Goal: Obtain resource: Obtain resource

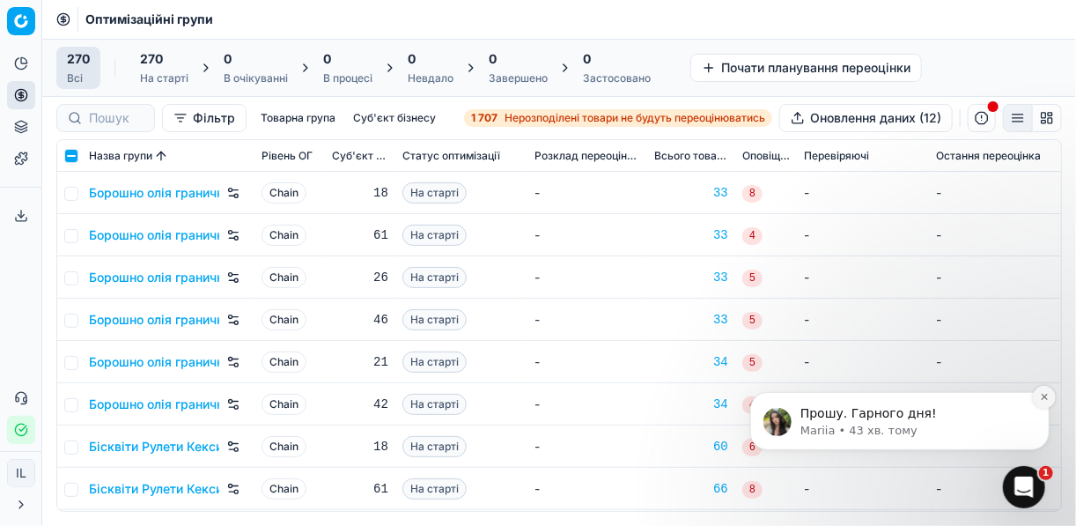
click at [1044, 395] on icon "Dismiss notification" at bounding box center [1043, 396] width 6 height 6
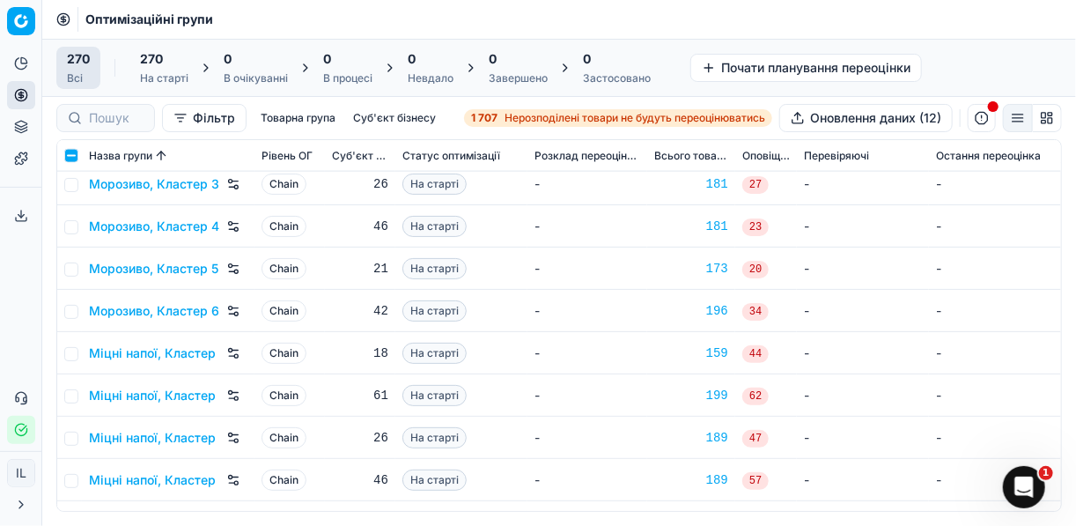
scroll to position [6480, 0]
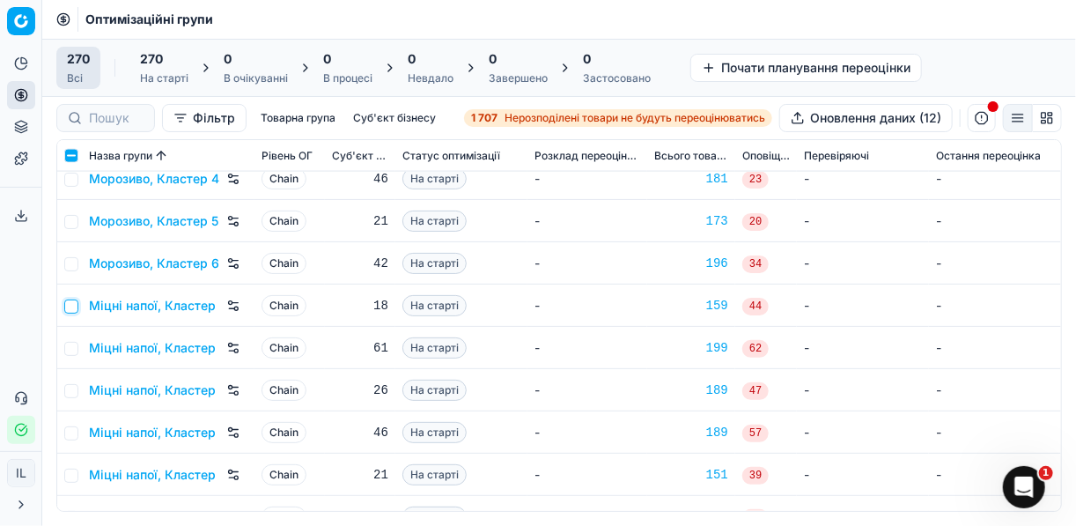
click at [73, 306] on input "checkbox" at bounding box center [71, 306] width 14 height 14
checkbox input "true"
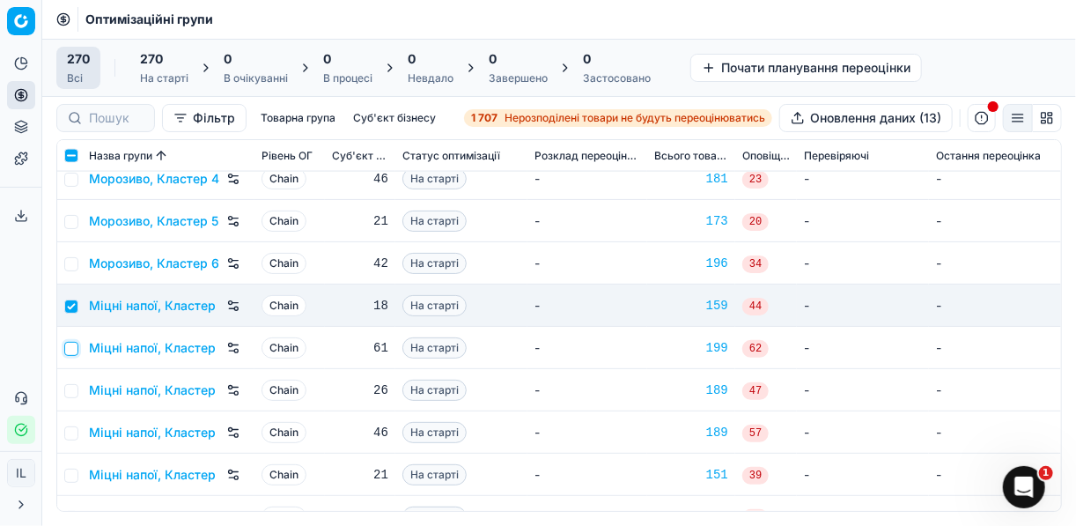
click at [70, 348] on input "checkbox" at bounding box center [71, 349] width 14 height 14
checkbox input "true"
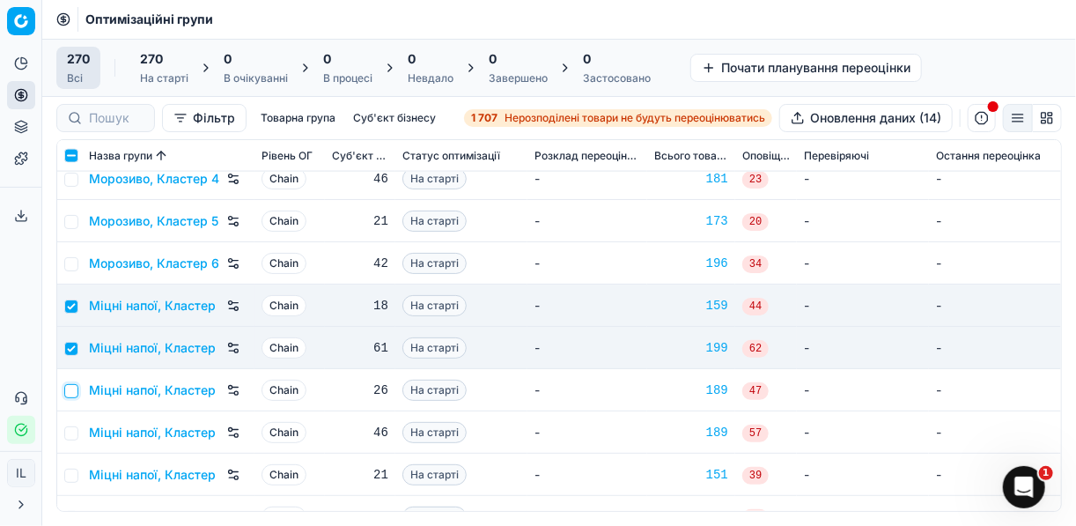
click at [67, 392] on input "checkbox" at bounding box center [71, 391] width 14 height 14
checkbox input "true"
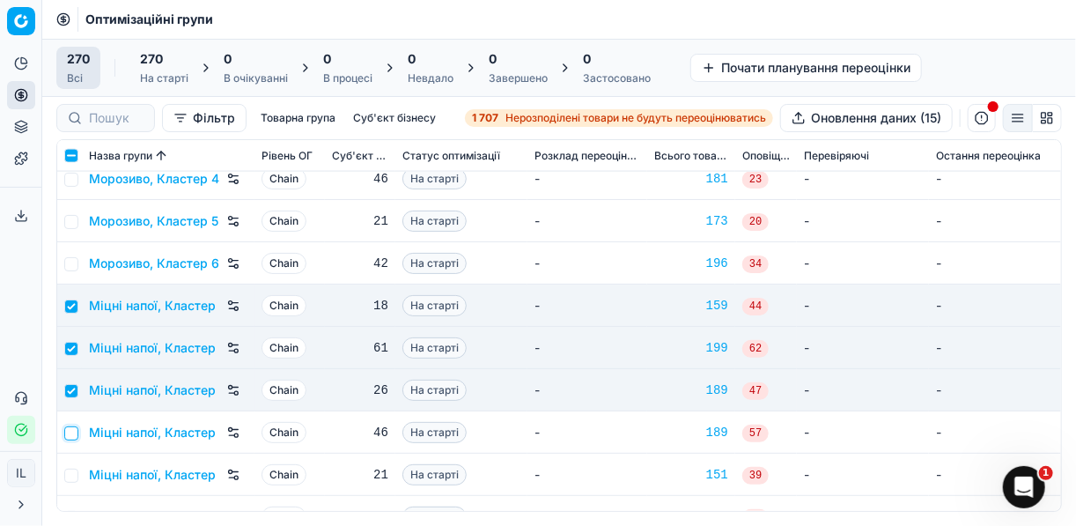
click at [67, 436] on input "checkbox" at bounding box center [71, 433] width 14 height 14
checkbox input "true"
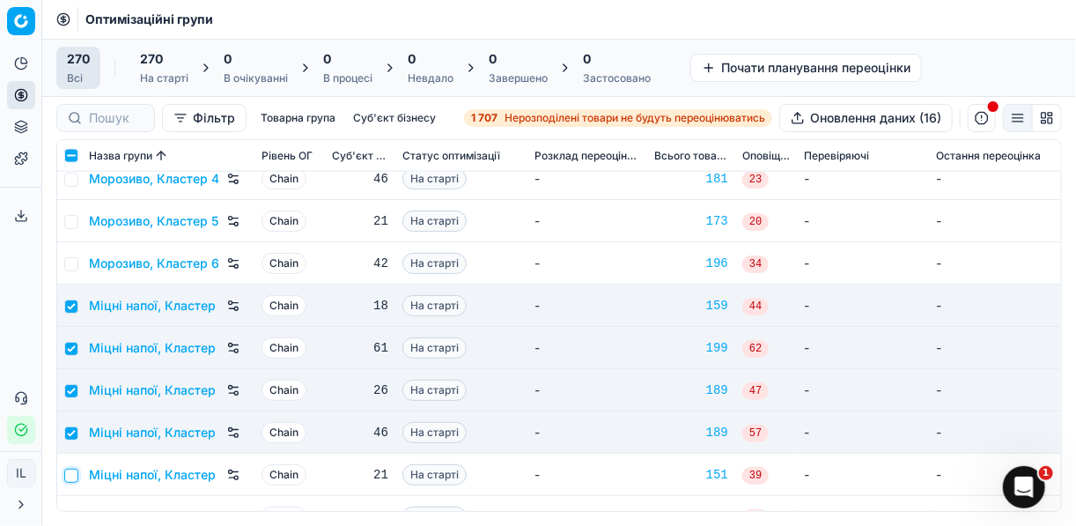
click at [74, 474] on input "checkbox" at bounding box center [71, 475] width 14 height 14
checkbox input "true"
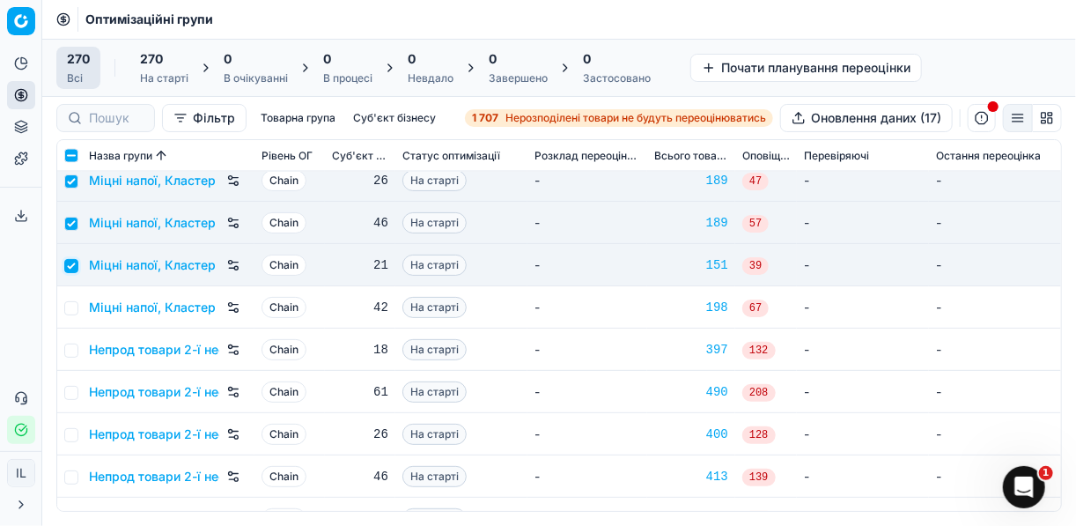
scroll to position [6691, 0]
click at [79, 305] on td at bounding box center [69, 305] width 25 height 42
click at [71, 303] on input "checkbox" at bounding box center [71, 306] width 14 height 14
checkbox input "true"
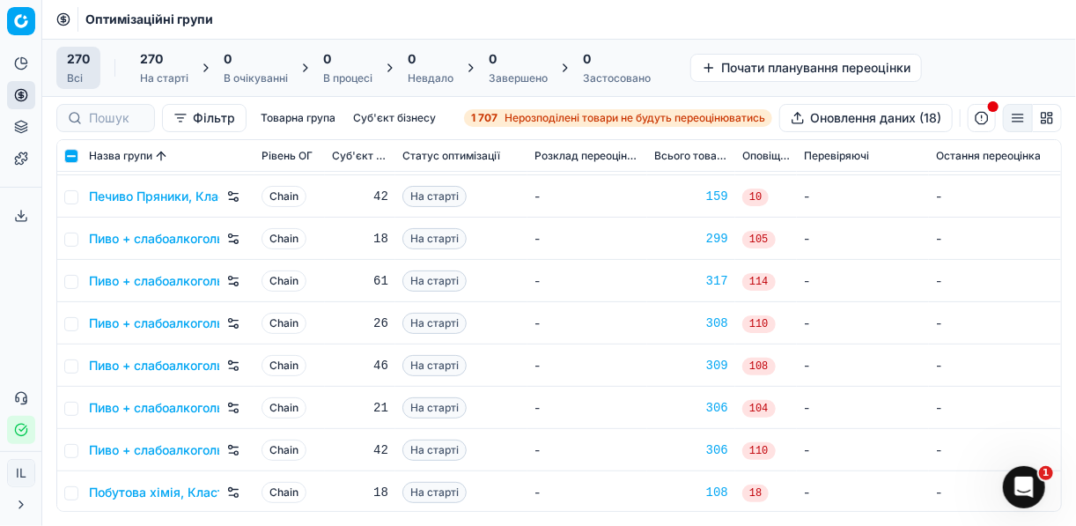
scroll to position [7537, 0]
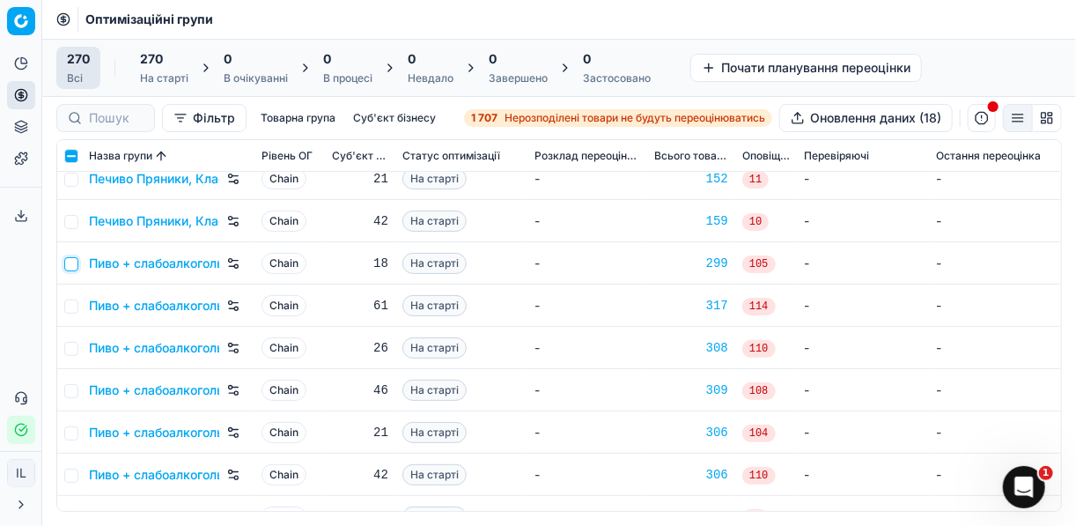
click at [73, 261] on input "checkbox" at bounding box center [71, 264] width 14 height 14
checkbox input "true"
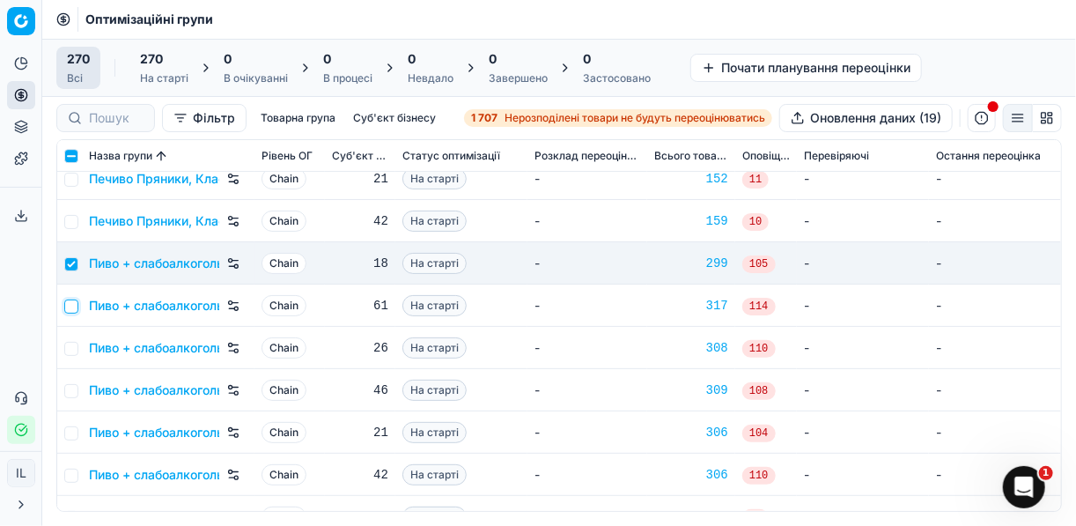
click at [71, 311] on input "checkbox" at bounding box center [71, 306] width 14 height 14
checkbox input "true"
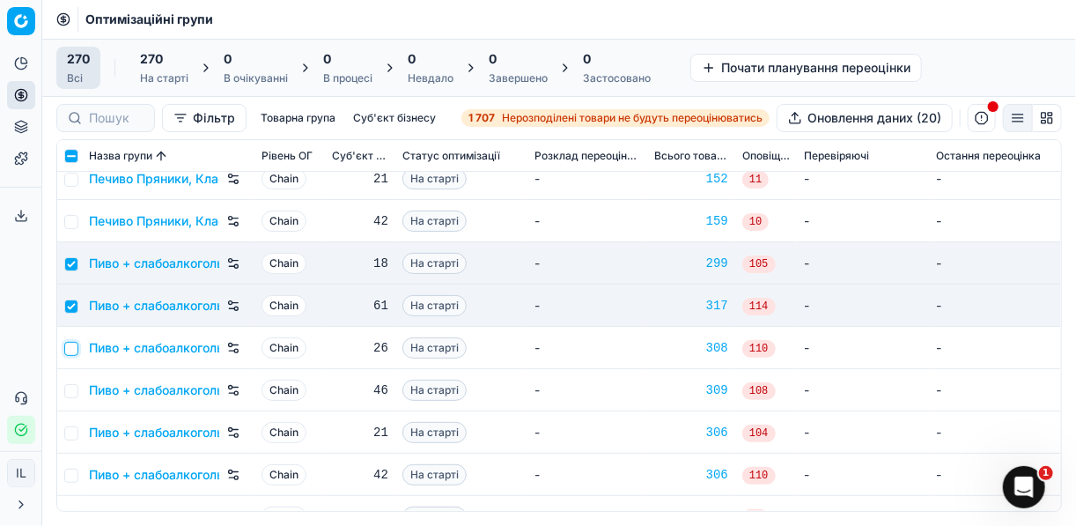
click at [70, 345] on input "checkbox" at bounding box center [71, 349] width 14 height 14
checkbox input "true"
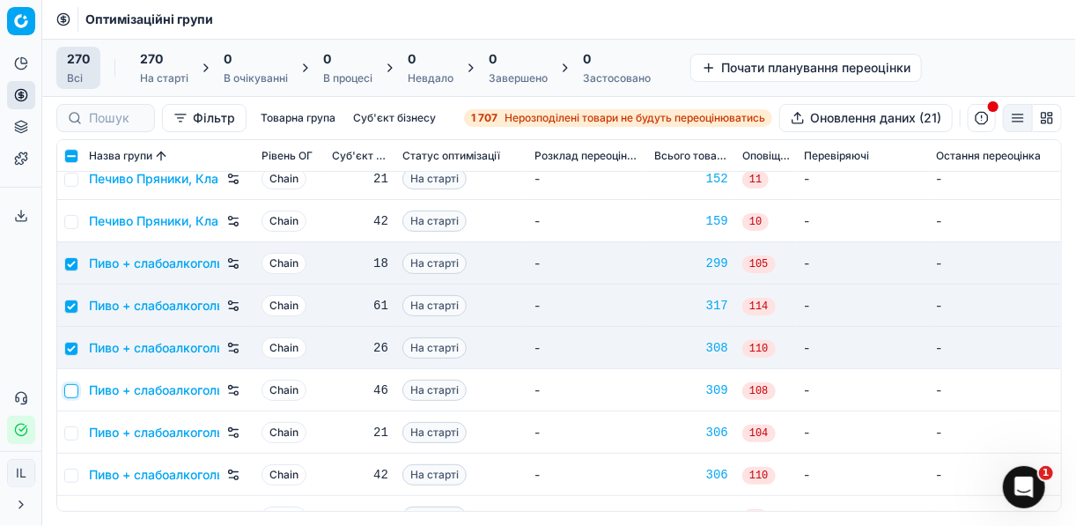
drag, startPoint x: 70, startPoint y: 390, endPoint x: 70, endPoint y: 419, distance: 29.1
click at [70, 392] on input "checkbox" at bounding box center [71, 391] width 14 height 14
checkbox input "true"
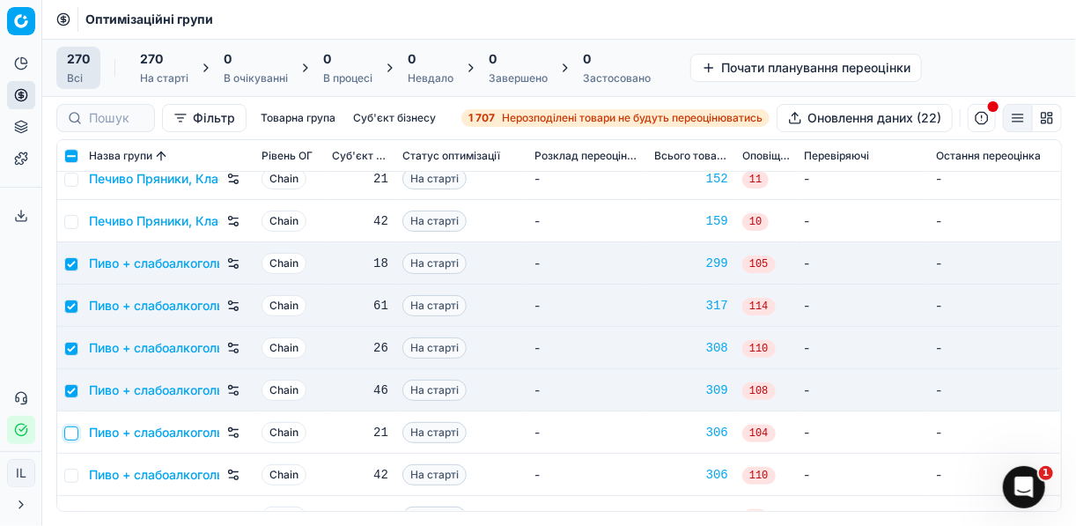
click at [69, 429] on input "checkbox" at bounding box center [71, 433] width 14 height 14
checkbox input "true"
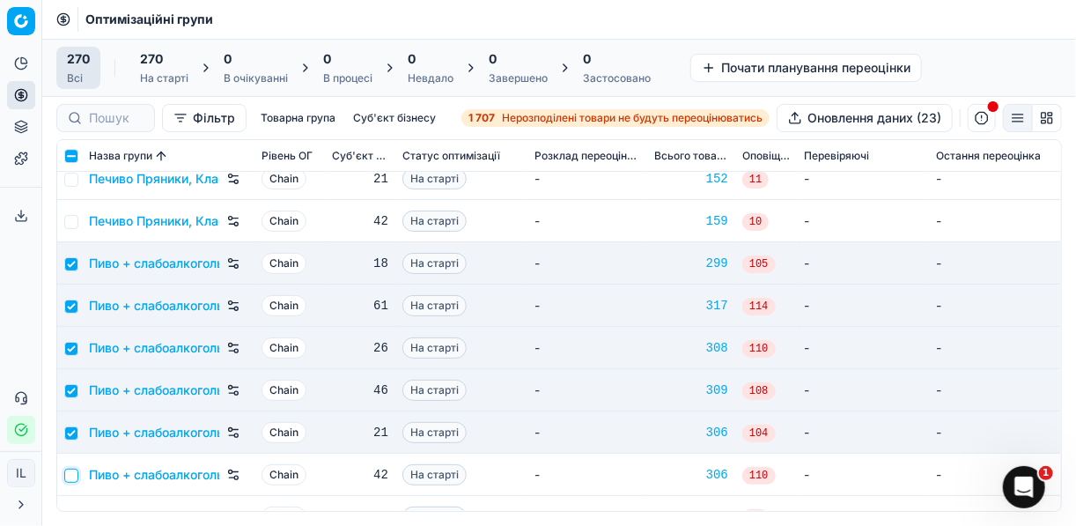
click at [71, 478] on input "checkbox" at bounding box center [71, 475] width 14 height 14
checkbox input "true"
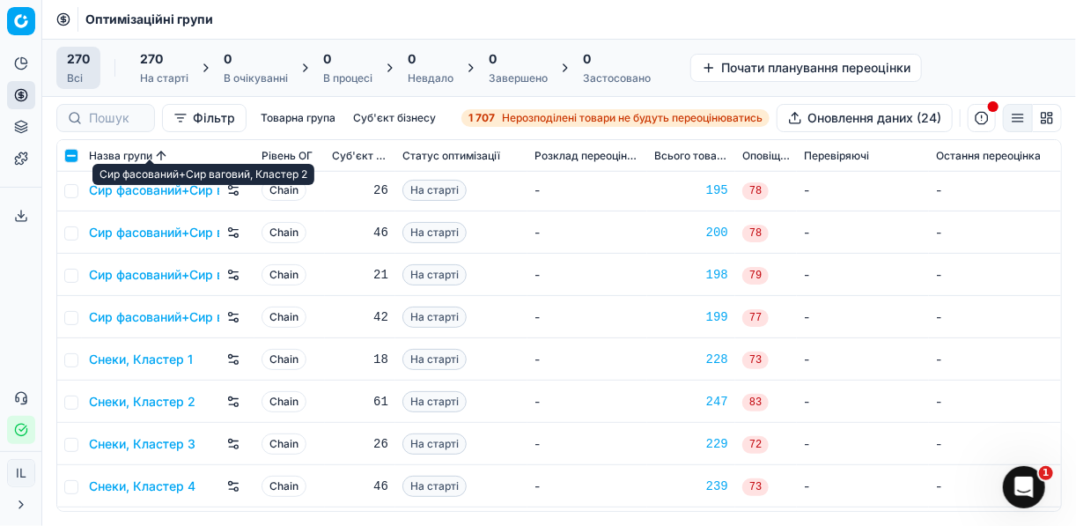
scroll to position [8734, 0]
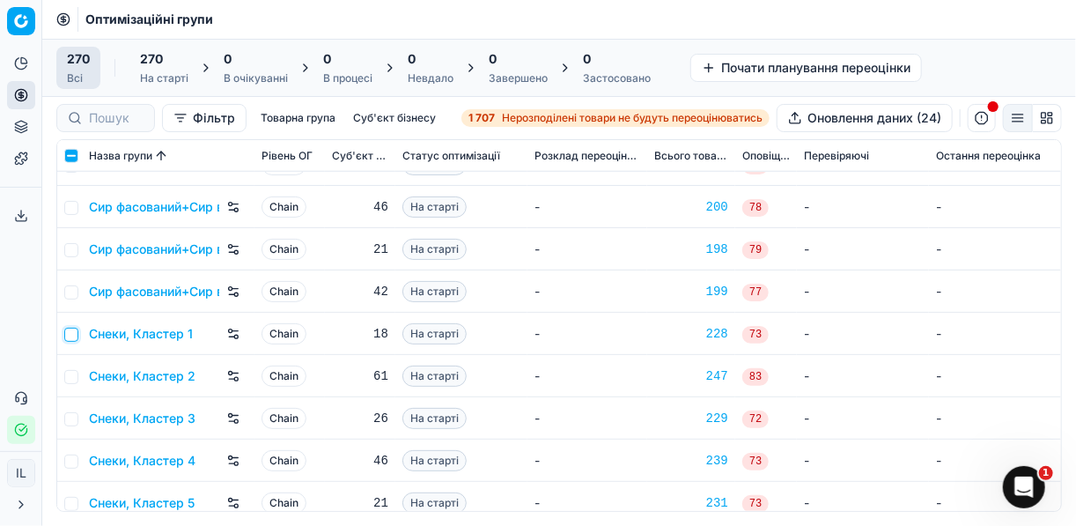
click at [73, 337] on input "checkbox" at bounding box center [71, 335] width 14 height 14
checkbox input "true"
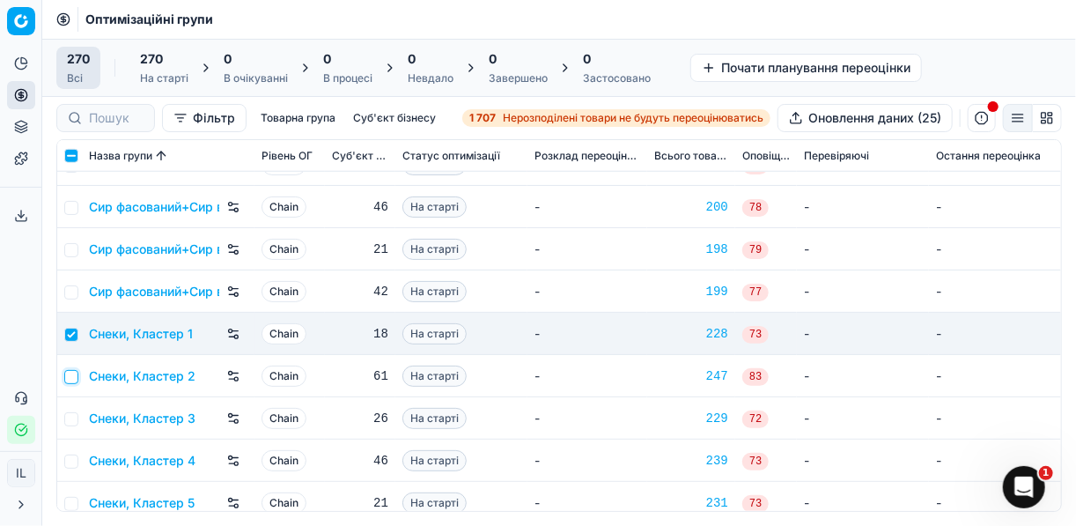
click at [67, 374] on input "checkbox" at bounding box center [71, 377] width 14 height 14
checkbox input "true"
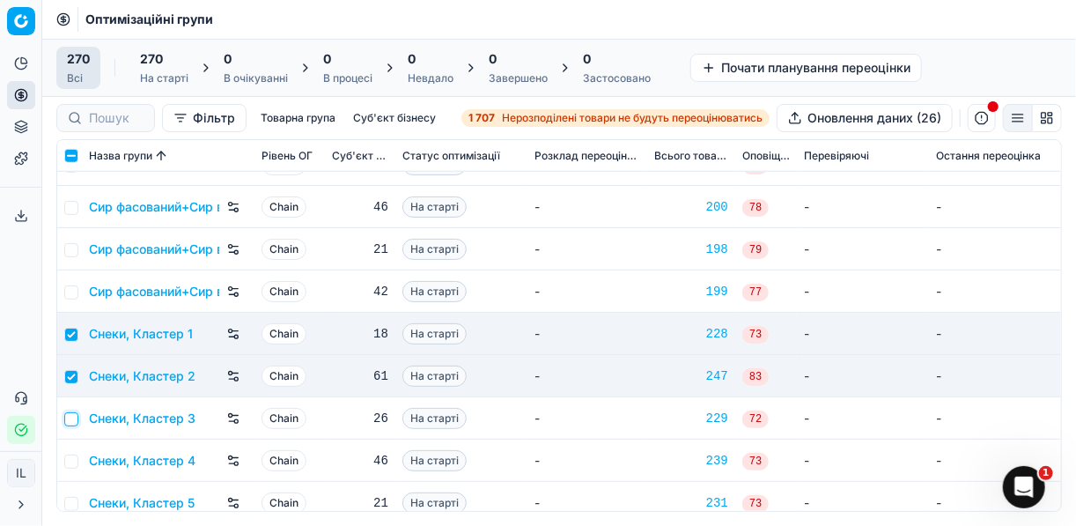
click at [69, 417] on input "checkbox" at bounding box center [71, 419] width 14 height 14
checkbox input "true"
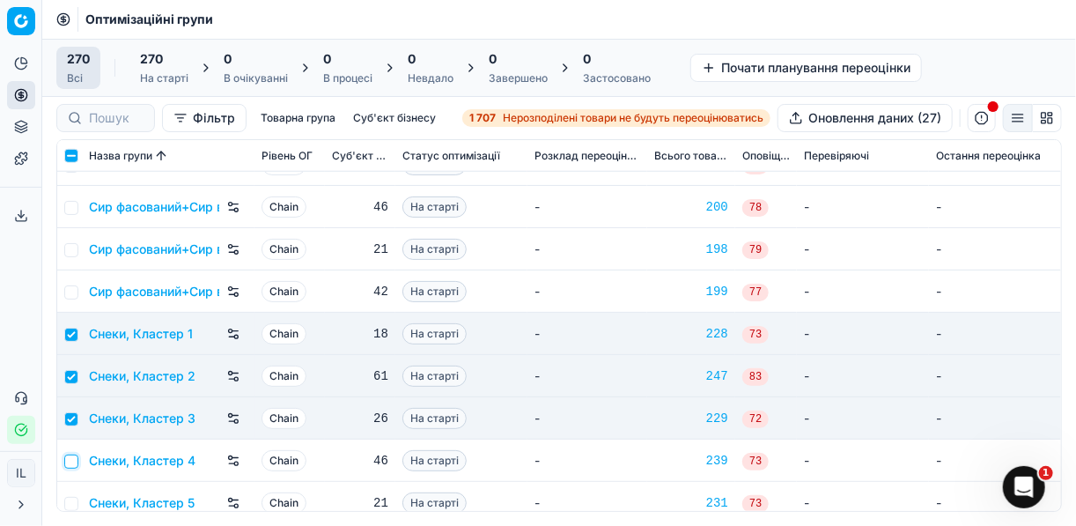
click at [72, 462] on input "checkbox" at bounding box center [71, 461] width 14 height 14
checkbox input "true"
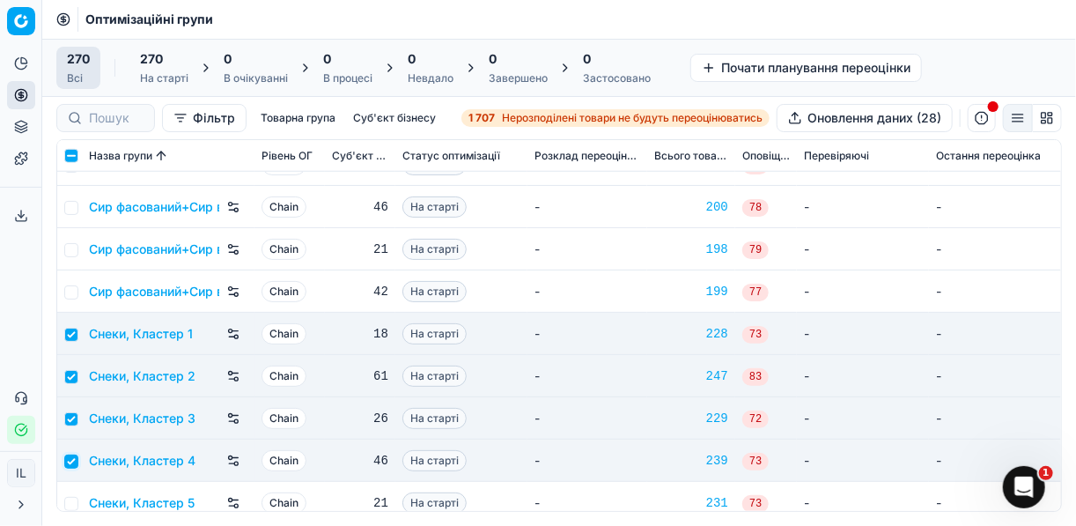
scroll to position [8875, 0]
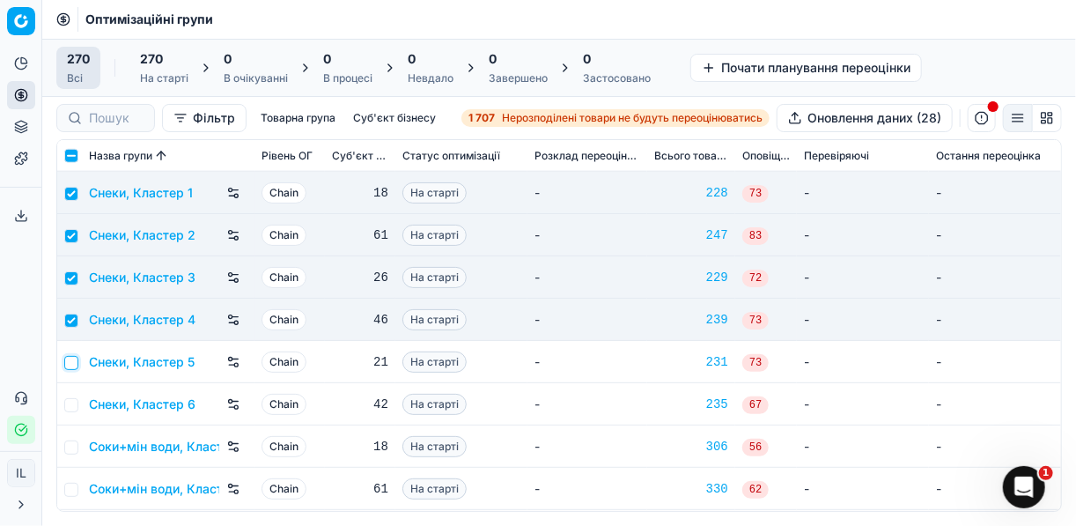
click at [74, 366] on input "checkbox" at bounding box center [71, 363] width 14 height 14
checkbox input "true"
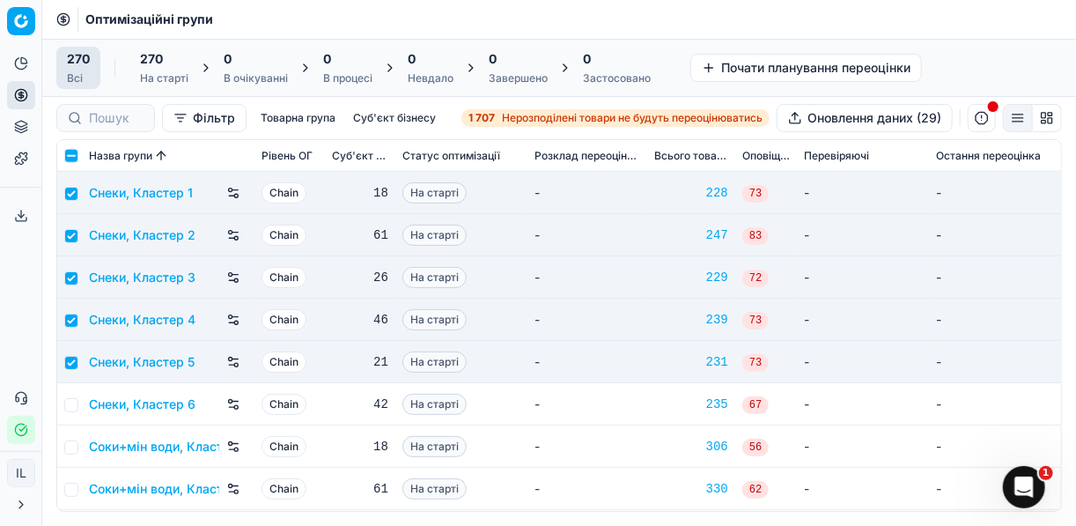
click at [63, 409] on td at bounding box center [69, 404] width 25 height 42
click at [67, 408] on input "checkbox" at bounding box center [71, 405] width 14 height 14
checkbox input "true"
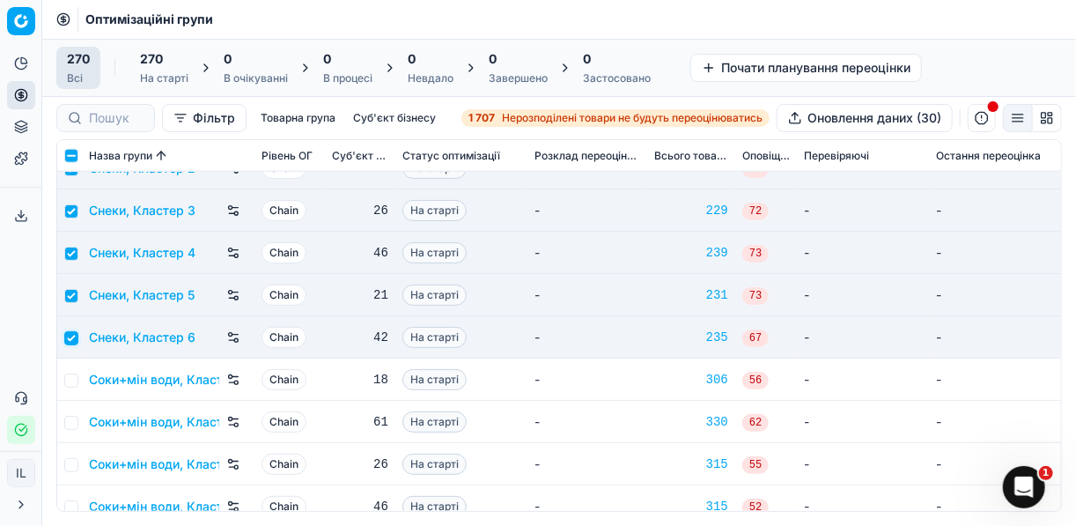
scroll to position [9016, 0]
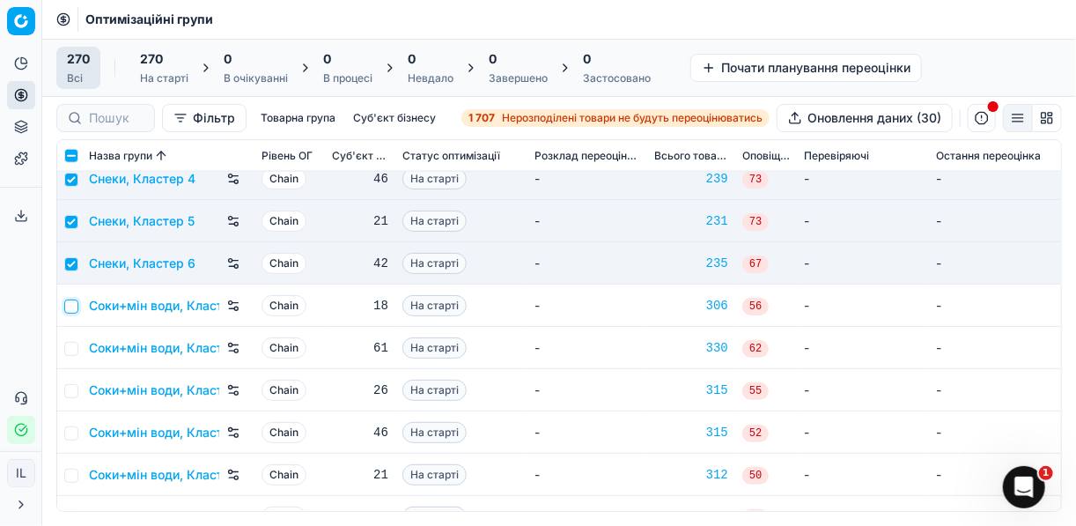
click at [77, 309] on input "checkbox" at bounding box center [71, 306] width 14 height 14
checkbox input "true"
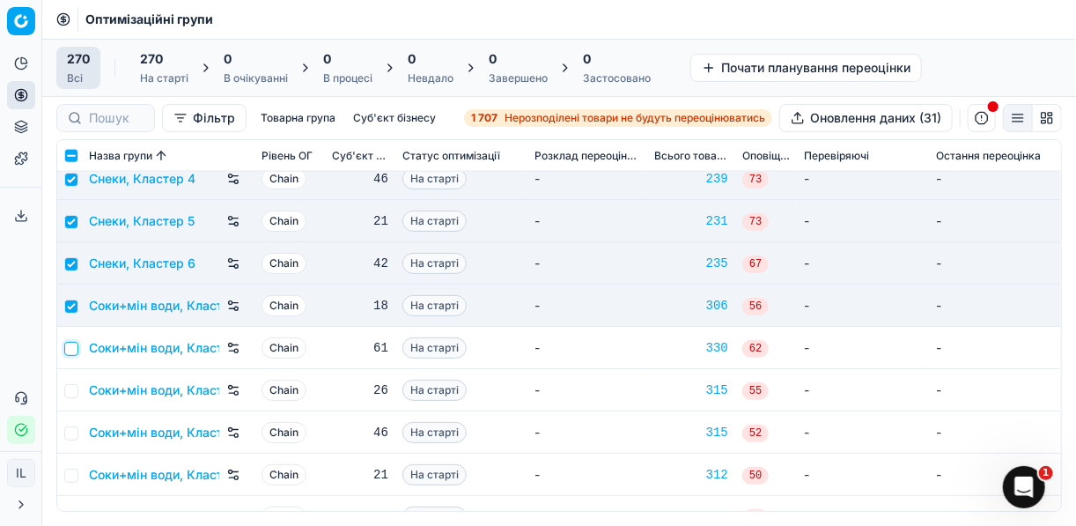
click at [73, 346] on input "checkbox" at bounding box center [71, 349] width 14 height 14
checkbox input "true"
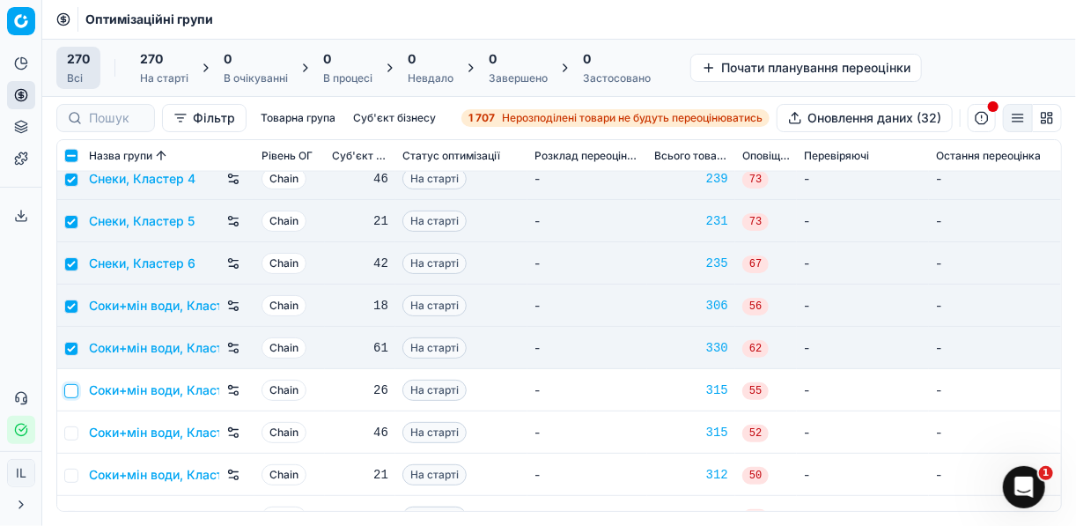
click at [70, 393] on input "checkbox" at bounding box center [71, 391] width 14 height 14
checkbox input "true"
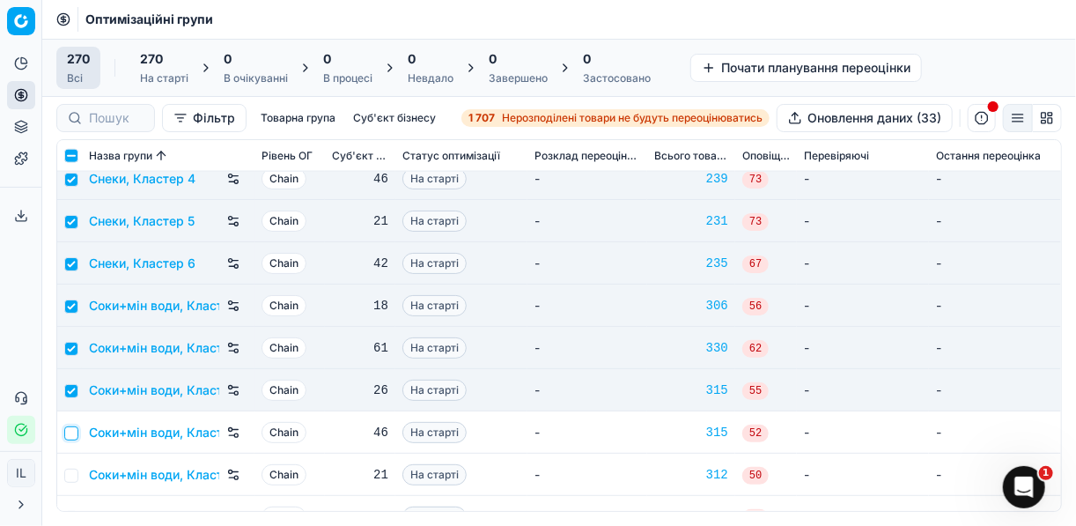
click at [71, 432] on input "checkbox" at bounding box center [71, 433] width 14 height 14
checkbox input "true"
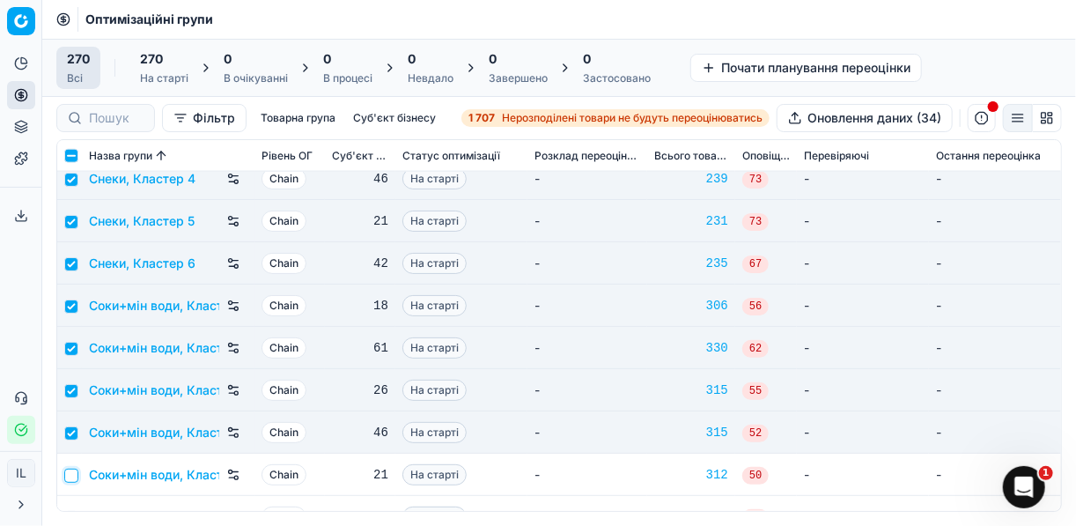
click at [73, 475] on input "checkbox" at bounding box center [71, 475] width 14 height 14
checkbox input "true"
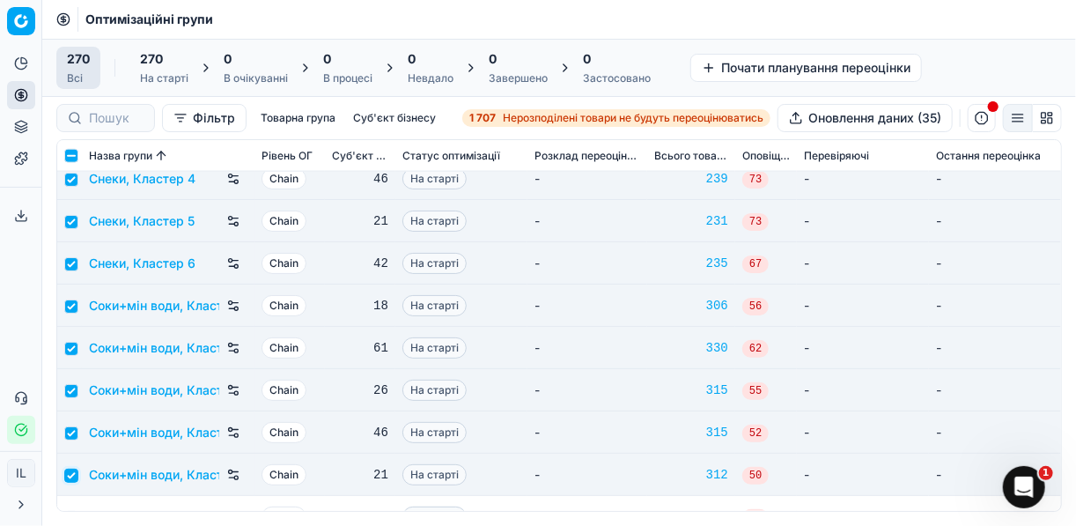
scroll to position [9157, 0]
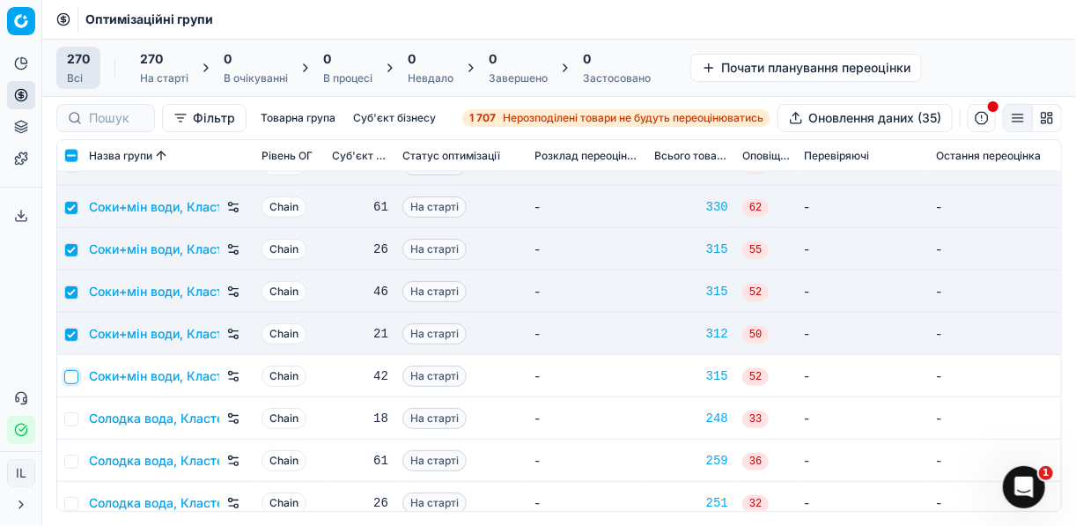
click at [72, 378] on input "checkbox" at bounding box center [71, 377] width 14 height 14
checkbox input "true"
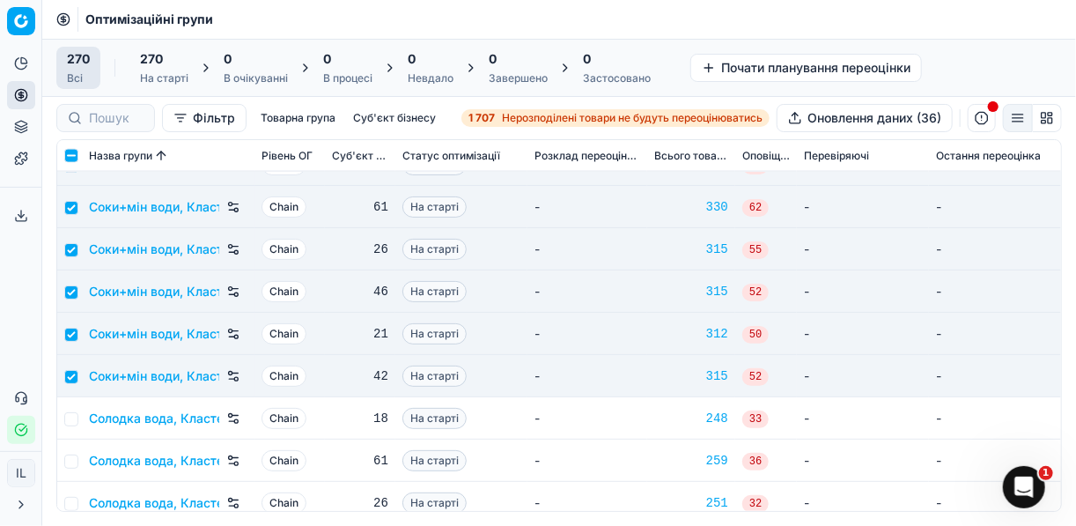
click at [78, 416] on td at bounding box center [69, 418] width 25 height 42
click at [62, 421] on td at bounding box center [69, 418] width 25 height 42
click at [72, 417] on input "checkbox" at bounding box center [71, 419] width 14 height 14
checkbox input "true"
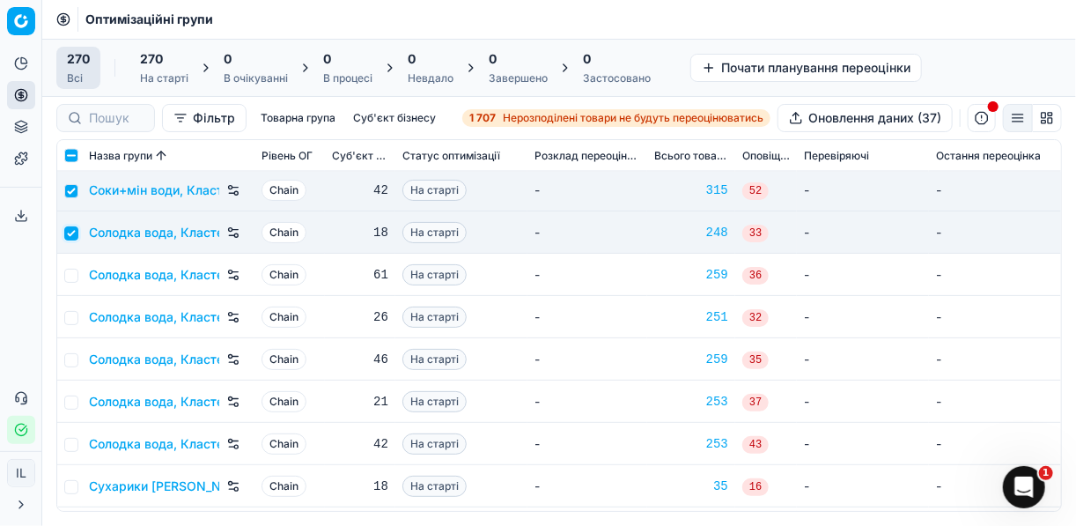
scroll to position [9368, 0]
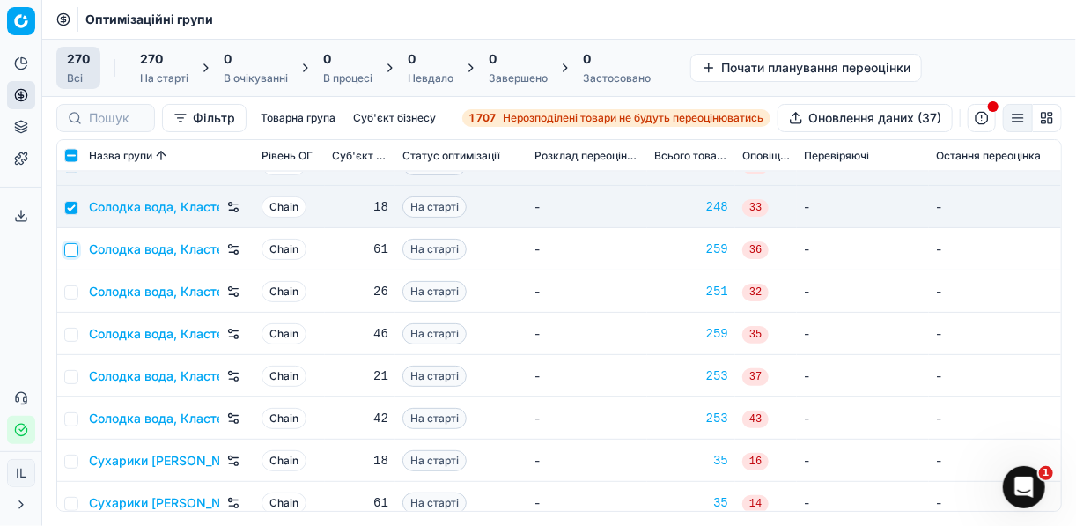
click at [76, 251] on input "checkbox" at bounding box center [71, 250] width 14 height 14
checkbox input "true"
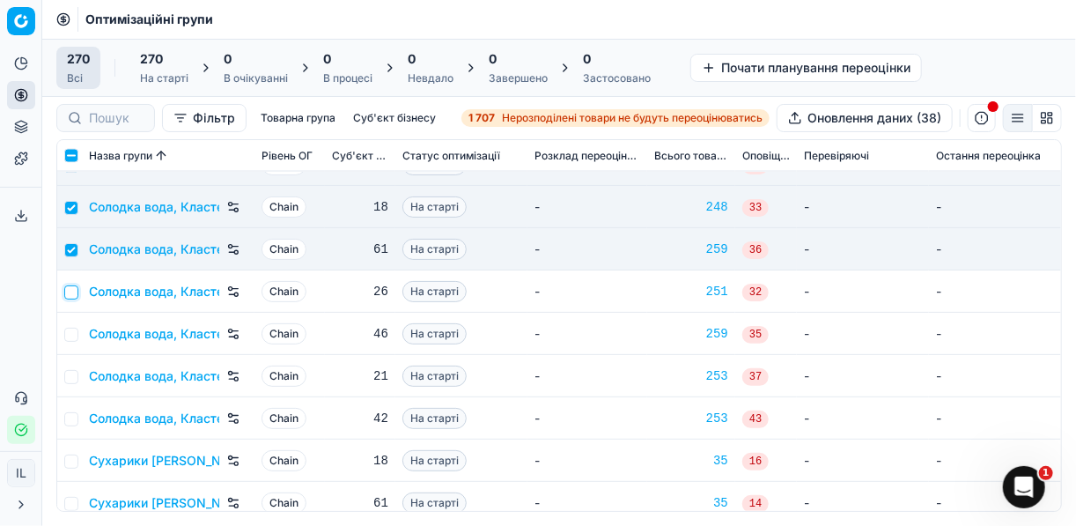
click at [70, 293] on input "checkbox" at bounding box center [71, 292] width 14 height 14
checkbox input "true"
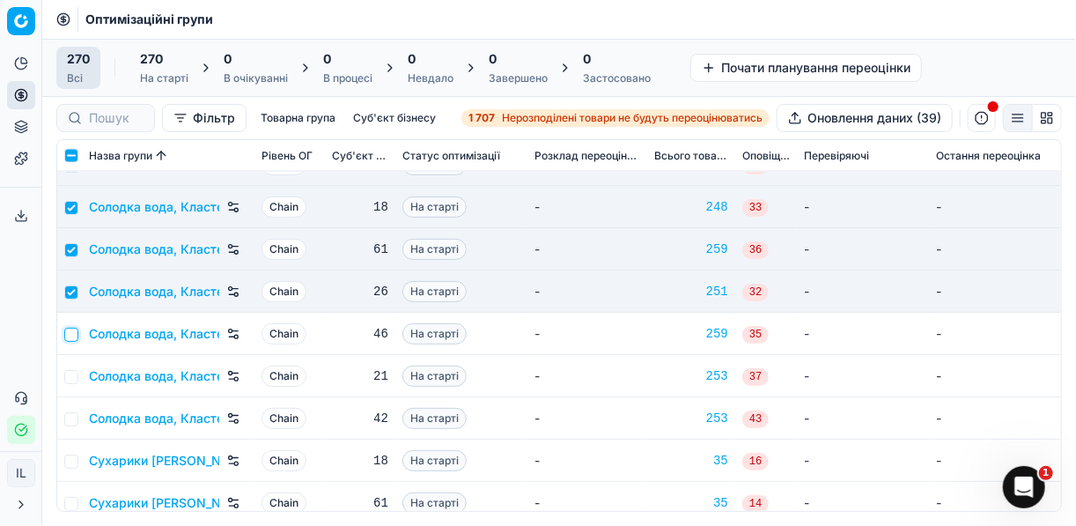
click at [70, 334] on input "checkbox" at bounding box center [71, 335] width 14 height 14
checkbox input "true"
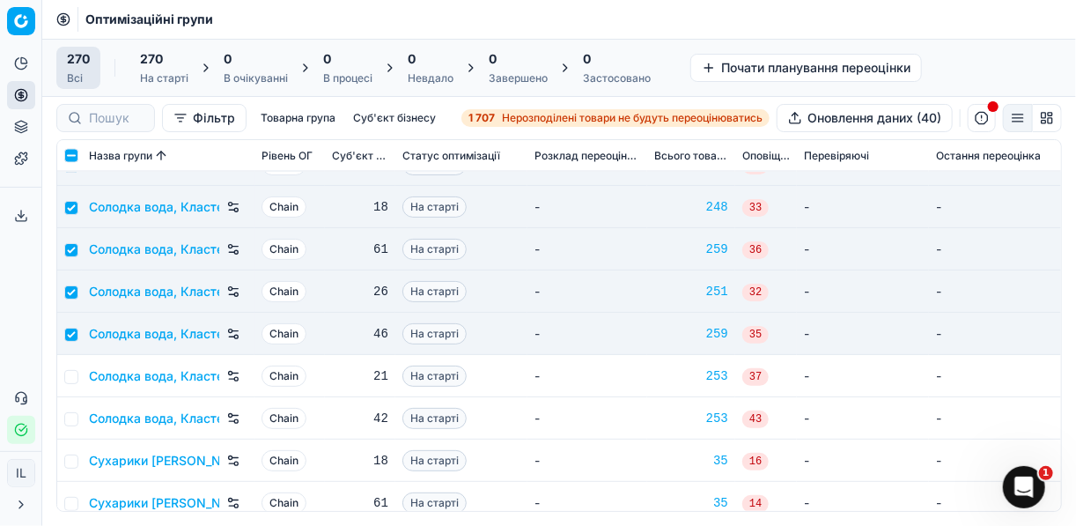
click at [76, 380] on td at bounding box center [69, 376] width 25 height 42
click at [71, 378] on input "checkbox" at bounding box center [71, 377] width 14 height 14
checkbox input "true"
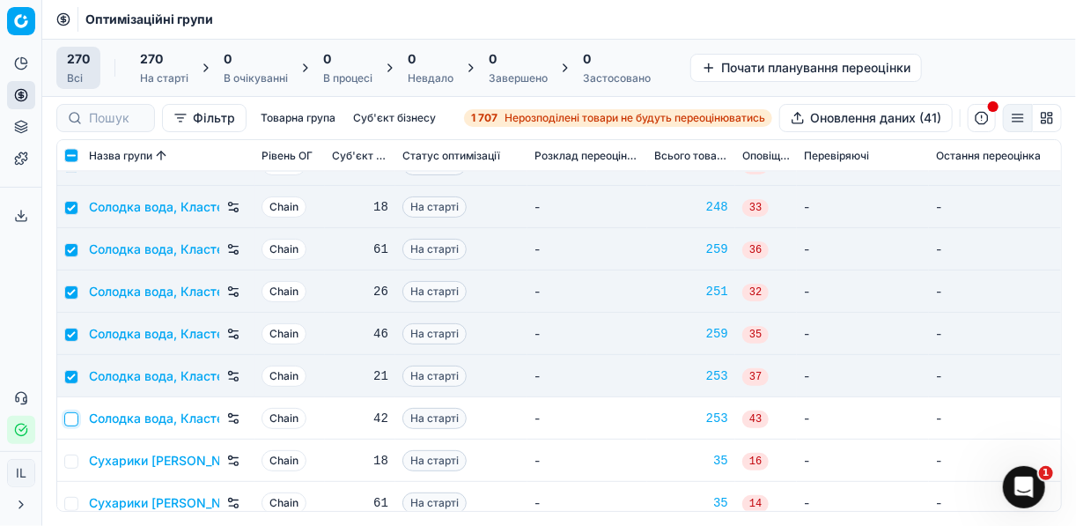
click at [71, 417] on input "checkbox" at bounding box center [71, 419] width 14 height 14
checkbox input "true"
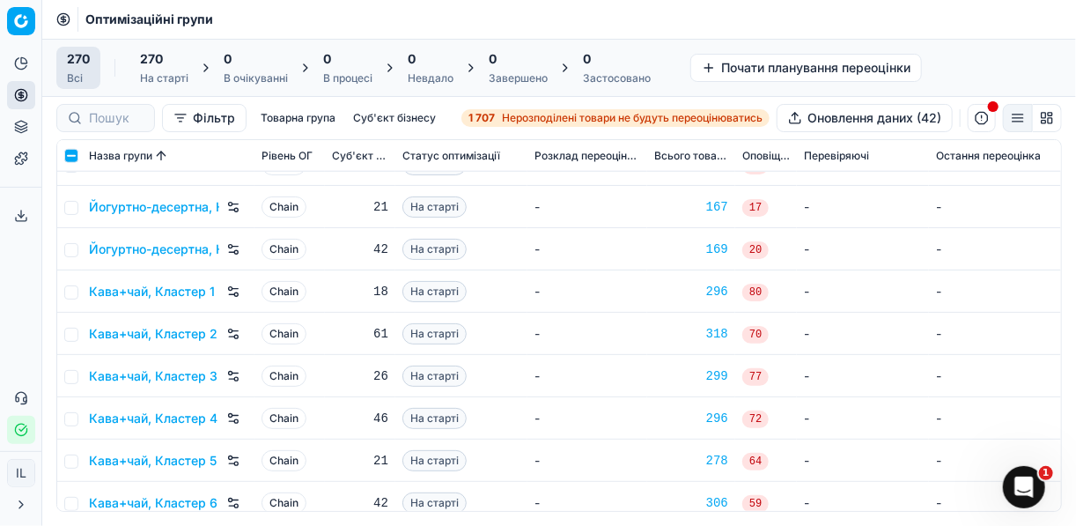
scroll to position [3451, 0]
click at [73, 285] on input "checkbox" at bounding box center [71, 292] width 14 height 14
checkbox input "true"
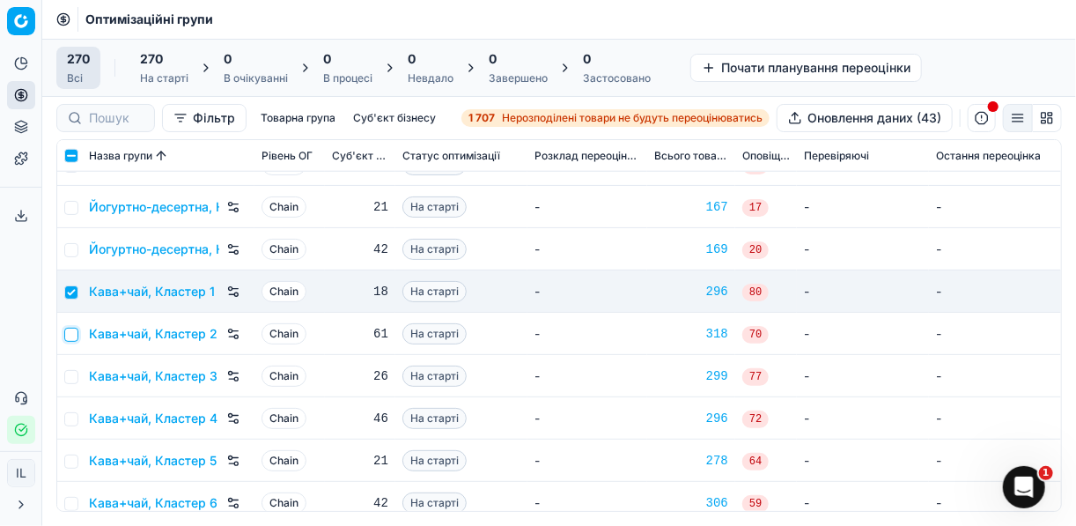
click at [73, 334] on input "checkbox" at bounding box center [71, 335] width 14 height 14
checkbox input "true"
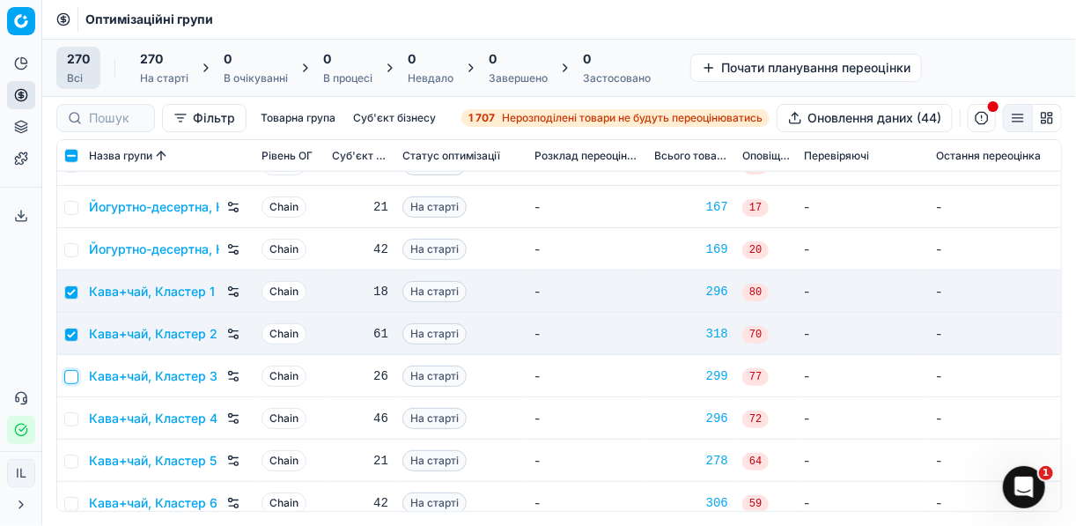
click at [71, 374] on input "checkbox" at bounding box center [71, 377] width 14 height 14
checkbox input "true"
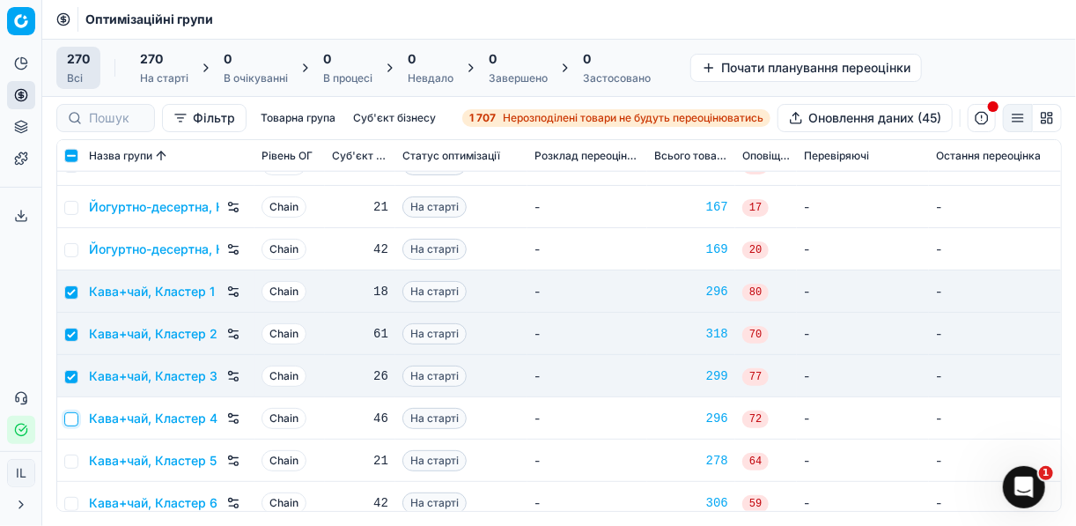
click at [67, 422] on input "checkbox" at bounding box center [71, 419] width 14 height 14
checkbox input "true"
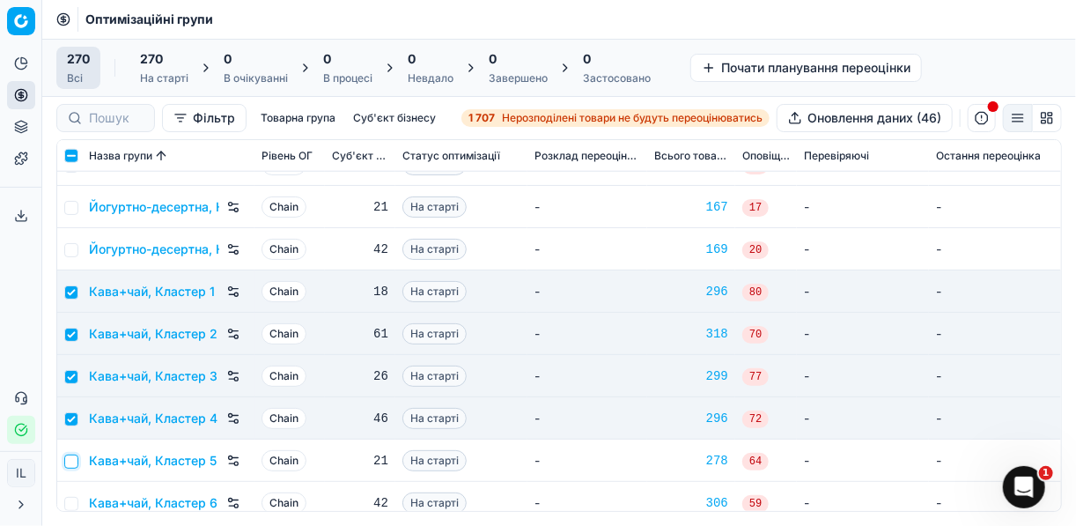
click at [73, 464] on input "checkbox" at bounding box center [71, 461] width 14 height 14
checkbox input "true"
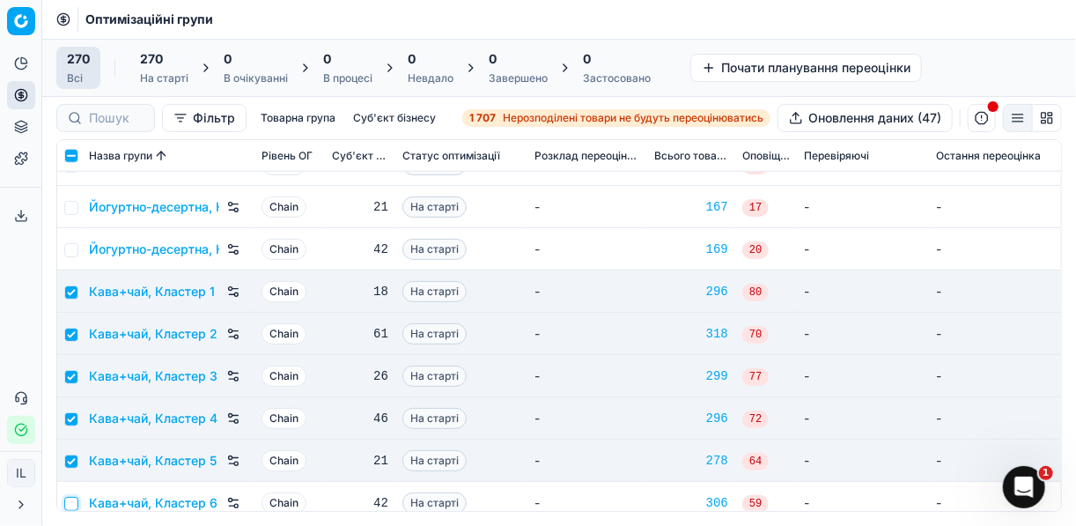
click at [71, 503] on input "checkbox" at bounding box center [71, 504] width 14 height 14
checkbox input "true"
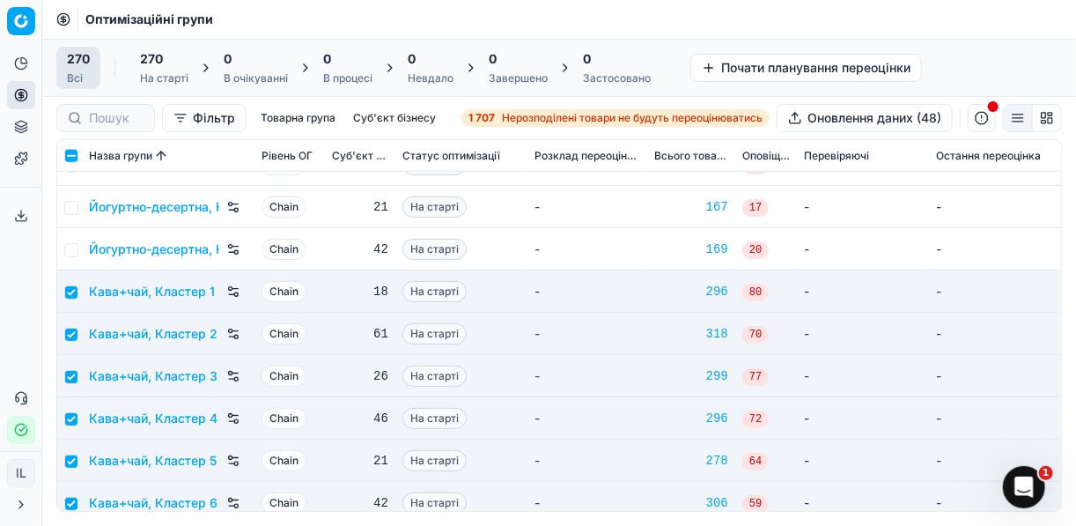
click at [158, 64] on span "270" at bounding box center [151, 59] width 23 height 18
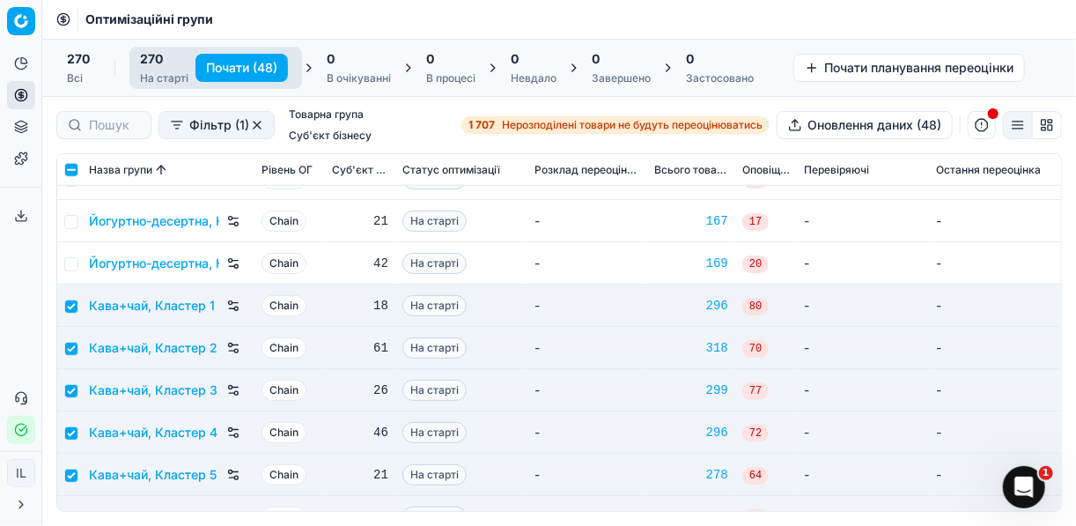
click at [236, 66] on button "Почати (48)" at bounding box center [241, 68] width 92 height 28
checkbox input "false"
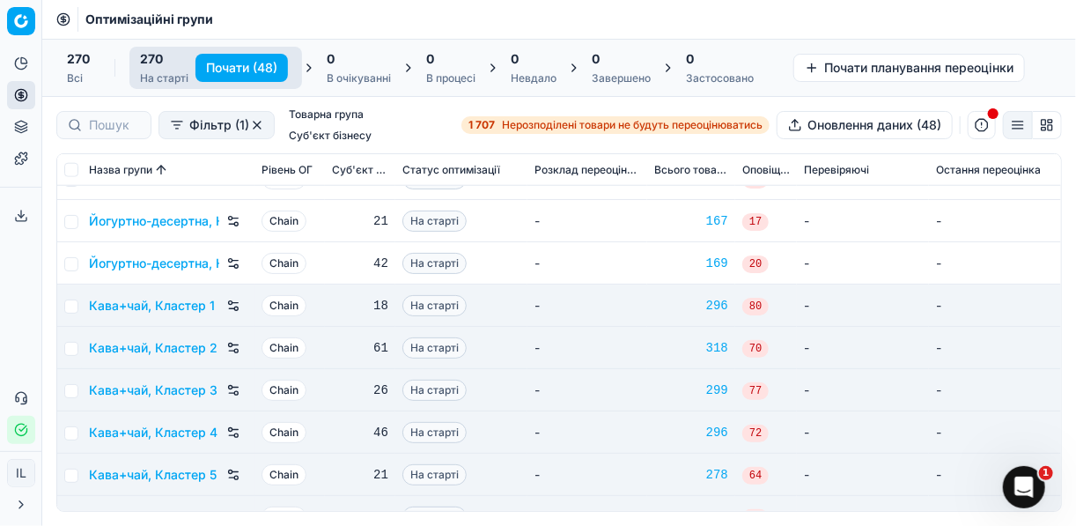
checkbox input "false"
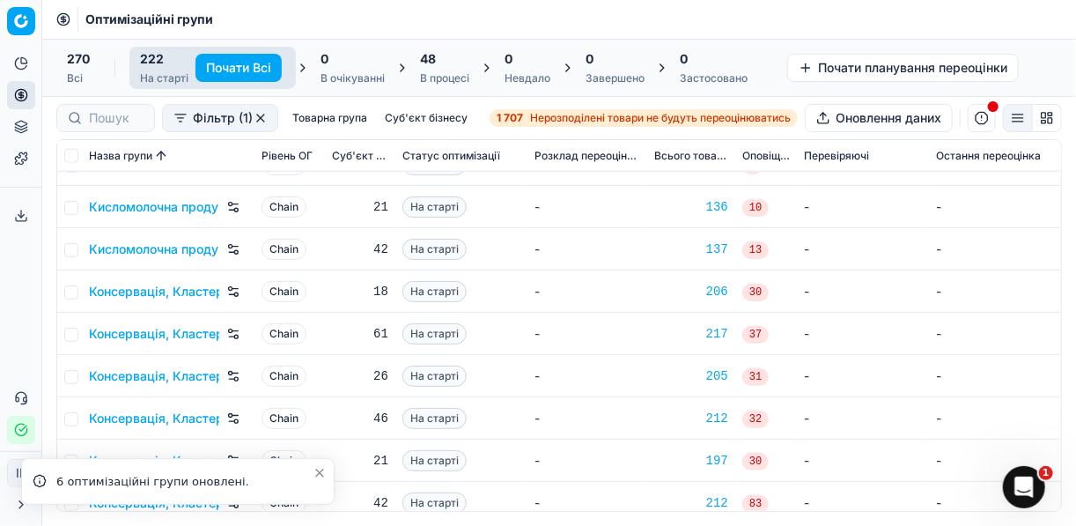
click at [463, 70] on div "48 В процесі" at bounding box center [444, 67] width 49 height 35
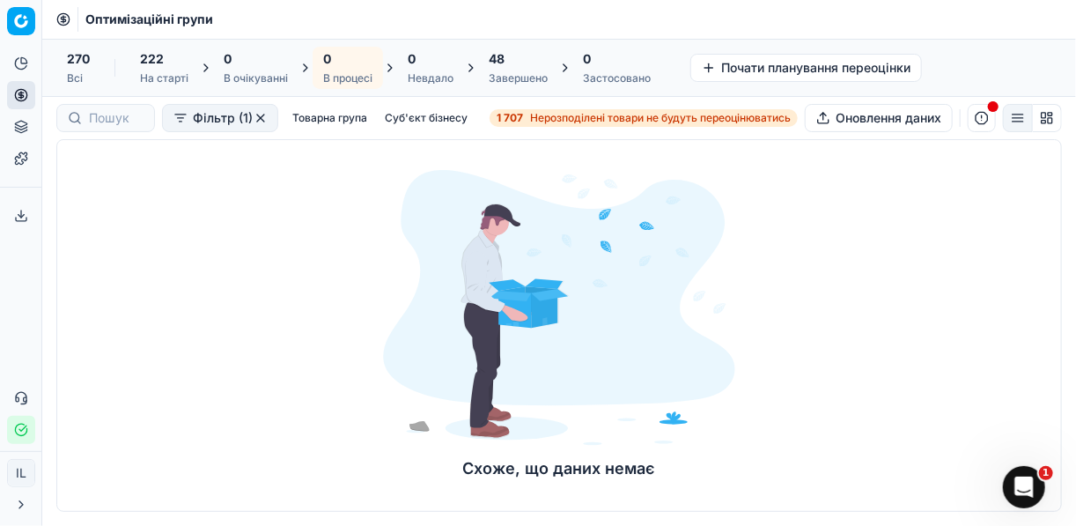
click at [519, 63] on div "48" at bounding box center [518, 59] width 59 height 18
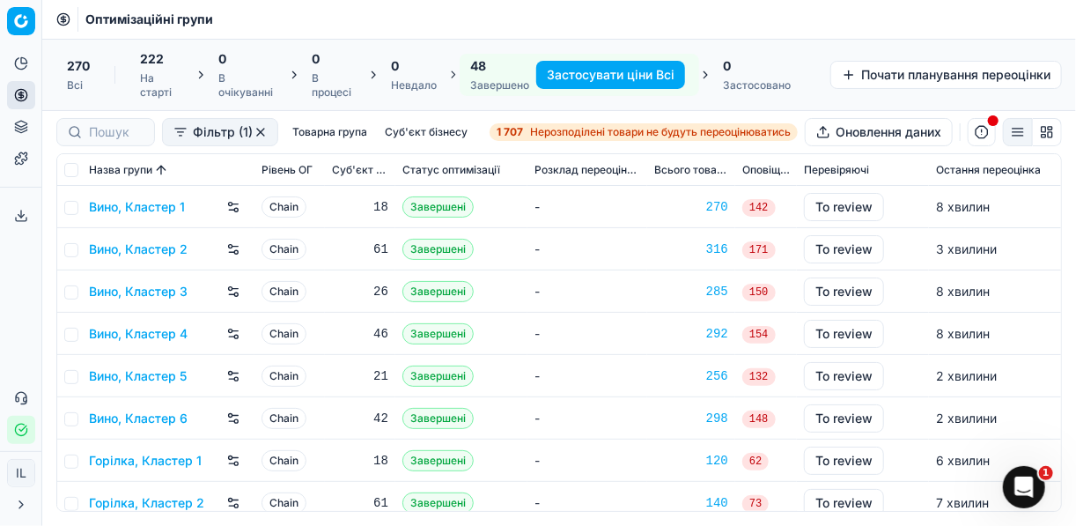
click at [591, 70] on button "Застосувати ціни Всі" at bounding box center [610, 75] width 149 height 28
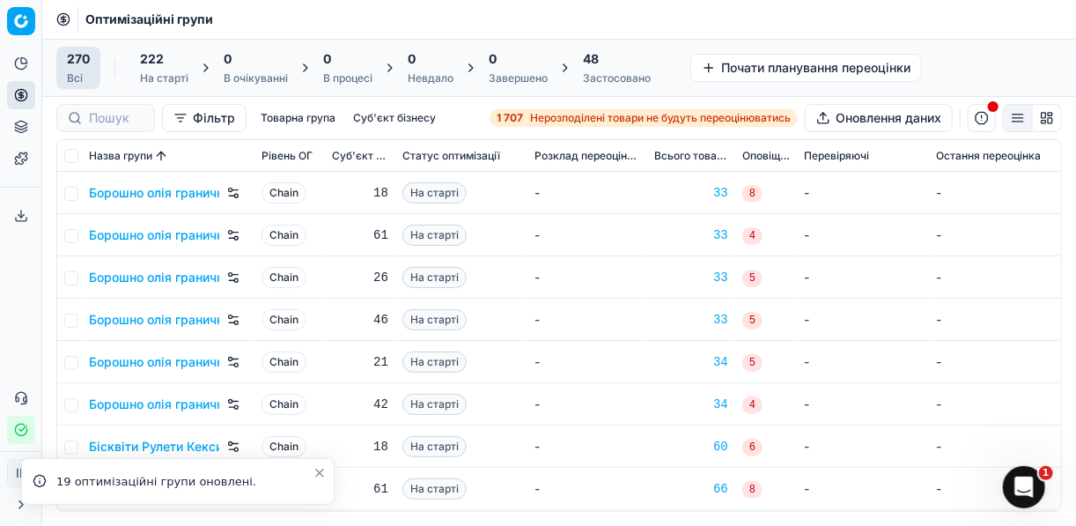
click at [591, 71] on div "Застосовано" at bounding box center [617, 78] width 68 height 14
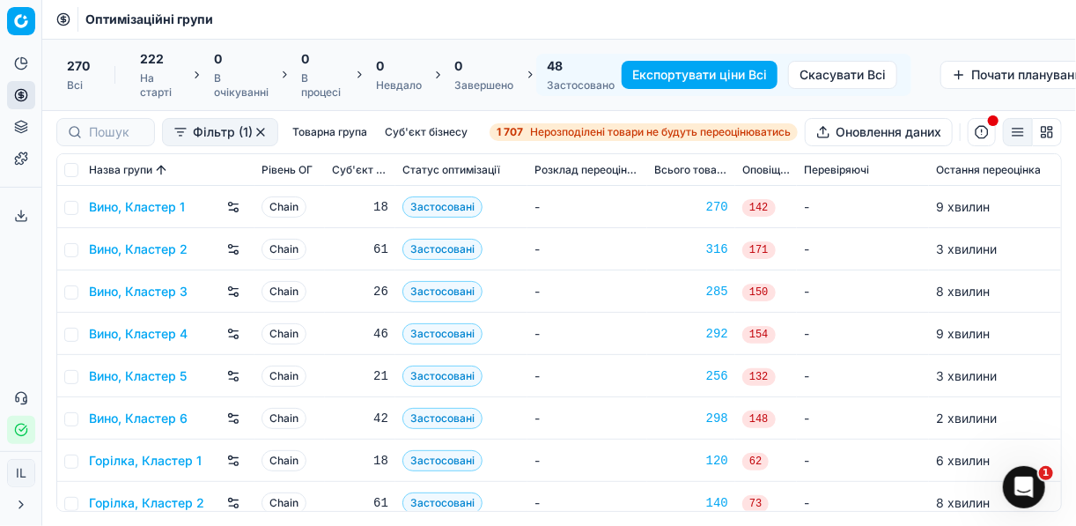
click at [706, 71] on button "Експортувати ціни Всі" at bounding box center [700, 75] width 156 height 28
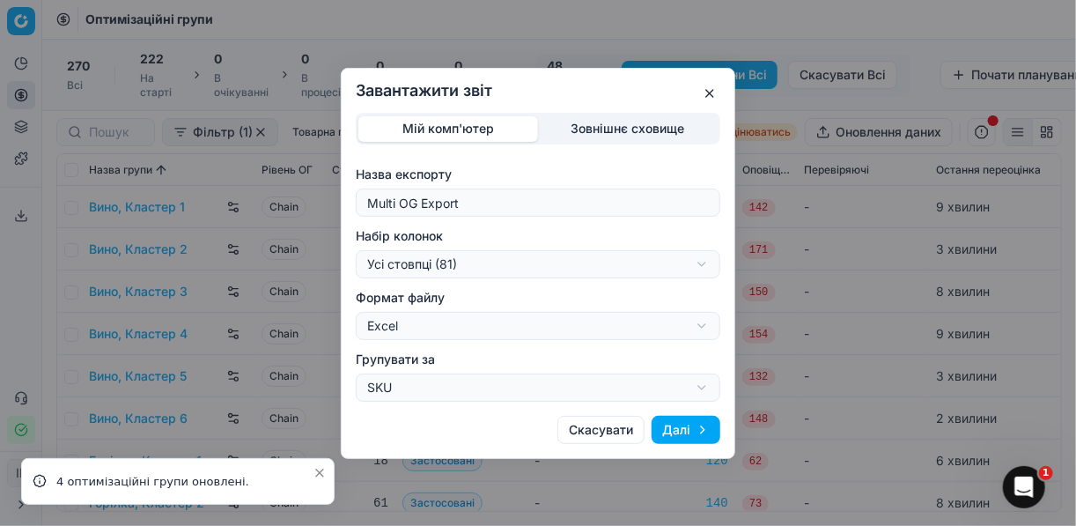
click at [704, 264] on div "Завантажити звіт Мій комп'ютер Зовнішнє сховище Назва експорту Multi OG Export …" at bounding box center [538, 263] width 1076 height 526
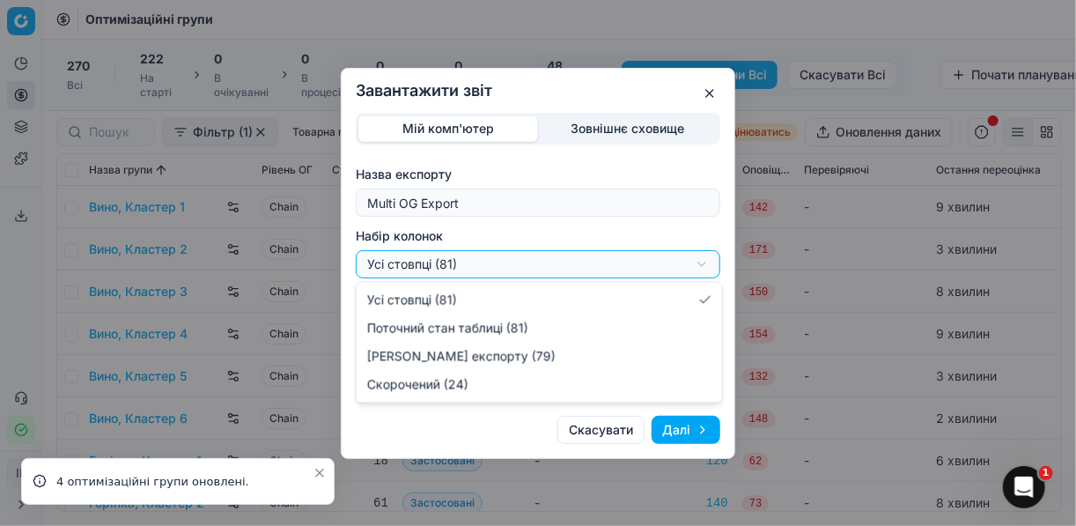
select select "a9134834-9553-4c73-ac5c-c823406624b7"
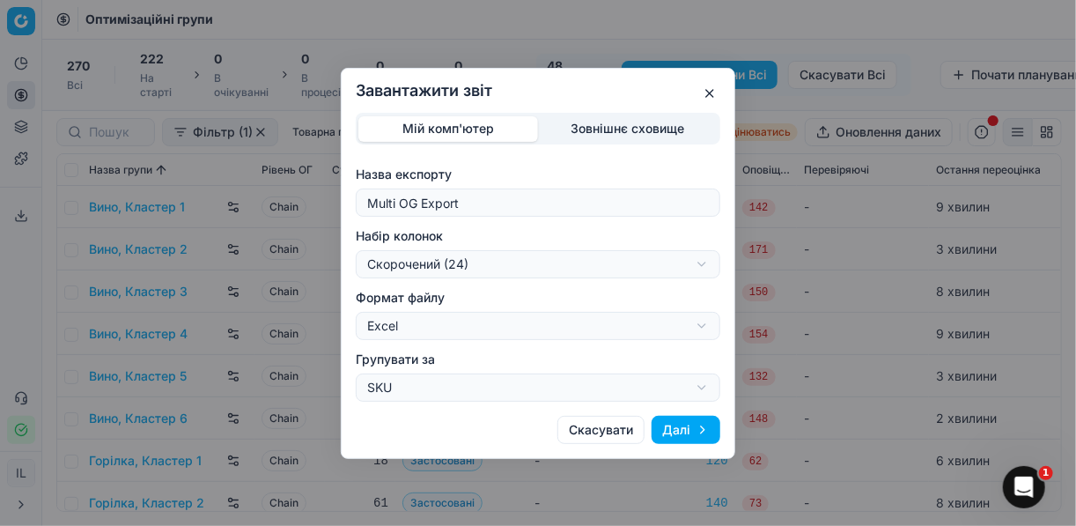
click at [691, 431] on button "Далі" at bounding box center [686, 430] width 69 height 28
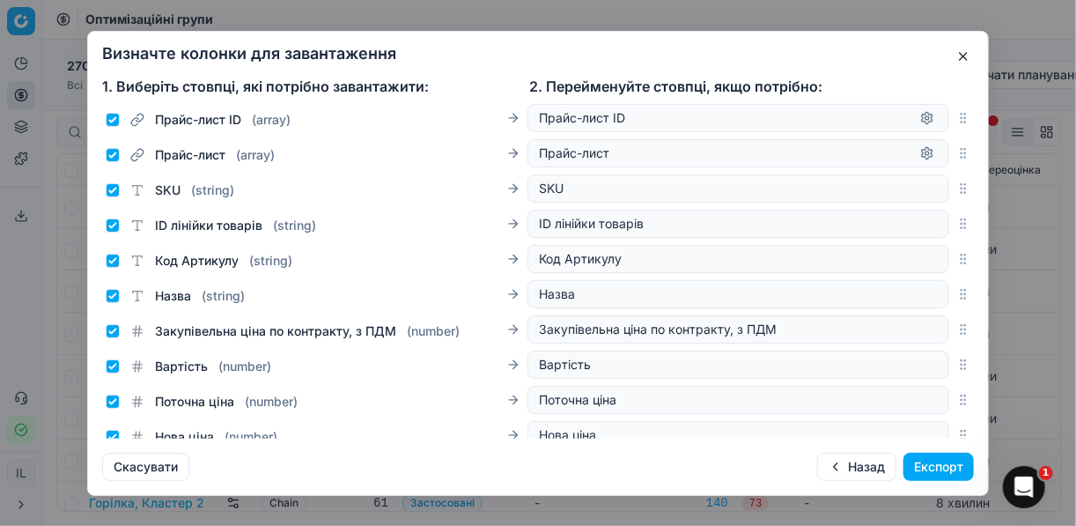
click at [919, 466] on button "Експорт" at bounding box center [938, 467] width 70 height 28
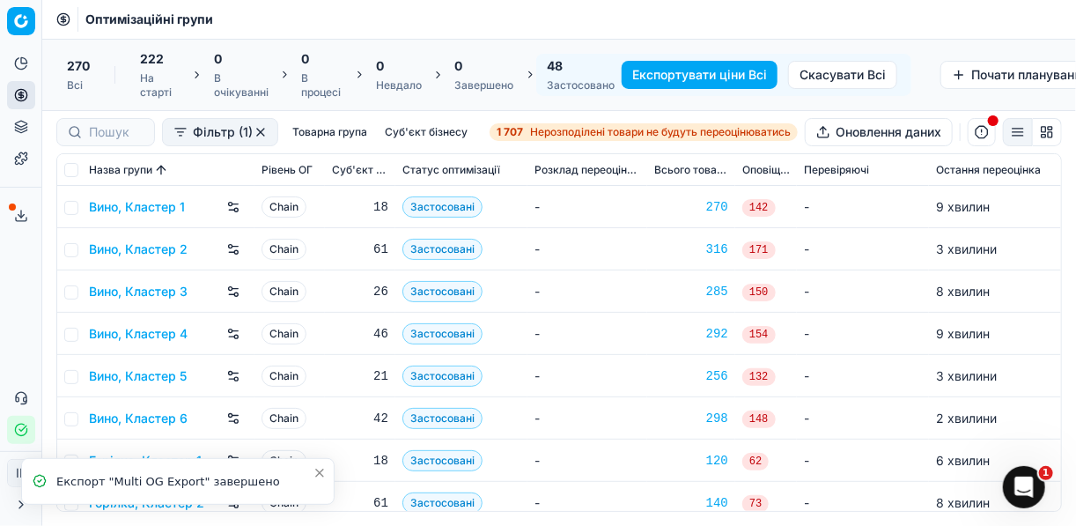
click at [23, 214] on icon at bounding box center [21, 216] width 14 height 14
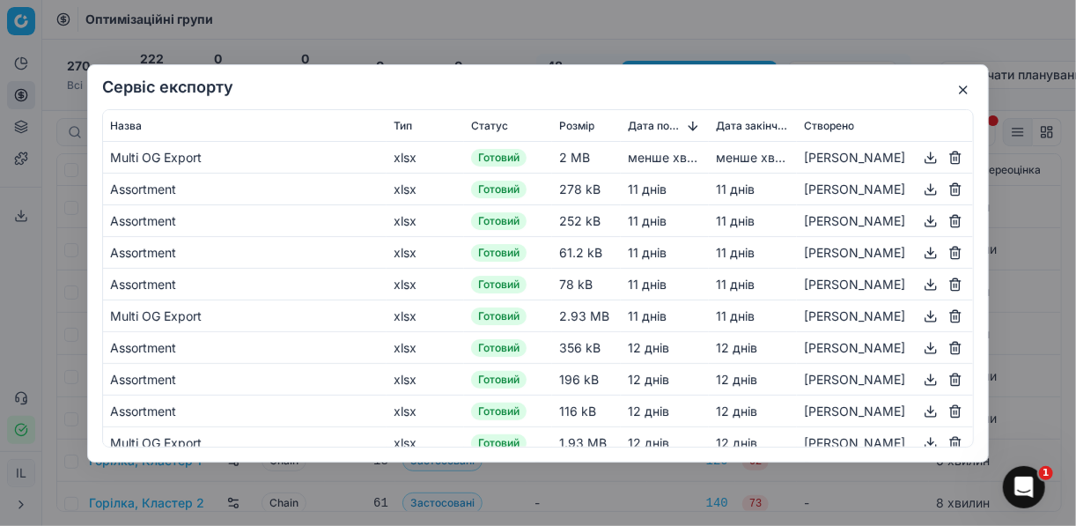
click at [921, 157] on button "button" at bounding box center [930, 156] width 21 height 21
click at [671, 26] on div "Сервіс експорту Назва Тип Статус Розмір Дата початку Дата закінчення Створено M…" at bounding box center [538, 263] width 1076 height 526
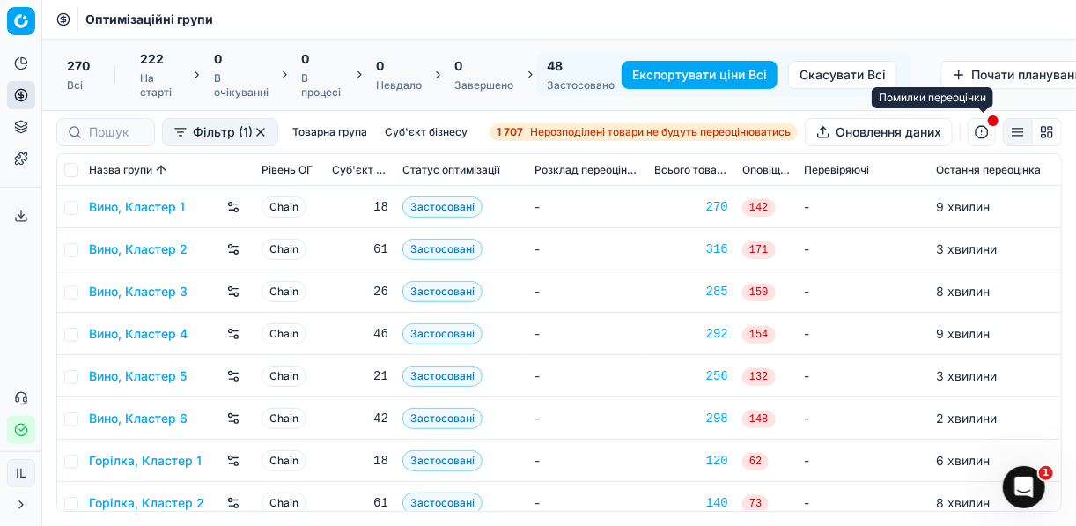
click at [980, 130] on button "button" at bounding box center [982, 132] width 28 height 28
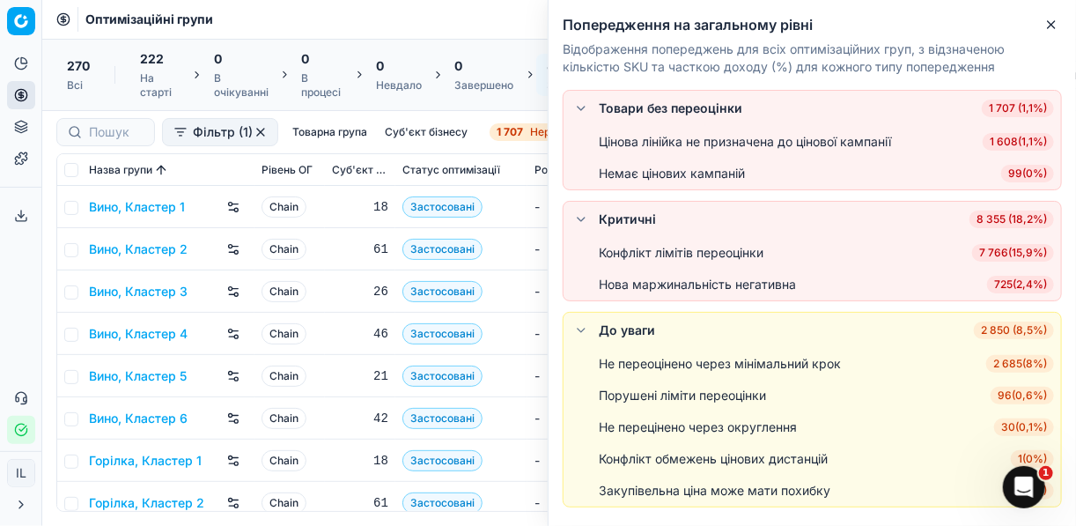
click at [1019, 251] on span "7 766 ( 15,9% )" at bounding box center [1013, 253] width 82 height 18
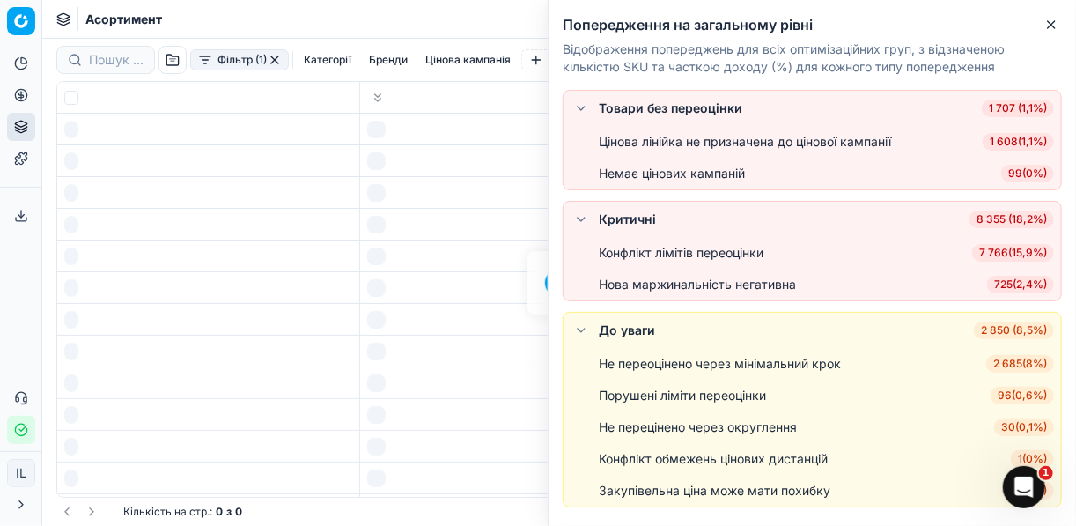
click at [1019, 251] on div "Товари без переоцінки 1 707 (1,1%) Цінова лінійка не призначена до цінової камп…" at bounding box center [812, 308] width 527 height 436
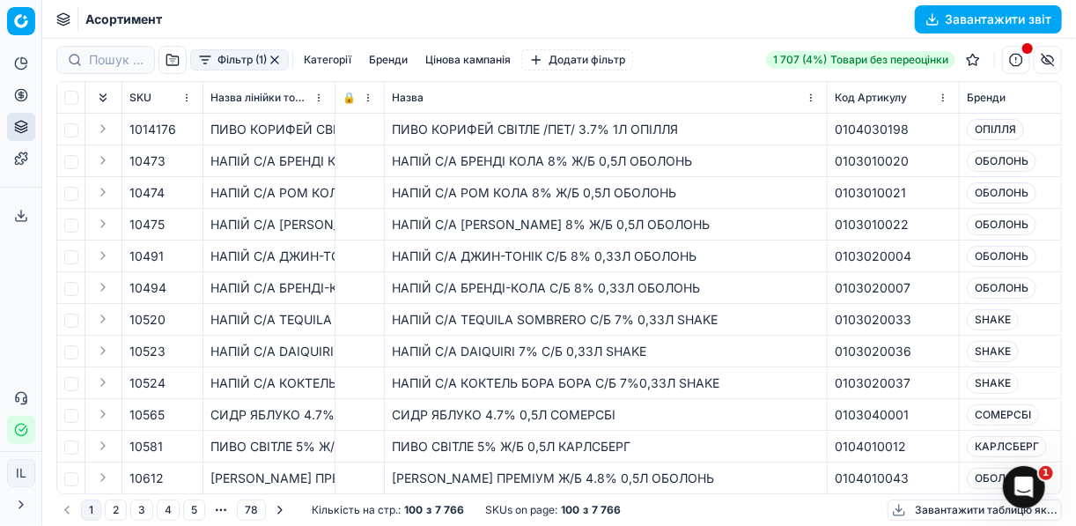
click at [932, 23] on button "Завантажити звіт" at bounding box center [988, 19] width 147 height 28
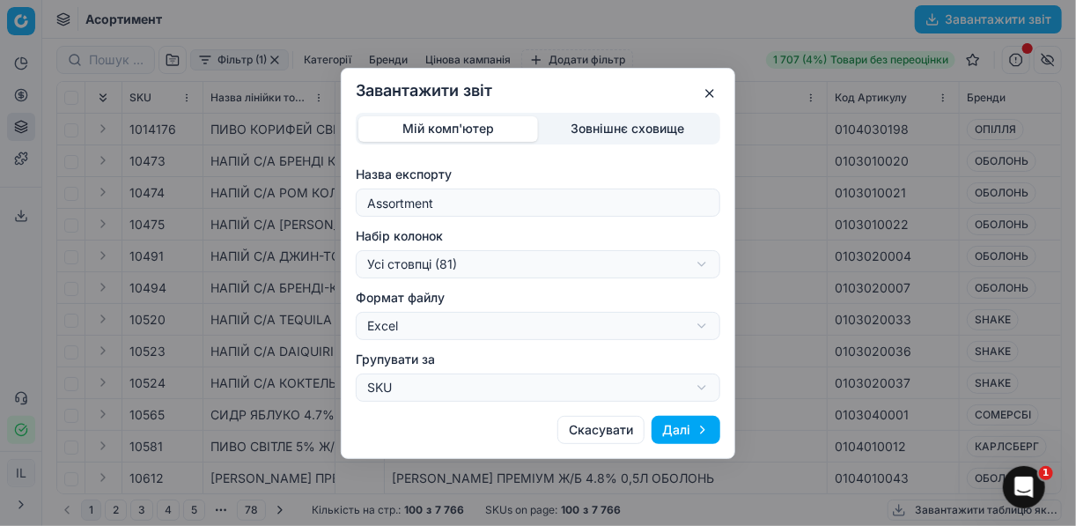
click at [693, 267] on div "Завантажити звіт Мій комп'ютер Зовнішнє сховище Назва експорту Assortment Набір…" at bounding box center [538, 263] width 1076 height 526
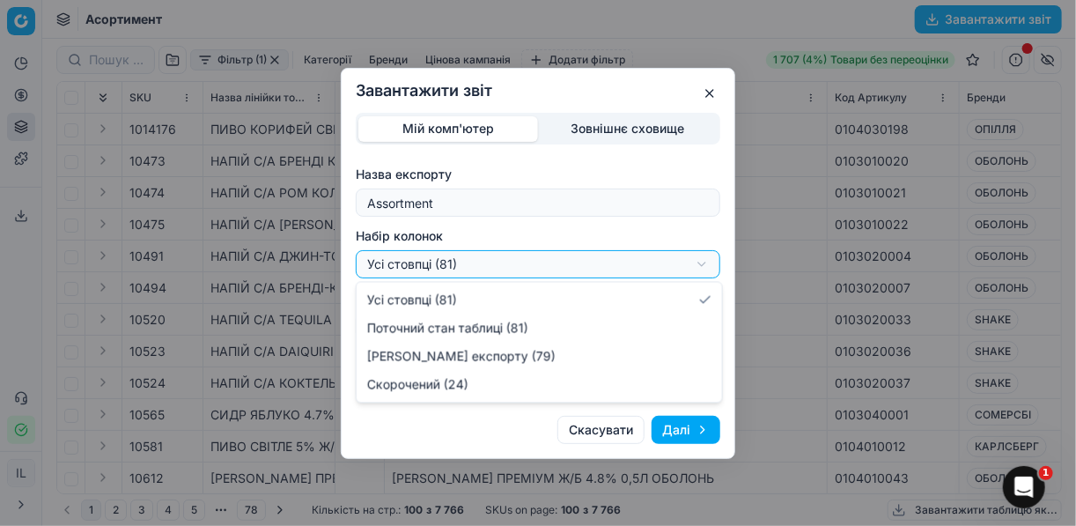
select select "a9134834-9553-4c73-ac5c-c823406624b7"
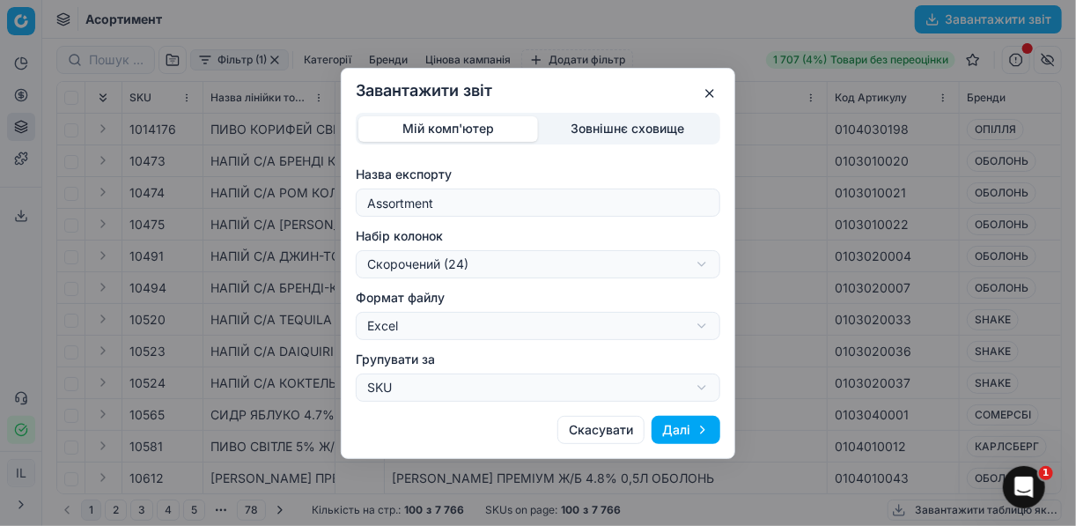
click at [673, 427] on button "Далі" at bounding box center [686, 430] width 69 height 28
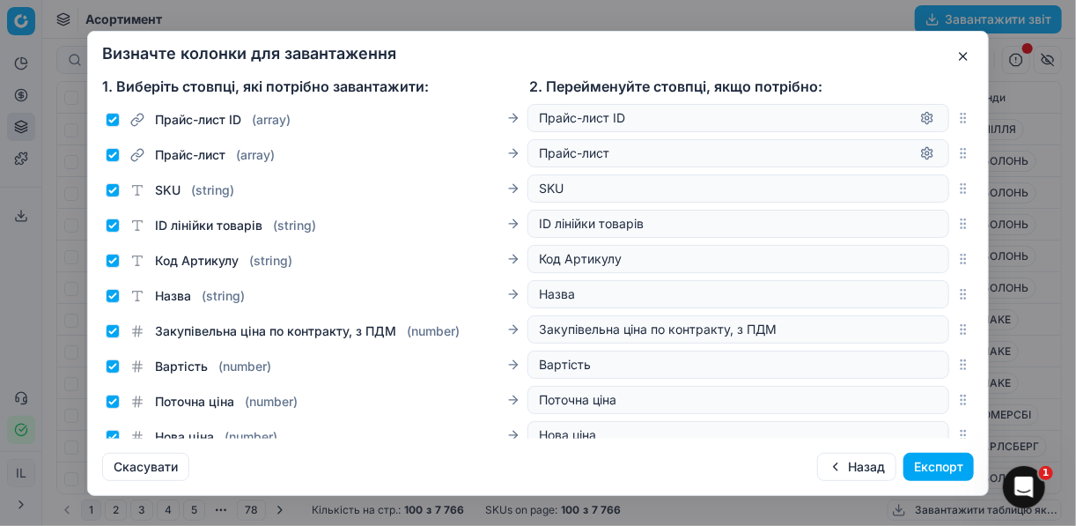
click at [933, 468] on button "Експорт" at bounding box center [938, 467] width 70 height 28
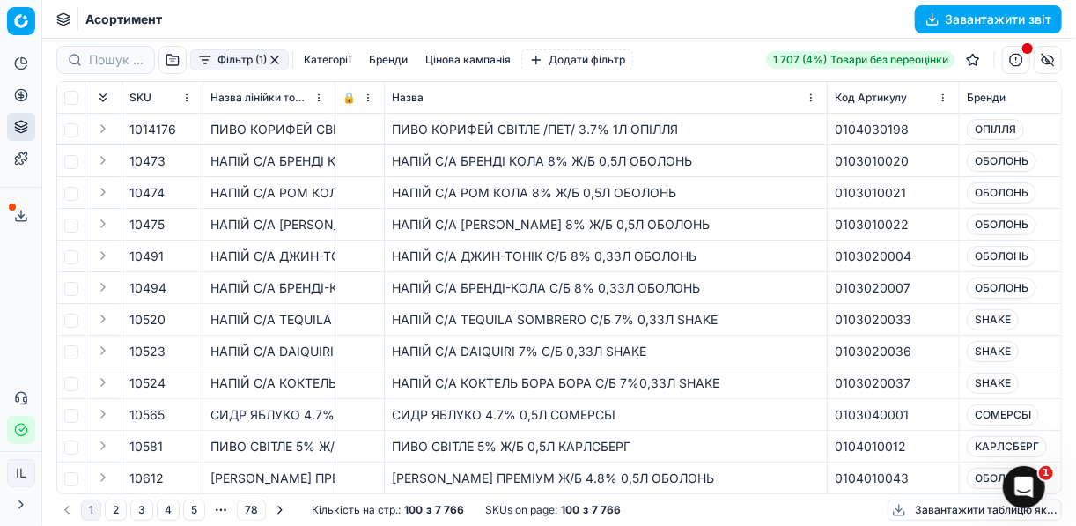
click at [270, 64] on button "button" at bounding box center [275, 60] width 14 height 14
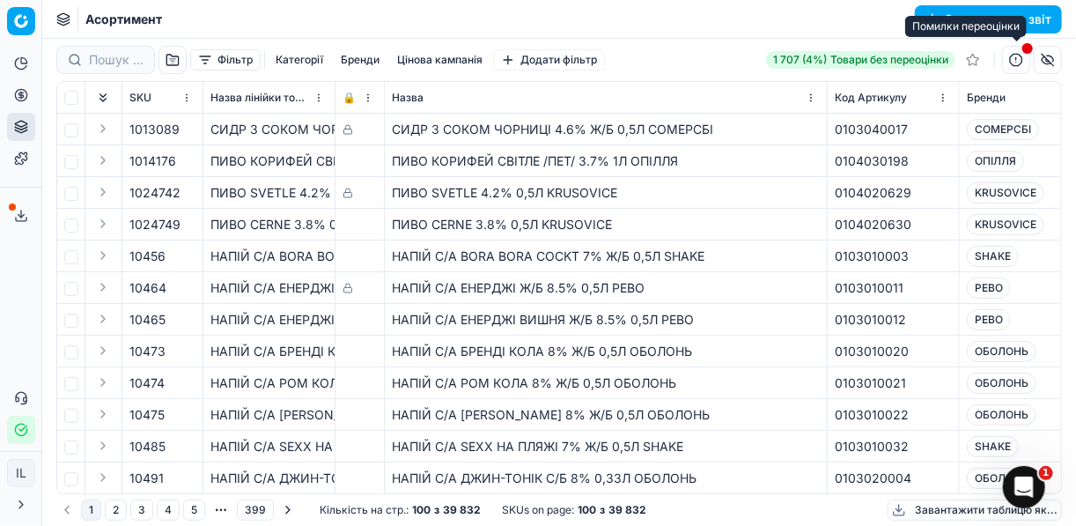
click at [1013, 66] on button "button" at bounding box center [1016, 60] width 28 height 28
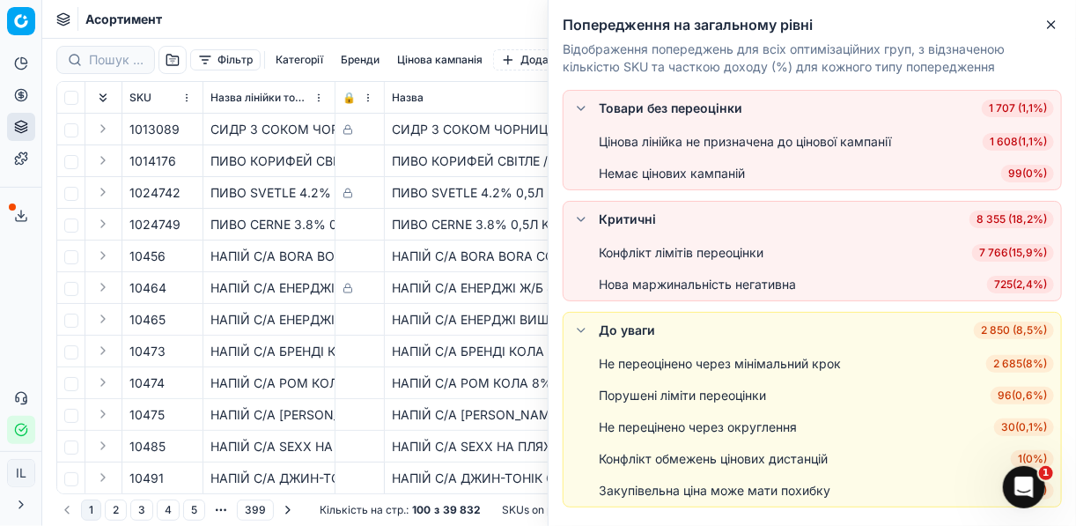
click at [1005, 251] on span "7 766 ( 15,9% )" at bounding box center [1013, 253] width 82 height 18
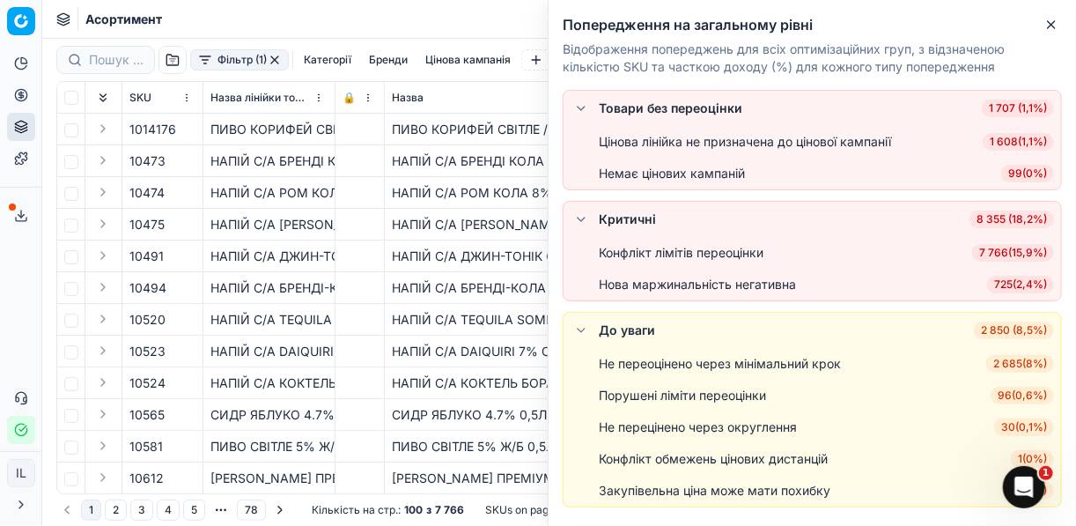
click at [1005, 251] on div "Конфлікт лімітів переоцінки 7 766 ( 15,9% )" at bounding box center [826, 253] width 455 height 18
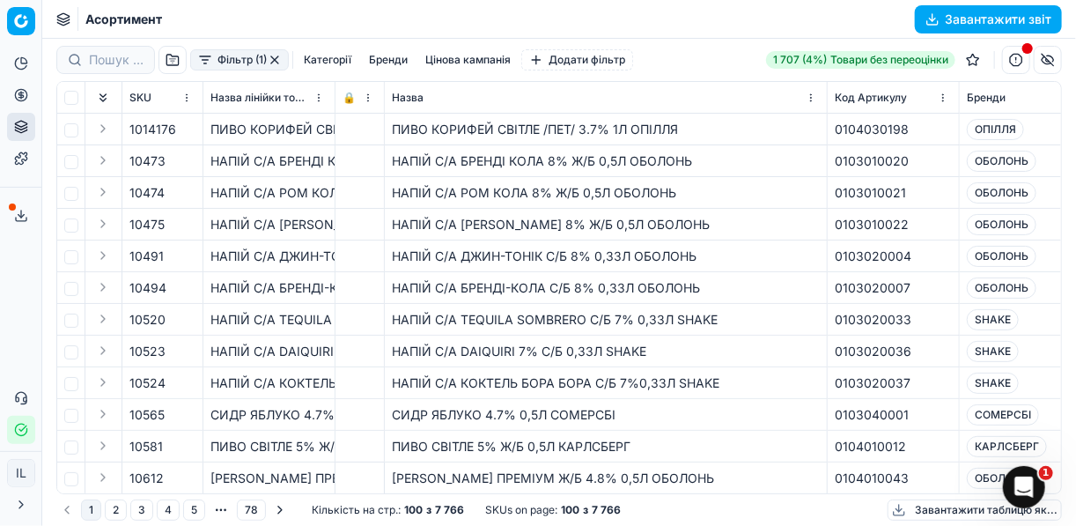
click at [327, 55] on button "Категорії" at bounding box center [328, 59] width 62 height 21
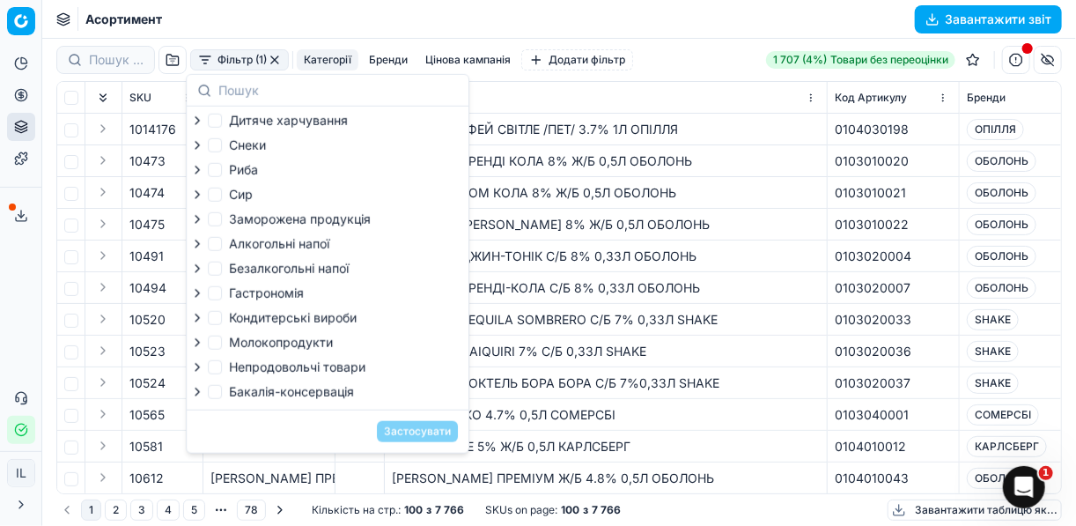
click at [220, 243] on label "Алкогольні напої" at bounding box center [269, 244] width 122 height 18
click at [217, 247] on input "Алкогольні напої" at bounding box center [215, 244] width 14 height 14
checkbox input "true"
click at [421, 438] on button "Застосувати" at bounding box center [417, 431] width 81 height 21
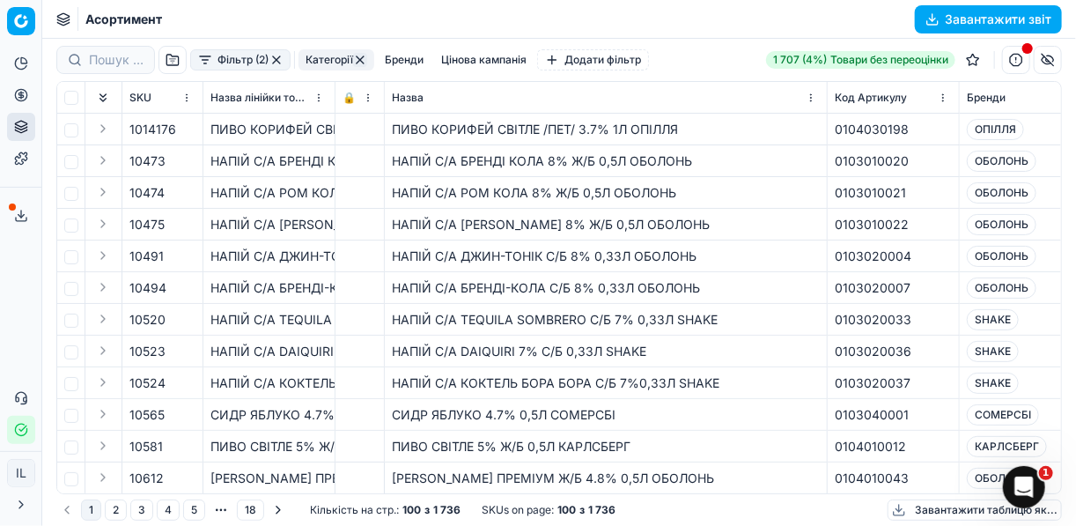
click at [932, 18] on button "Завантажити звіт" at bounding box center [988, 19] width 147 height 28
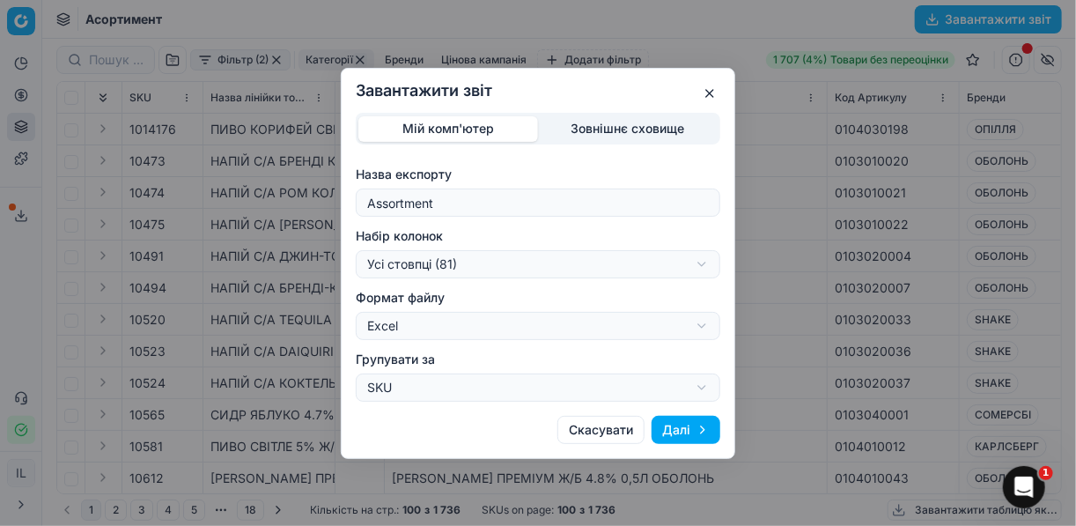
click at [703, 263] on div "Завантажити звіт Мій комп'ютер Зовнішнє сховище Назва експорту Assortment Набір…" at bounding box center [538, 263] width 1076 height 526
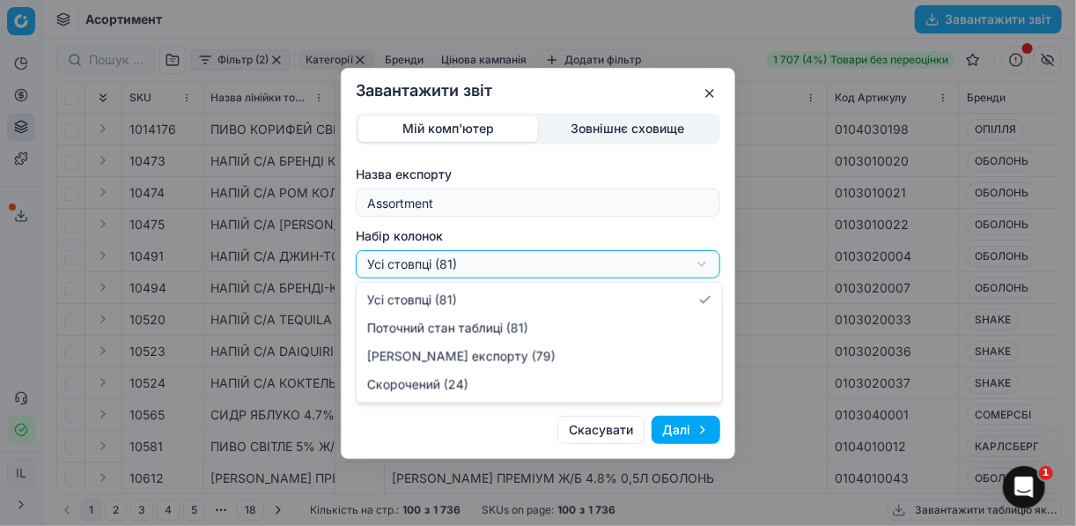
select select "a9134834-9553-4c73-ac5c-c823406624b7"
drag, startPoint x: 419, startPoint y: 383, endPoint x: 591, endPoint y: 392, distance: 171.9
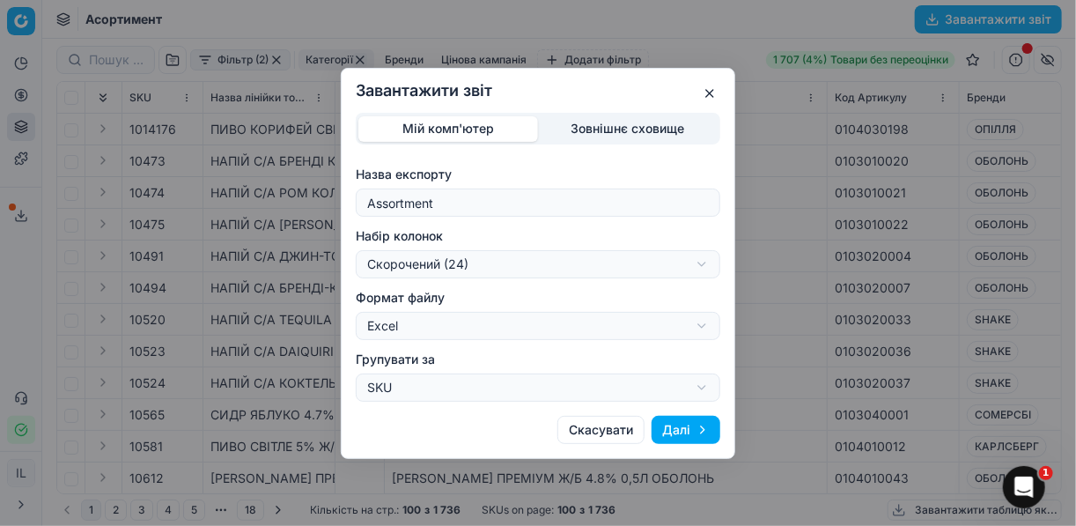
click at [682, 435] on button "Далі" at bounding box center [686, 430] width 69 height 28
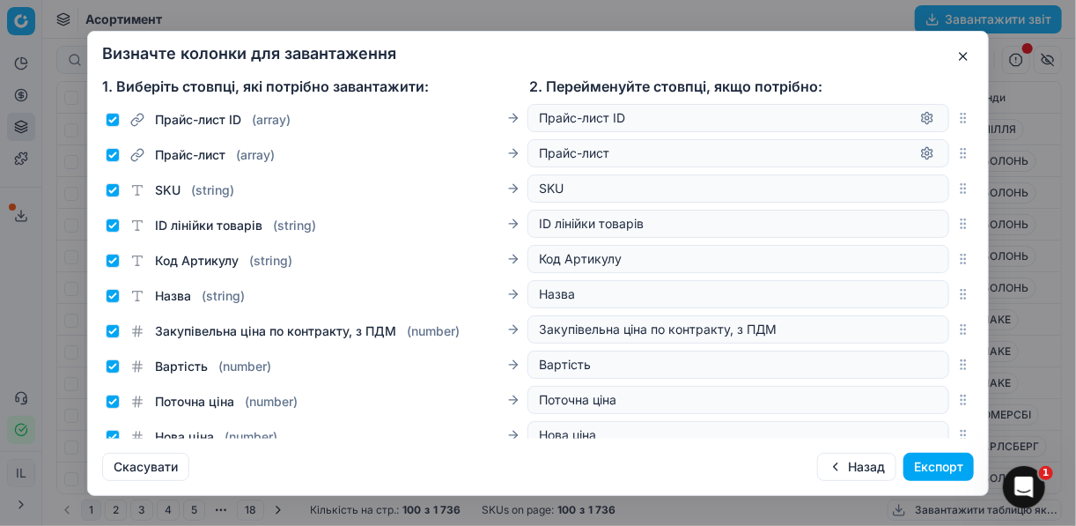
click at [933, 461] on button "Експорт" at bounding box center [938, 467] width 70 height 28
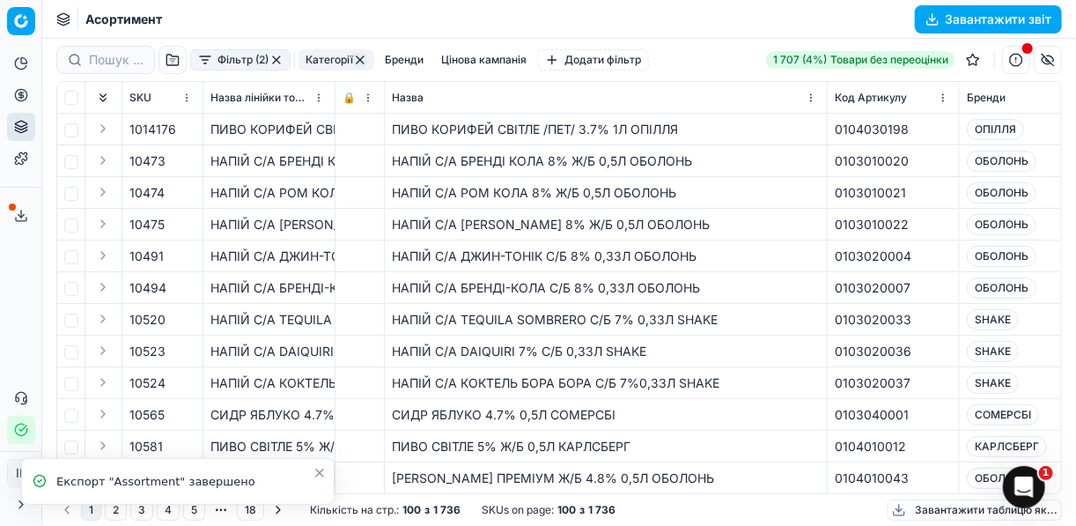
click at [21, 215] on icon at bounding box center [21, 216] width 14 height 14
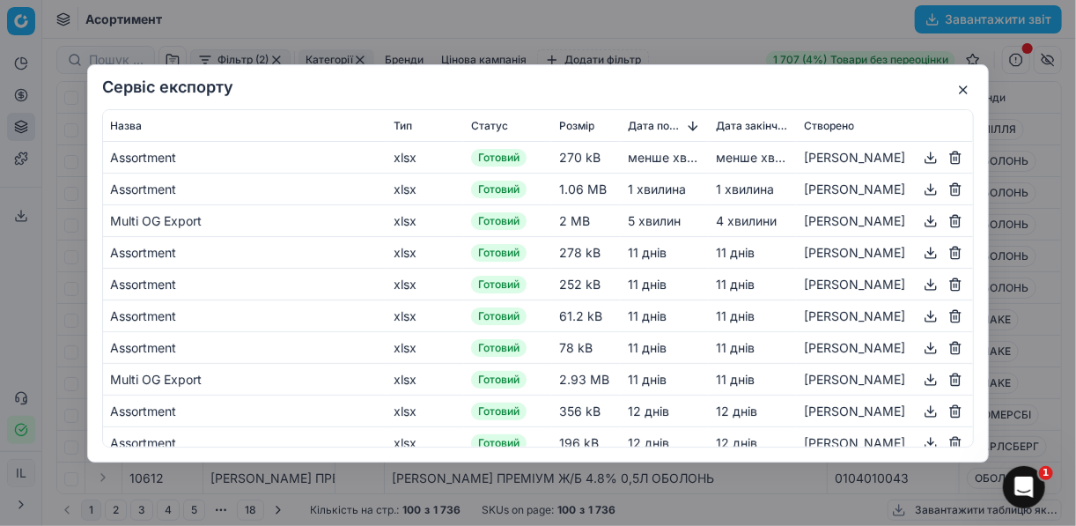
click at [923, 154] on button "button" at bounding box center [930, 156] width 21 height 21
click at [690, 26] on div "Сервіс експорту Назва Тип Статус Розмір Дата початку Дата закінчення Створено A…" at bounding box center [538, 263] width 1076 height 526
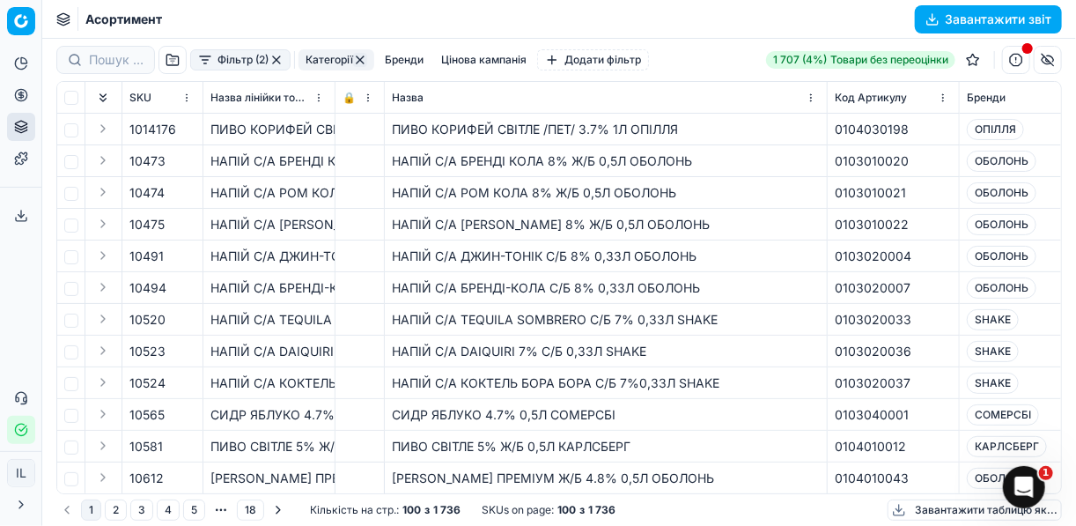
click at [202, 56] on button "Фільтр (2)" at bounding box center [240, 59] width 100 height 21
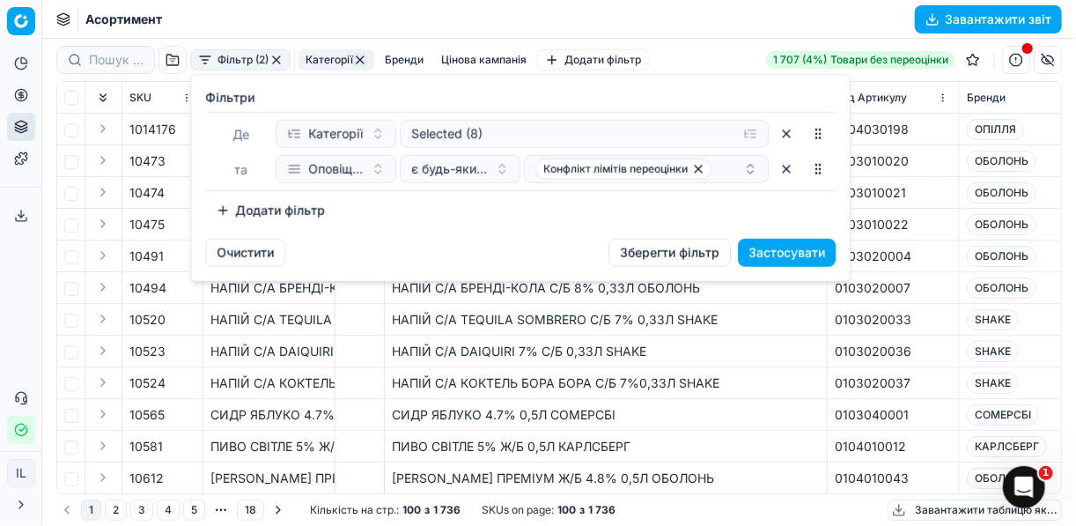
click at [222, 201] on button "Додати фільтр" at bounding box center [270, 210] width 130 height 28
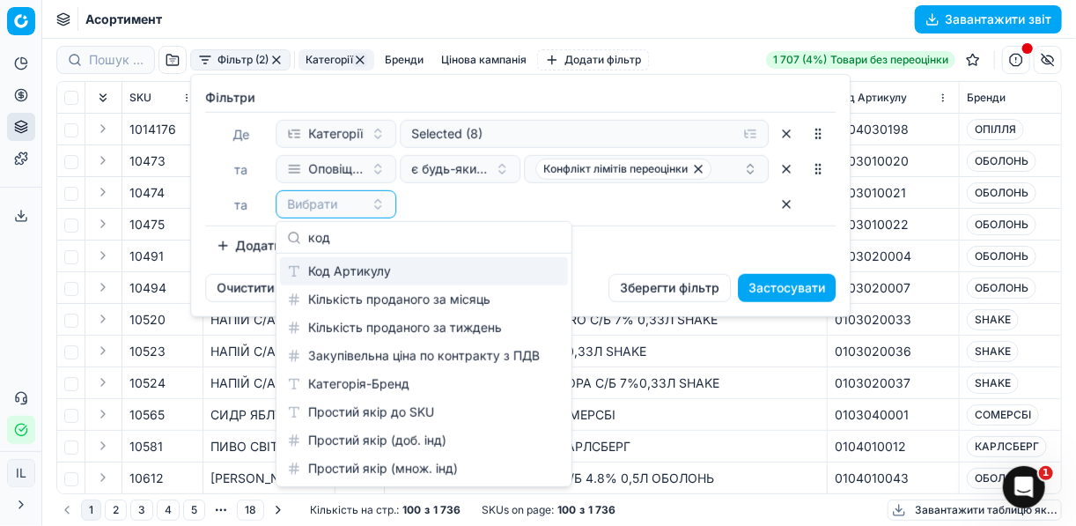
type input "код"
click at [362, 277] on div "Код Артикулу" at bounding box center [424, 271] width 288 height 28
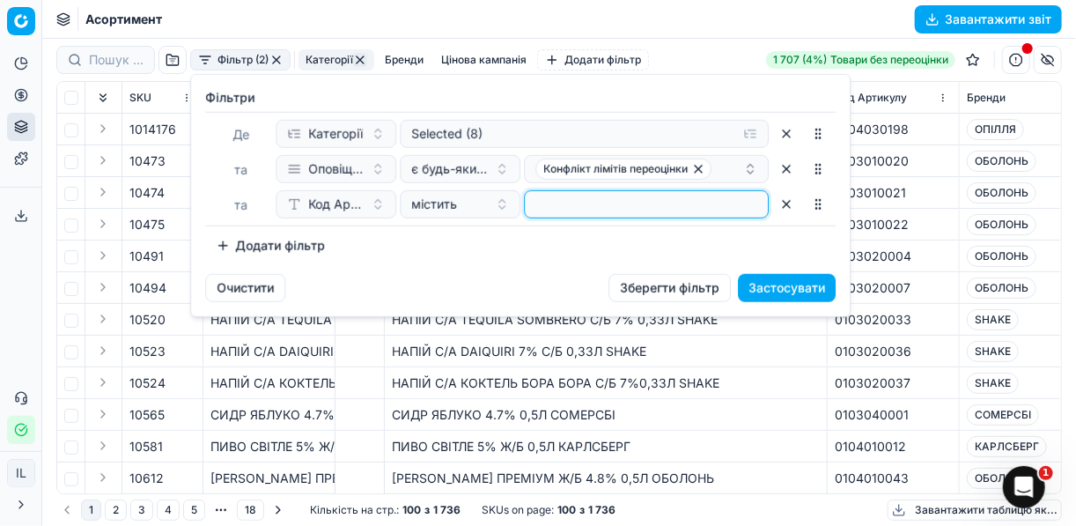
click at [602, 197] on input at bounding box center [646, 204] width 229 height 26
click at [652, 209] on icon "button" at bounding box center [657, 204] width 14 height 14
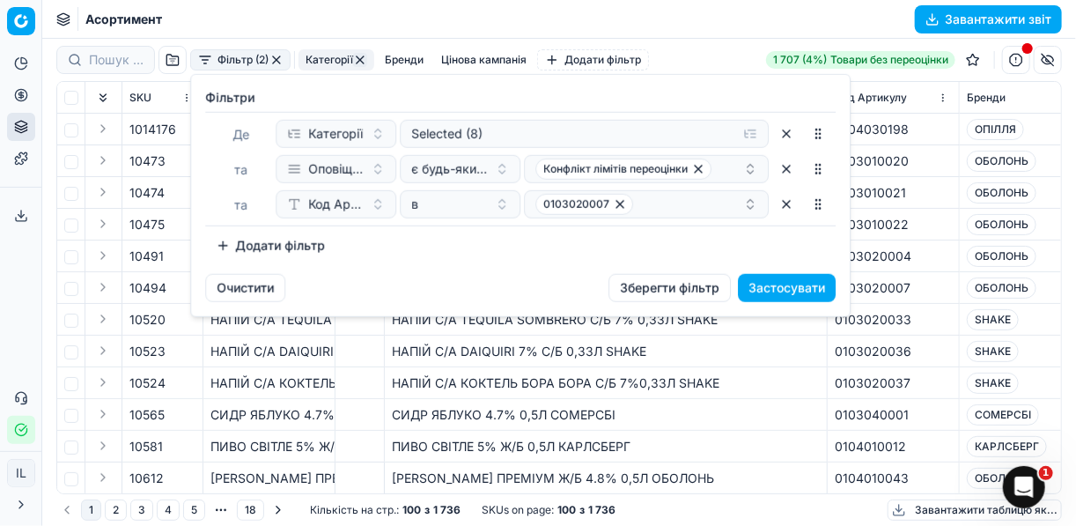
click at [770, 279] on button "Застосувати" at bounding box center [787, 288] width 98 height 28
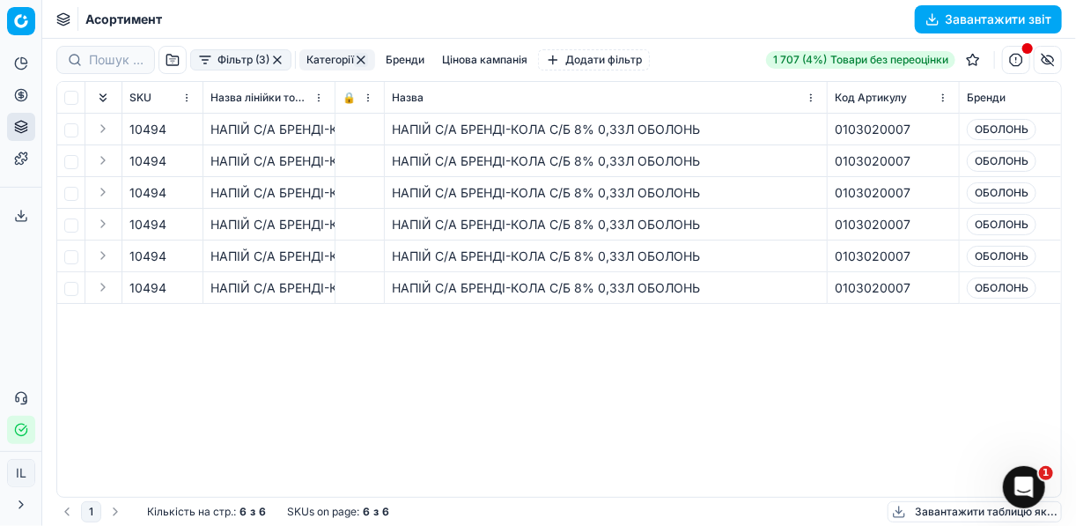
click at [143, 162] on span "10494" at bounding box center [147, 161] width 37 height 18
click at [142, 160] on span "10494" at bounding box center [147, 161] width 37 height 18
drag, startPoint x: 142, startPoint y: 160, endPoint x: 181, endPoint y: 158, distance: 39.7
click at [181, 158] on button "button" at bounding box center [187, 161] width 18 height 18
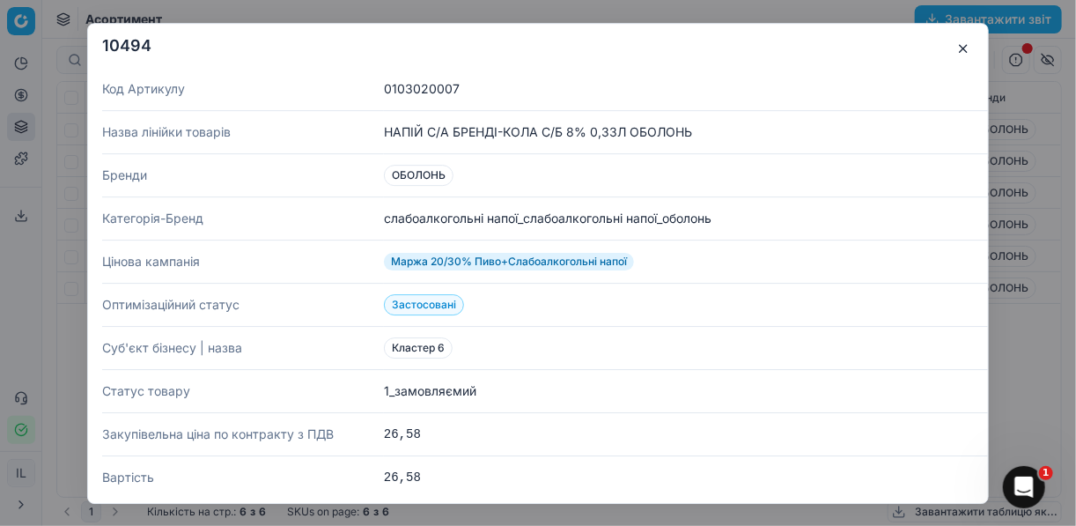
click at [958, 46] on button "button" at bounding box center [963, 48] width 21 height 21
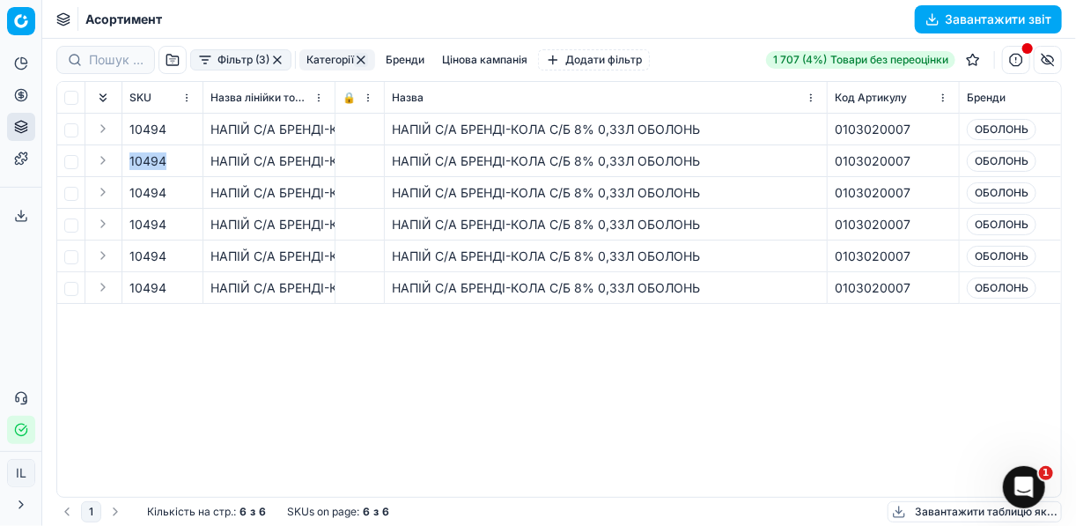
click at [103, 160] on button "Expand" at bounding box center [102, 160] width 21 height 21
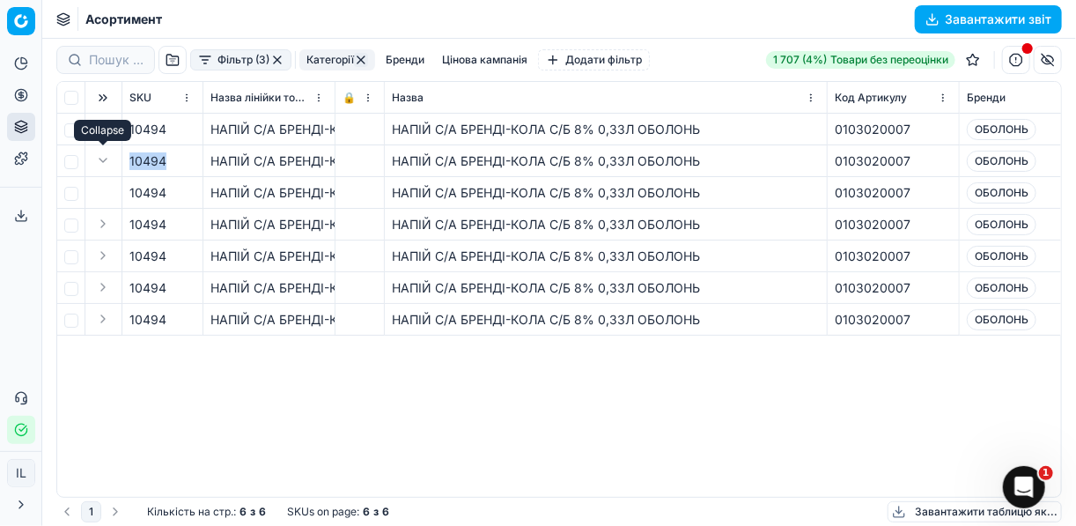
click at [103, 160] on button "Expand" at bounding box center [102, 160] width 21 height 21
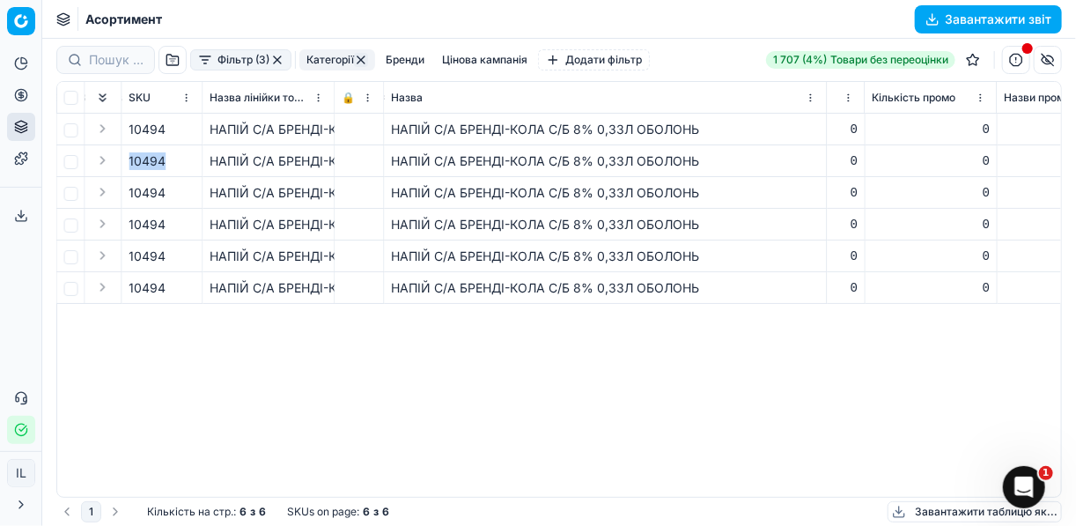
scroll to position [0, 4174]
drag, startPoint x: 505, startPoint y: 498, endPoint x: 552, endPoint y: 503, distance: 46.9
click at [552, 503] on div "1 Кількість на стр. : 6 з 6 SKUs on page : 6 з 6 Завантажити таблицю як..." at bounding box center [558, 511] width 1005 height 28
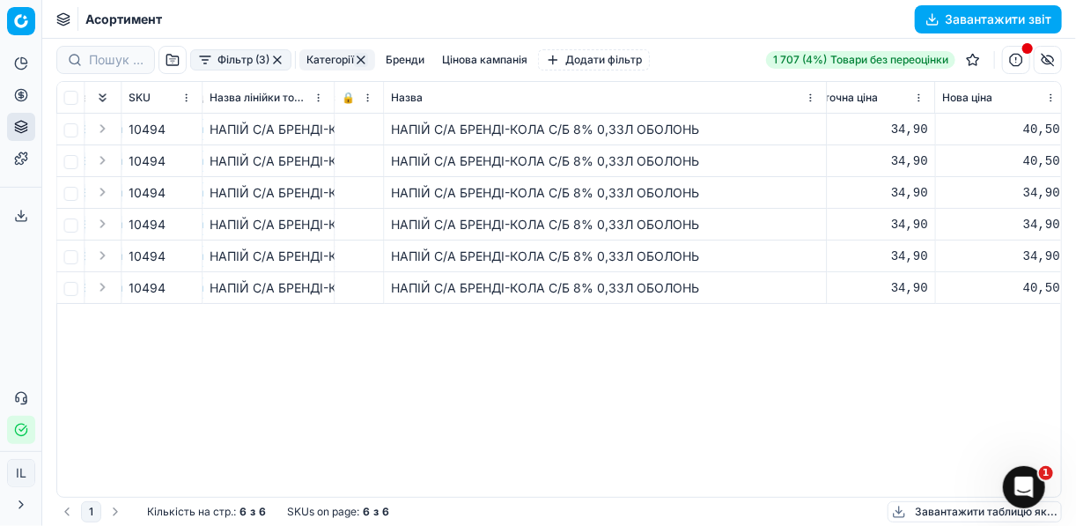
scroll to position [0, 1333]
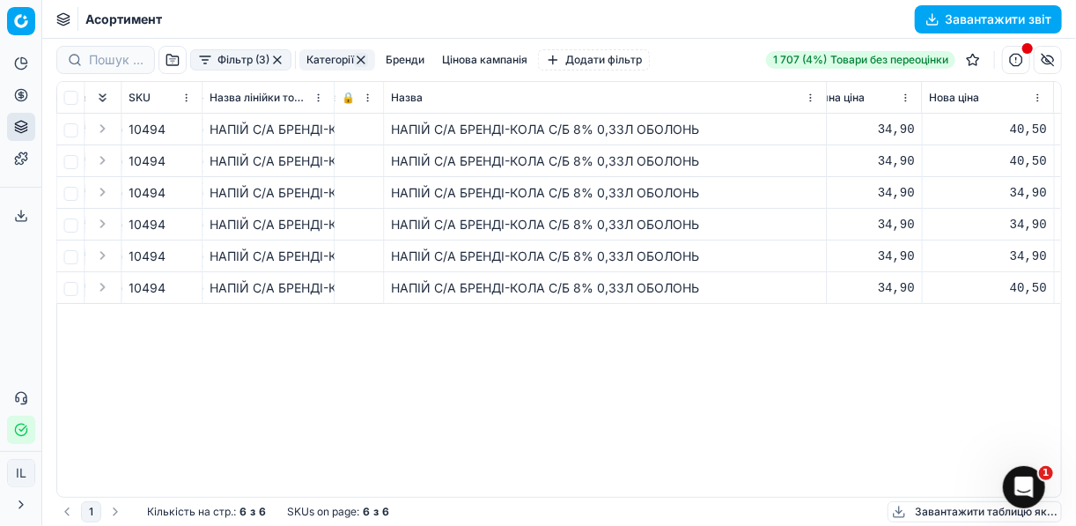
click at [335, 90] on th "🔒" at bounding box center [359, 98] width 49 height 32
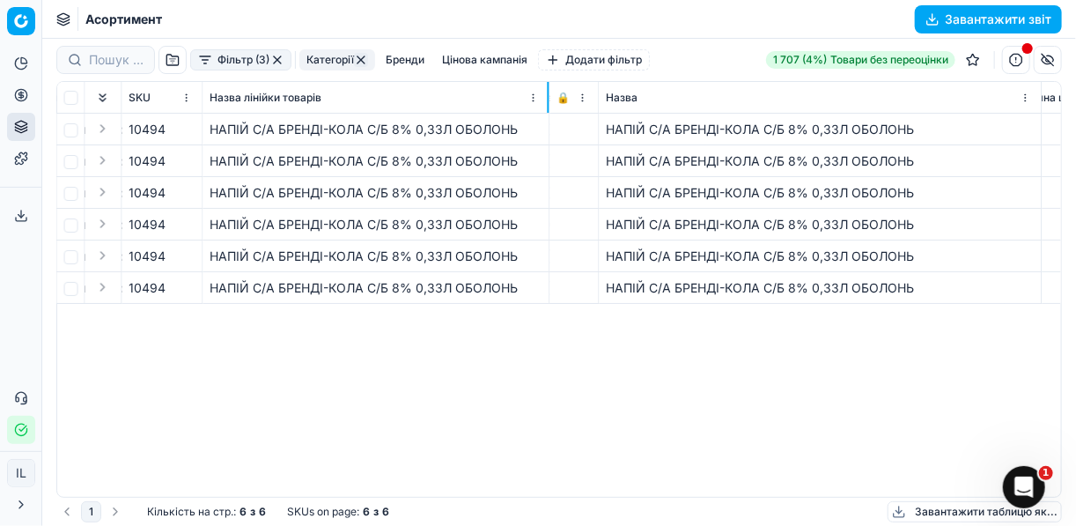
drag, startPoint x: 333, startPoint y: 92, endPoint x: 548, endPoint y: 93, distance: 214.8
click at [548, 93] on div at bounding box center [549, 97] width 2 height 31
click at [105, 159] on button "Expand" at bounding box center [102, 160] width 21 height 21
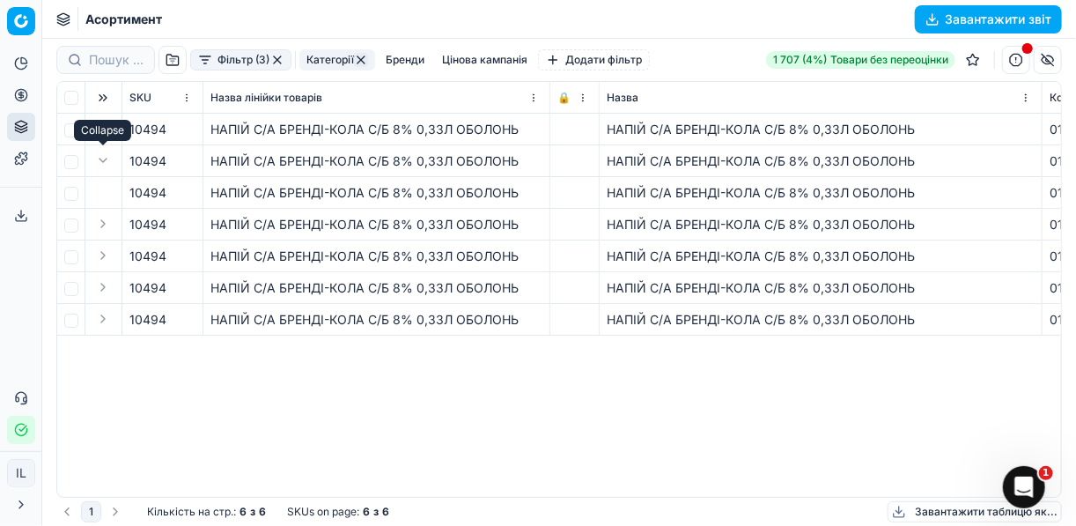
click at [105, 159] on button "Expand" at bounding box center [102, 160] width 21 height 21
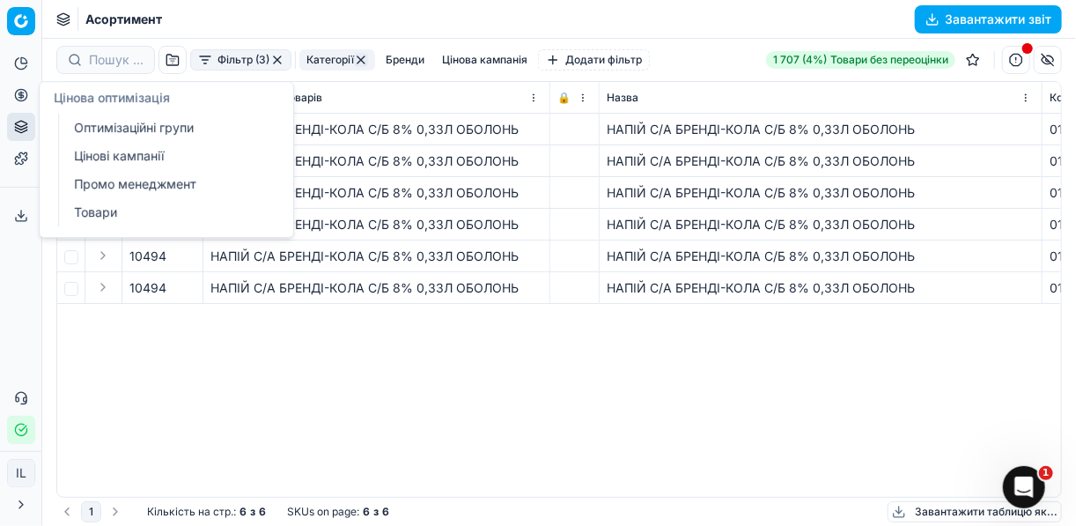
click at [19, 96] on icon at bounding box center [21, 95] width 14 height 14
click at [115, 123] on link "Оптимізаційні групи" at bounding box center [169, 127] width 205 height 25
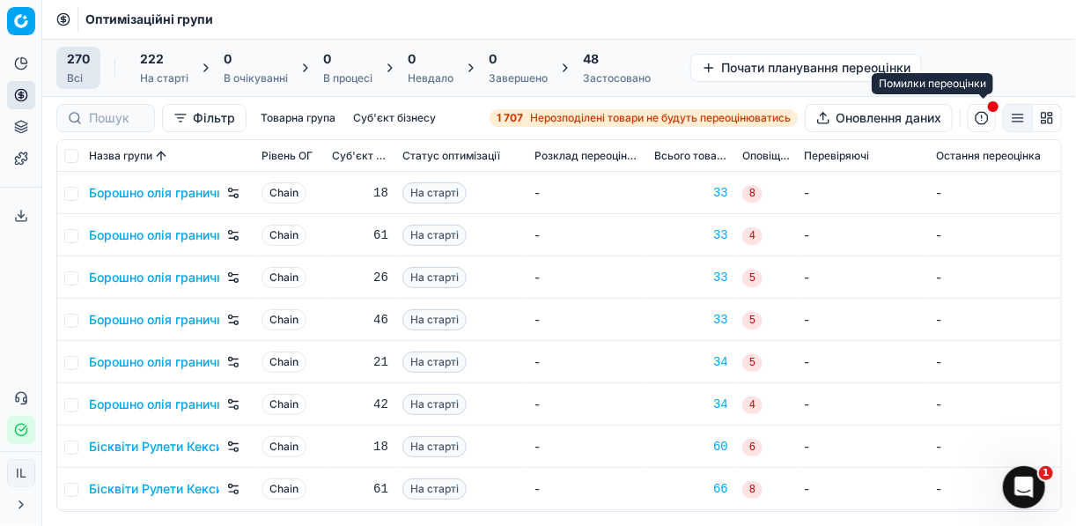
click at [983, 121] on button "button" at bounding box center [982, 118] width 28 height 28
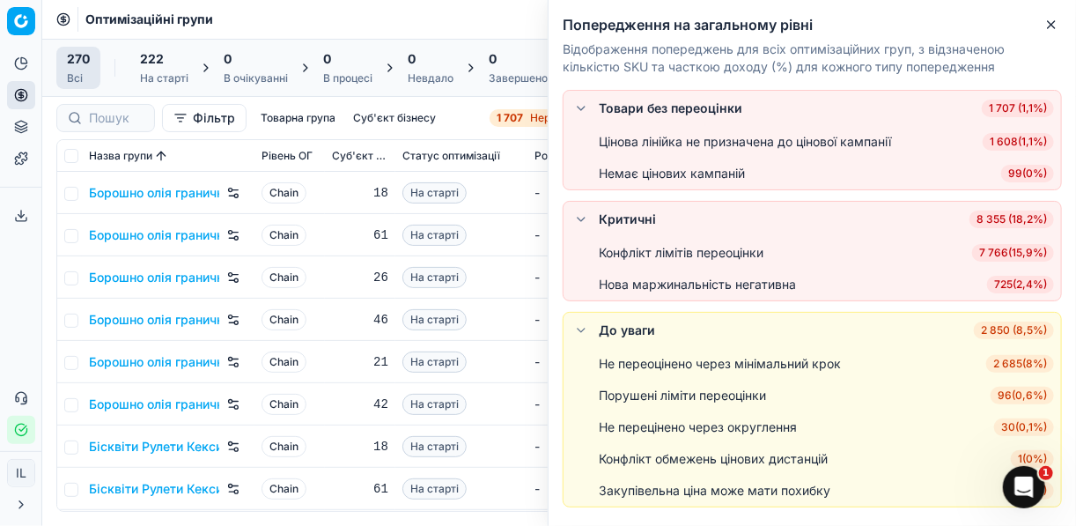
click at [1013, 245] on span "7 766 ( 15,9% )" at bounding box center [1013, 253] width 82 height 18
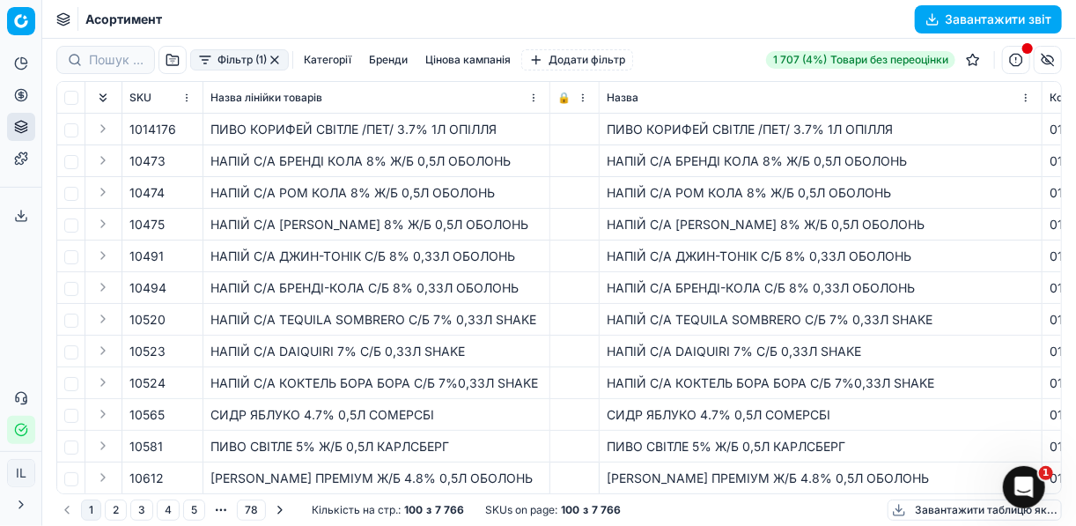
click at [166, 98] on div "SKU" at bounding box center [162, 98] width 66 height 18
click at [305, 131] on div "ПИВО КОРИФЕЙ СВІТЛЕ /ПЕТ/ 3.7% 1Л ОПІЛЛЯ" at bounding box center [376, 130] width 332 height 18
click at [156, 134] on span "1014176" at bounding box center [152, 130] width 47 height 18
drag, startPoint x: 118, startPoint y: 129, endPoint x: 105, endPoint y: 122, distance: 15.0
click at [117, 129] on td at bounding box center [103, 130] width 37 height 32
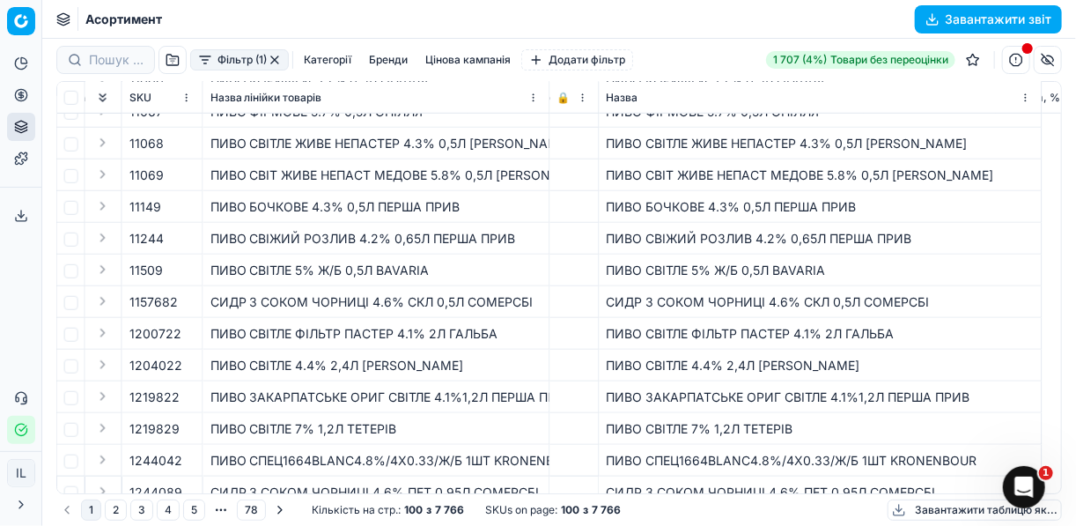
scroll to position [493, 9718]
click at [1072, 487] on div "Фільтр (1) Категорії [PERSON_NAME] кампанія Додати фільтр 1 707 (4%) Товари без…" at bounding box center [559, 282] width 1034 height 487
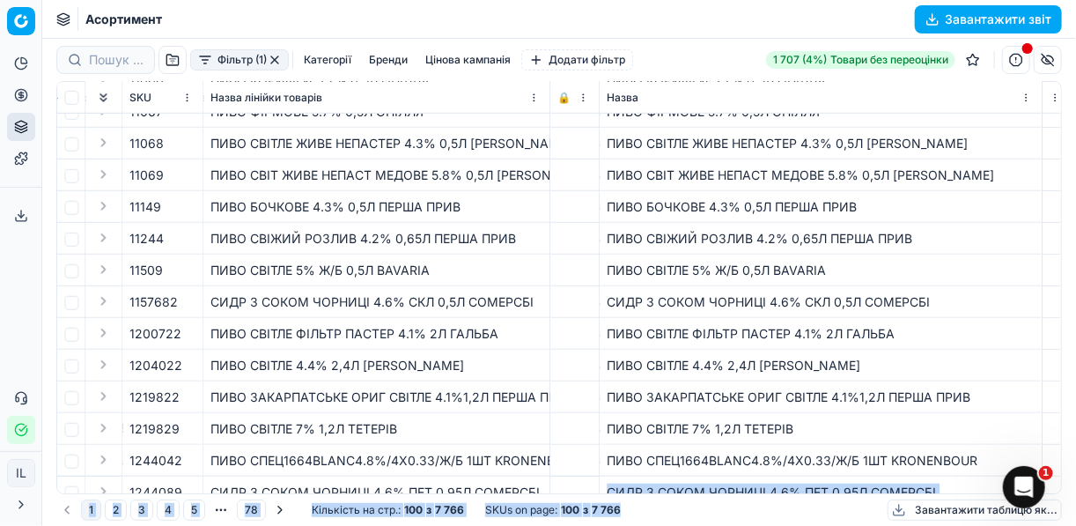
drag, startPoint x: 925, startPoint y: 494, endPoint x: 391, endPoint y: 470, distance: 535.0
click at [391, 470] on div "Фільтр (1) Категорії [PERSON_NAME] кампанія Додати фільтр 1 707 (4%) Товари без…" at bounding box center [559, 282] width 1034 height 487
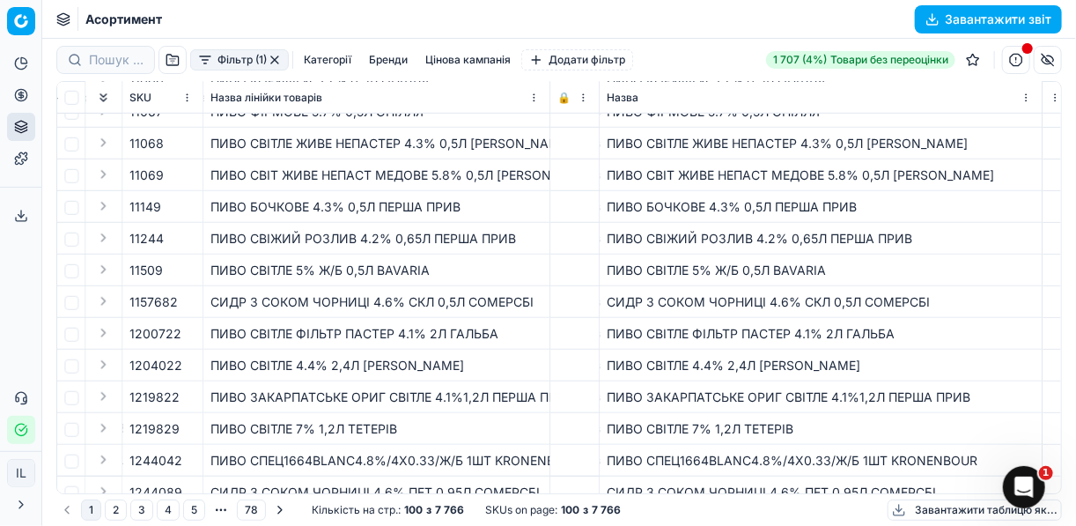
click at [580, 284] on td at bounding box center [574, 270] width 49 height 32
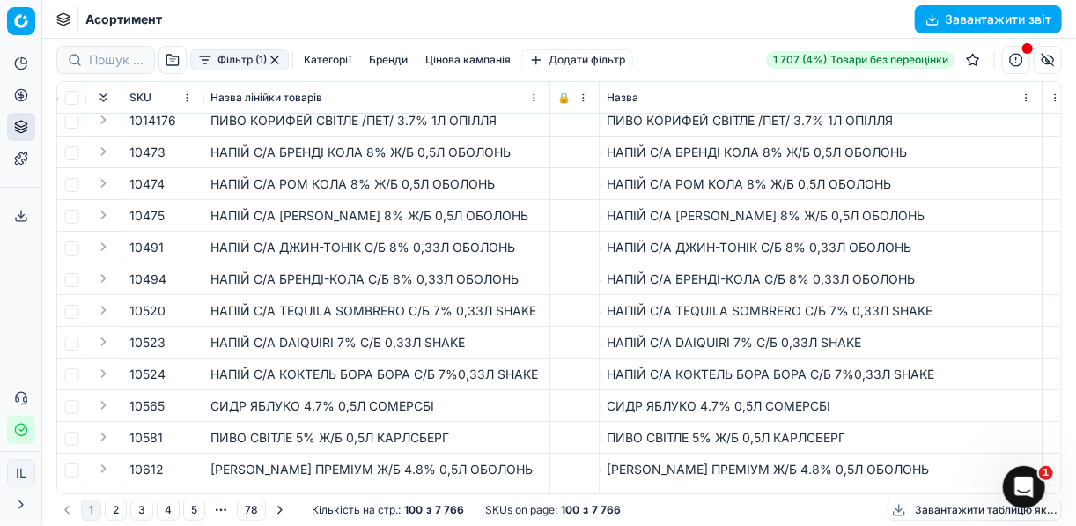
scroll to position [0, 9718]
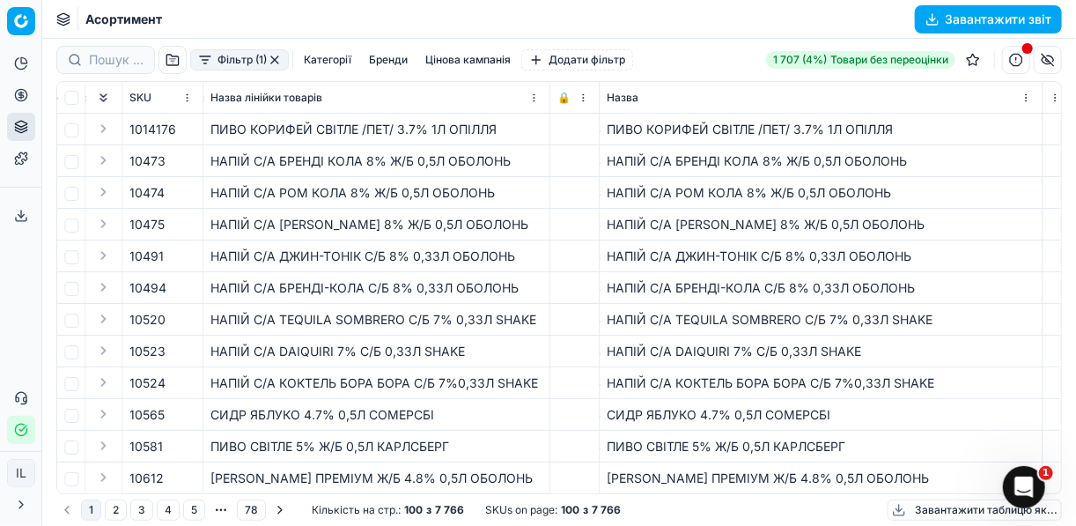
click at [1016, 63] on button "button" at bounding box center [1016, 60] width 28 height 28
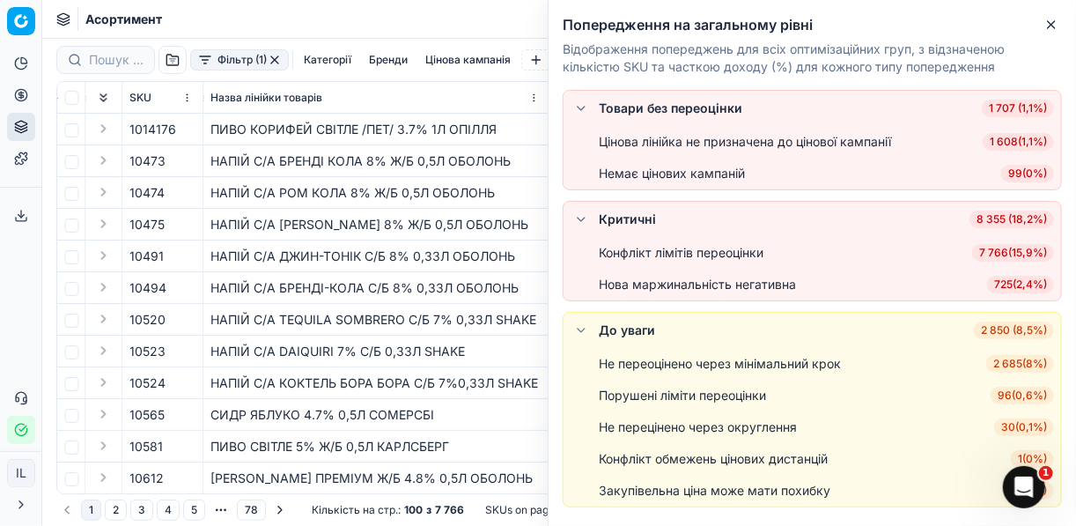
click at [1013, 259] on span "7 766 ( 15,9% )" at bounding box center [1013, 253] width 82 height 18
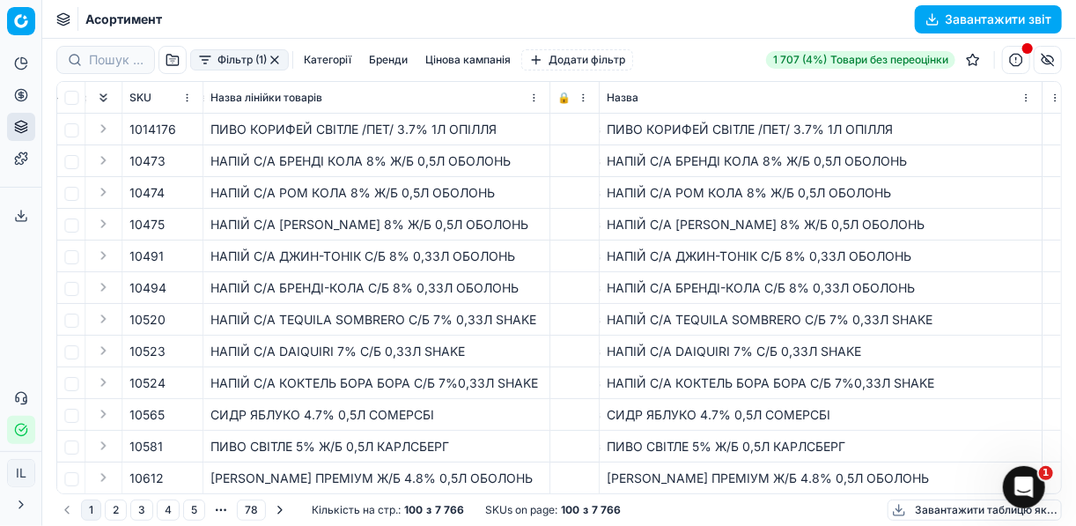
click at [146, 160] on span "10473" at bounding box center [147, 161] width 36 height 18
click at [145, 157] on span "10473" at bounding box center [147, 161] width 36 height 18
drag, startPoint x: 145, startPoint y: 157, endPoint x: 669, endPoint y: 207, distance: 526.3
click at [669, 207] on td "НАПІЙ С/А РОМ КОЛА 8% Ж/Б 0,5Л ОБОЛОНЬ" at bounding box center [821, 193] width 443 height 32
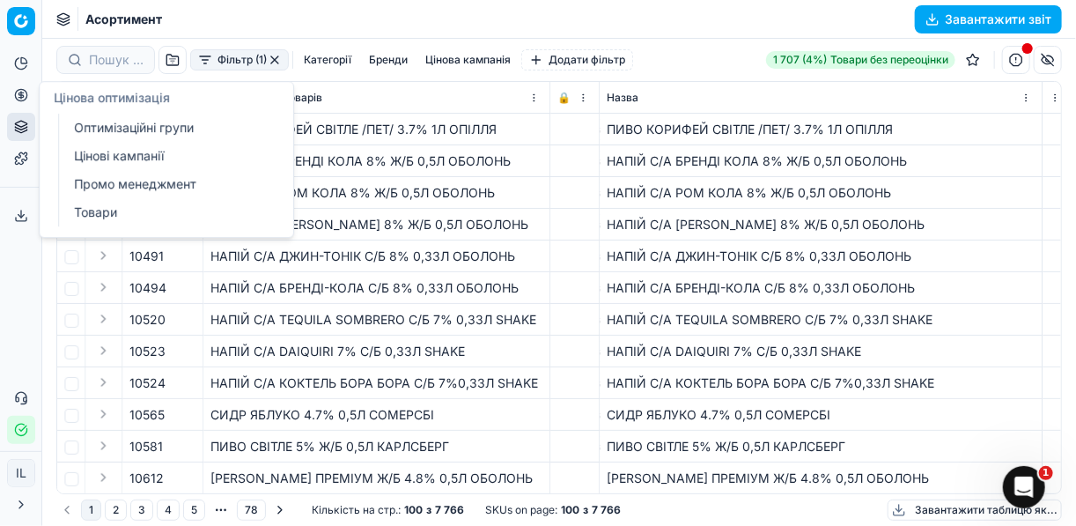
click at [21, 100] on circle at bounding box center [20, 94] width 11 height 11
click at [99, 127] on link "Оптимізаційні групи" at bounding box center [169, 127] width 205 height 25
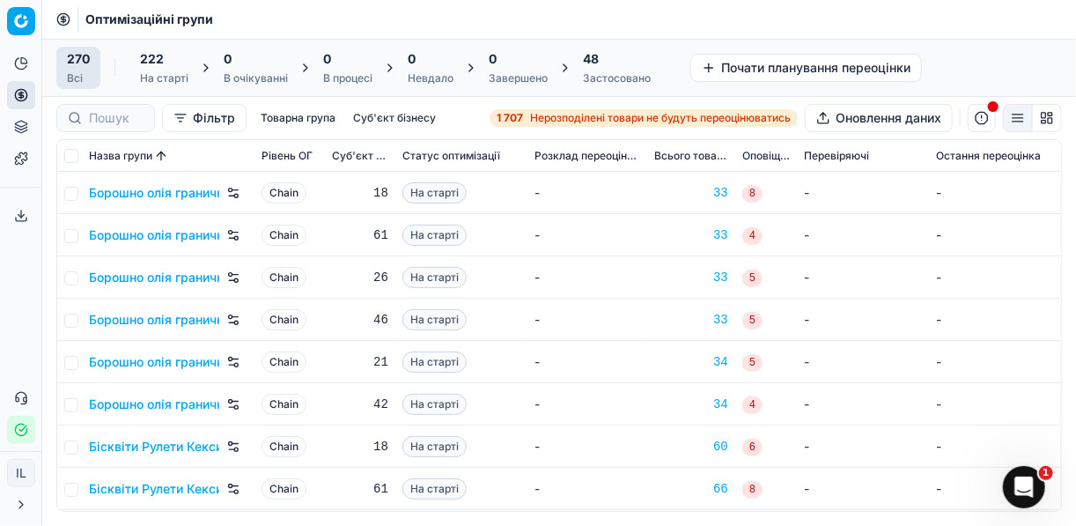
click at [984, 116] on button "button" at bounding box center [982, 118] width 28 height 28
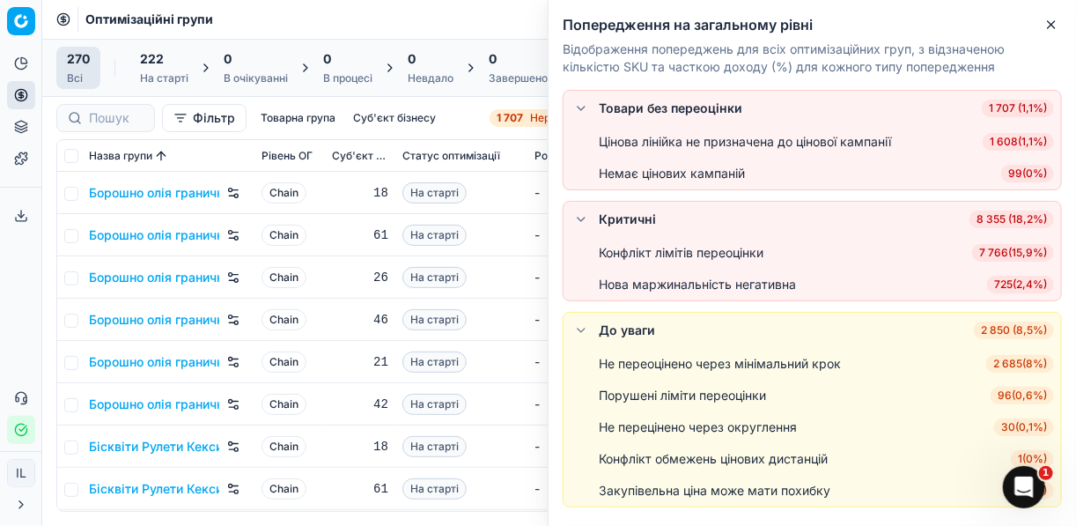
click at [1019, 247] on span "7 766 ( 15,9% )" at bounding box center [1013, 253] width 82 height 18
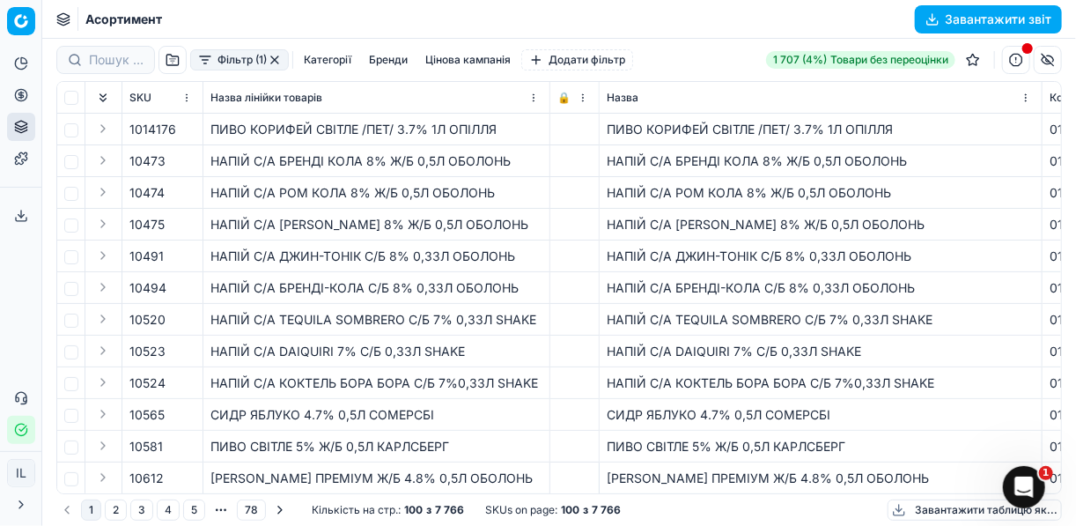
click at [145, 285] on span "10494" at bounding box center [147, 288] width 37 height 18
click at [145, 284] on span "10494" at bounding box center [147, 288] width 37 height 18
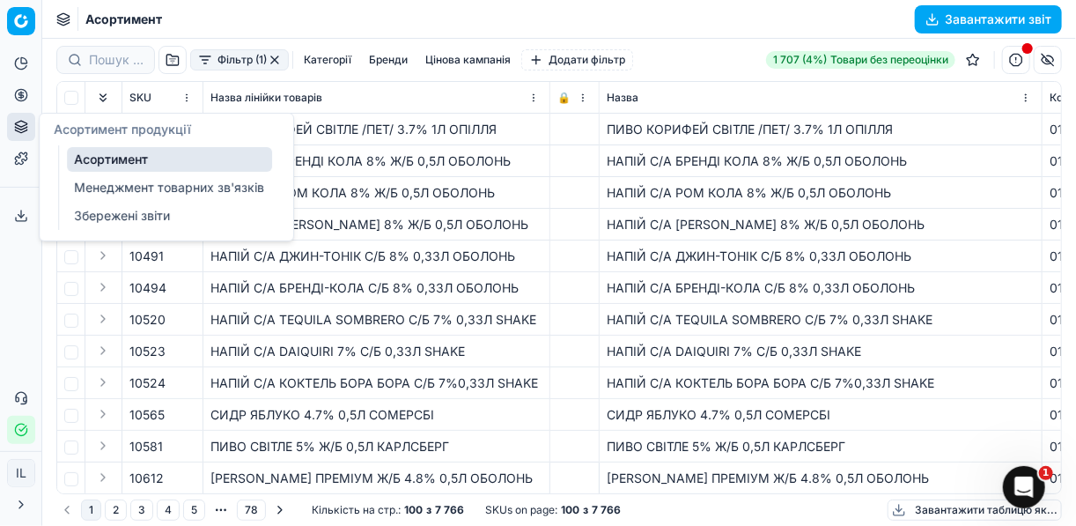
click at [111, 158] on link "Асортимент" at bounding box center [169, 159] width 205 height 25
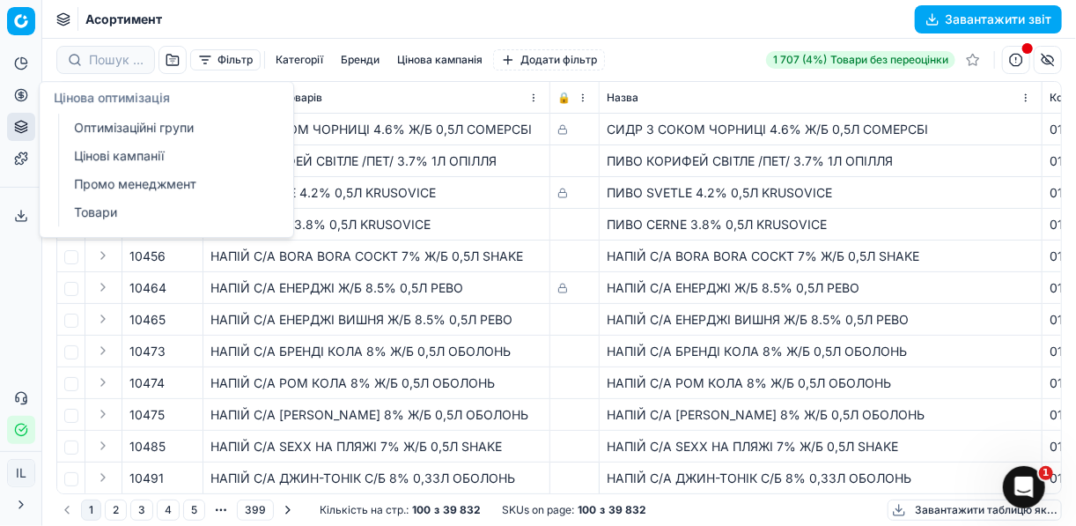
click at [107, 211] on link "Товари" at bounding box center [169, 212] width 205 height 25
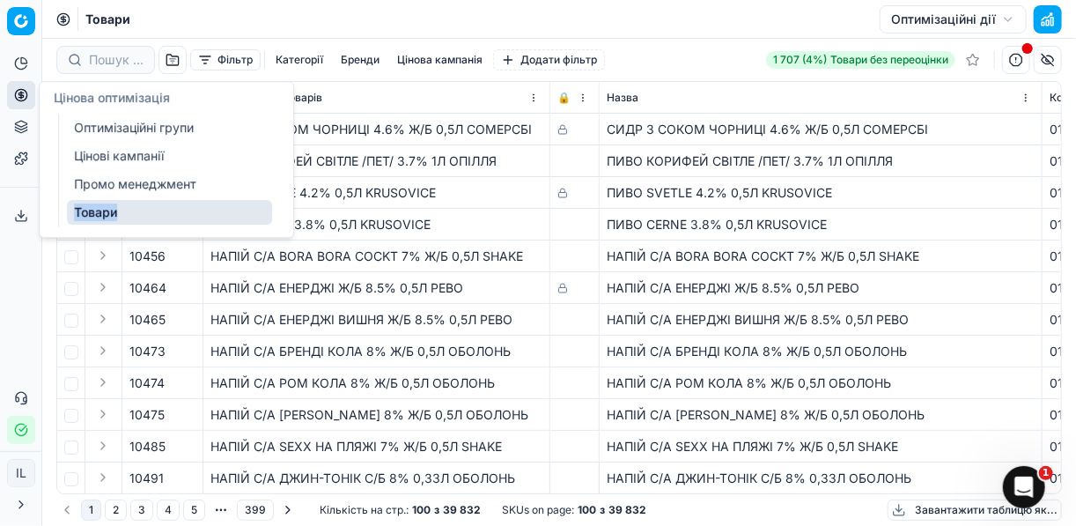
drag, startPoint x: 107, startPoint y: 211, endPoint x: 151, endPoint y: 203, distance: 44.9
click at [151, 203] on link "Товари" at bounding box center [169, 212] width 205 height 25
click at [464, 181] on td "ПИВО SVETLE 4.2% 0,5Л KRUSOVICE" at bounding box center [376, 193] width 347 height 32
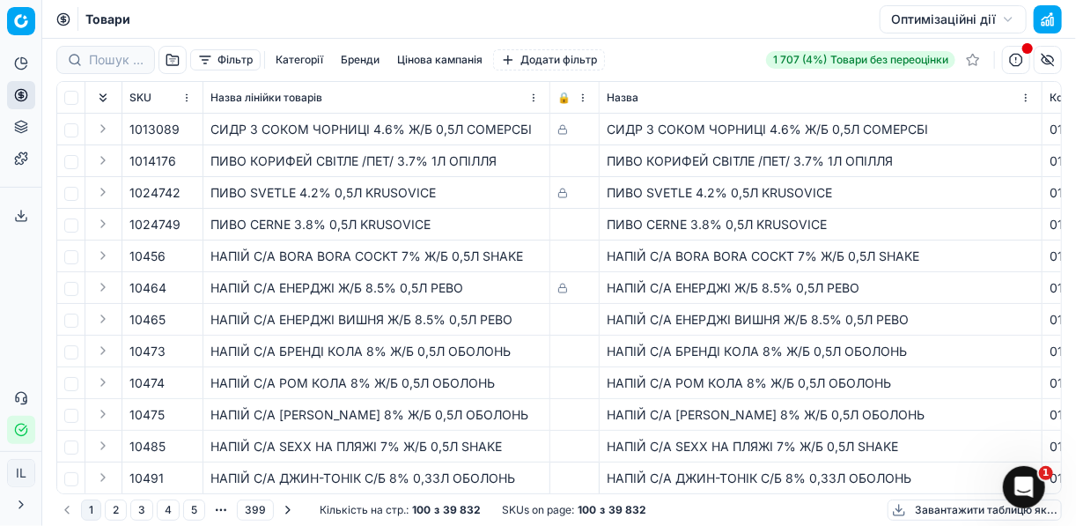
click at [198, 60] on button "Фільтр" at bounding box center [225, 59] width 70 height 21
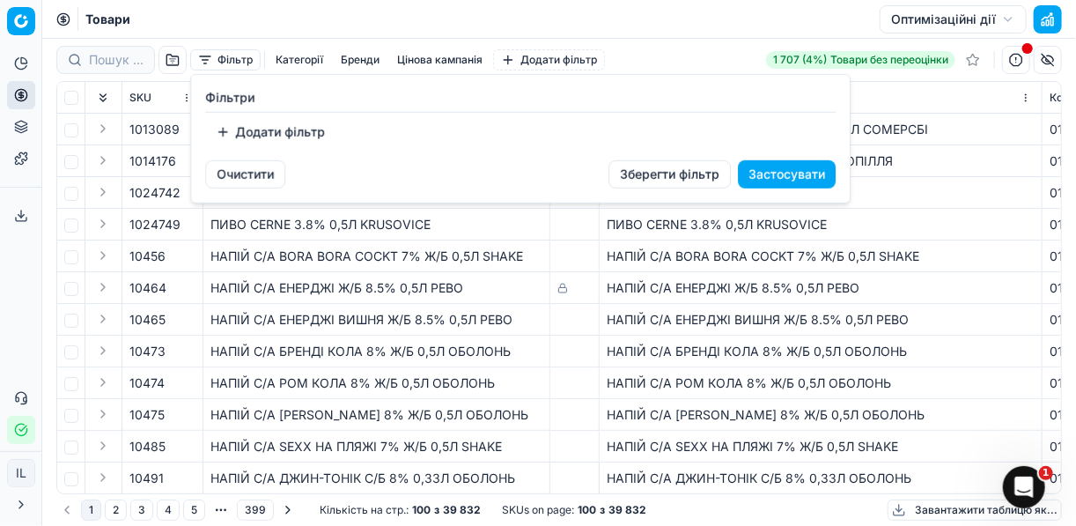
click at [230, 141] on button "Додати фільтр" at bounding box center [270, 132] width 130 height 28
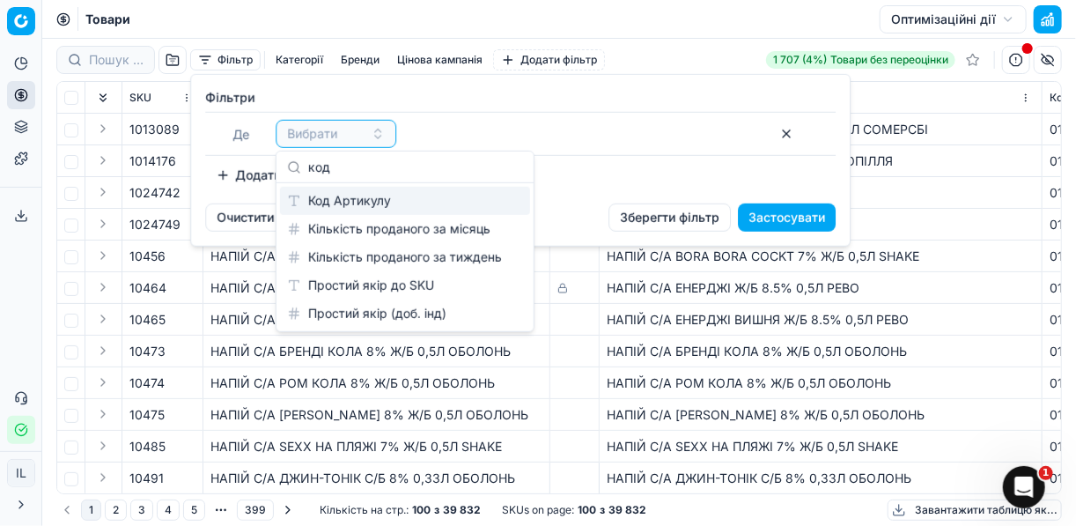
type input "код"
click at [351, 199] on div "Код Артикулу" at bounding box center [405, 201] width 250 height 28
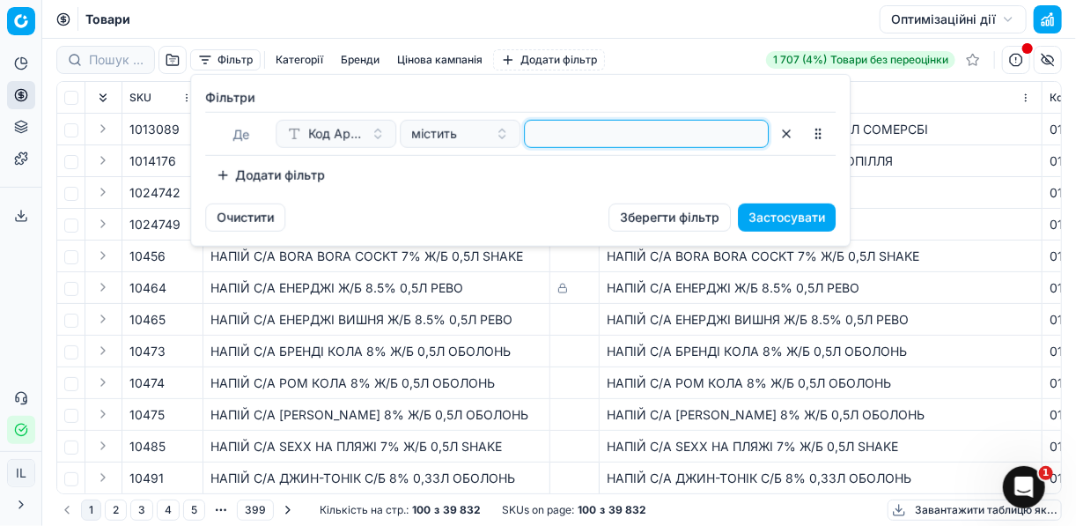
click at [564, 124] on input at bounding box center [646, 134] width 229 height 26
type input "10494"
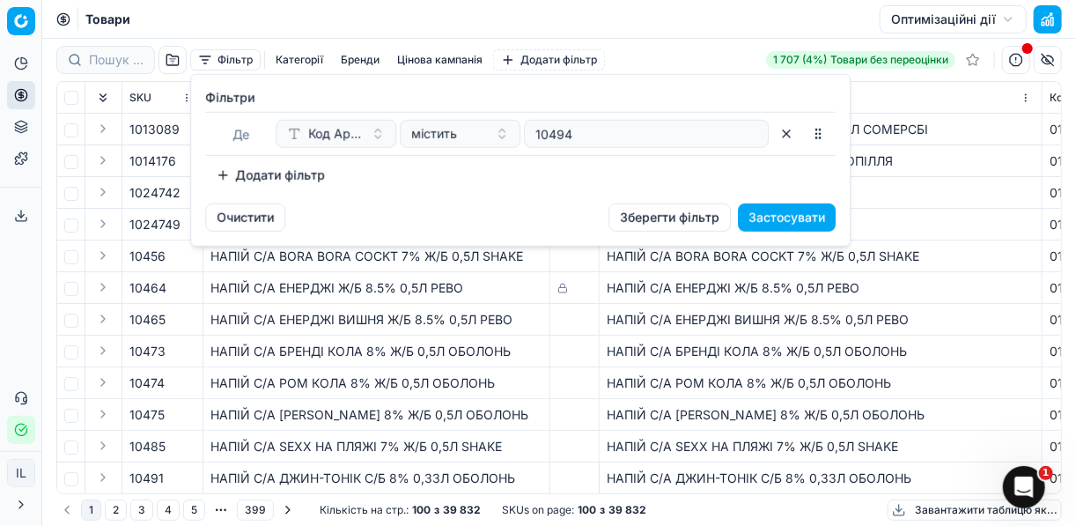
click at [803, 221] on button "Застосувати" at bounding box center [787, 217] width 98 height 28
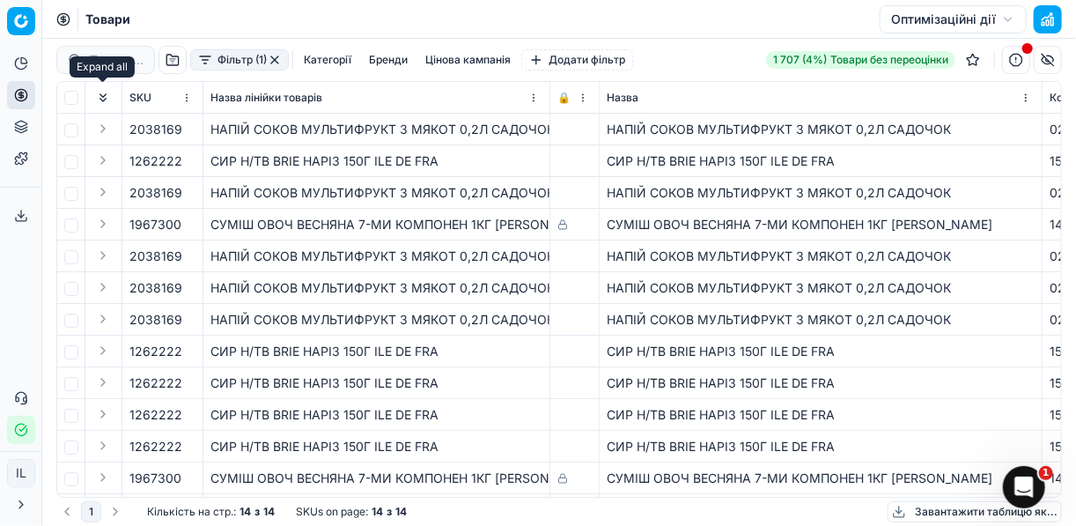
click at [102, 92] on button "Expand all" at bounding box center [102, 97] width 21 height 21
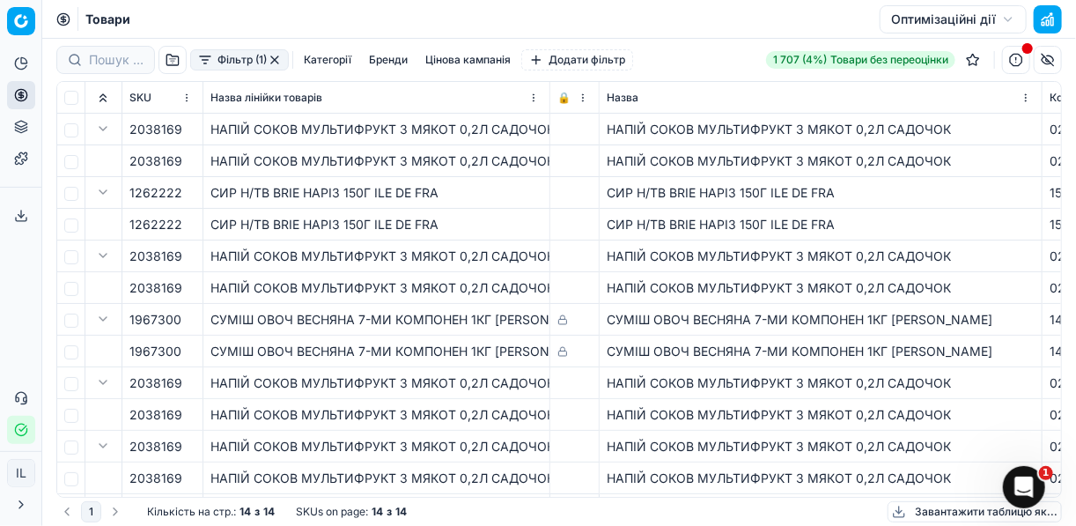
click at [211, 63] on button "Фільтр (1)" at bounding box center [239, 59] width 99 height 21
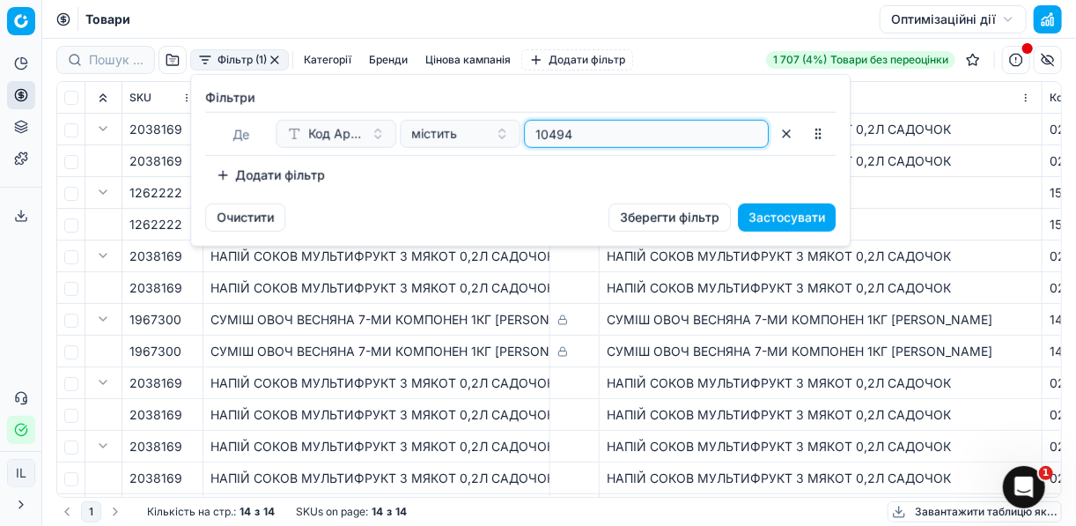
click at [627, 132] on input "10494" at bounding box center [646, 134] width 229 height 26
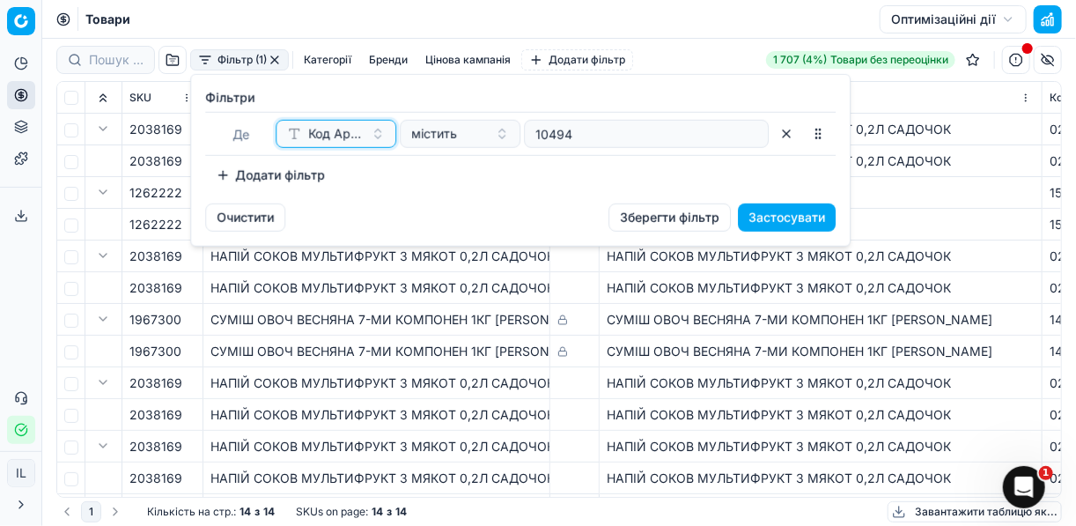
click at [316, 130] on span "Код Артикулу" at bounding box center [335, 134] width 55 height 18
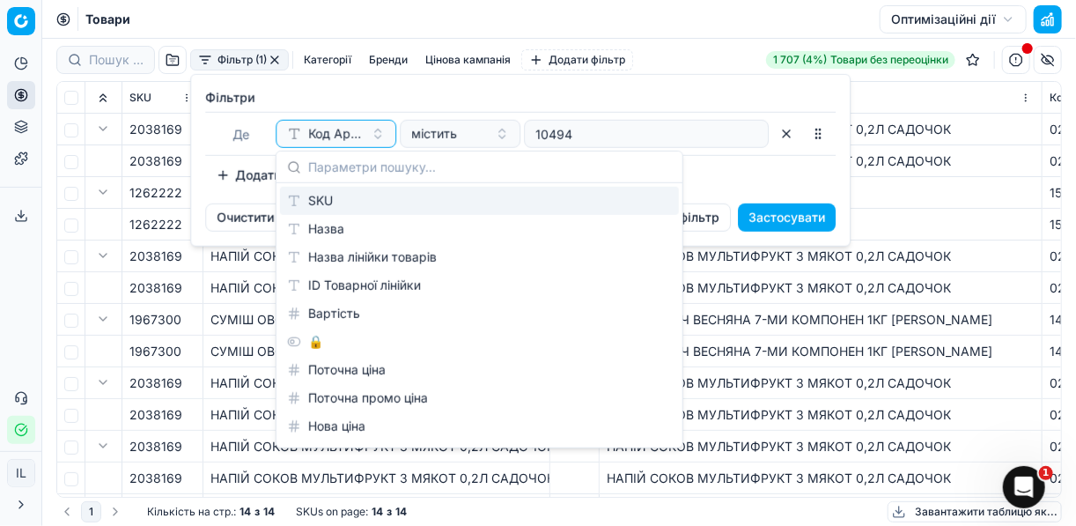
click at [330, 197] on div "SKU" at bounding box center [479, 201] width 399 height 28
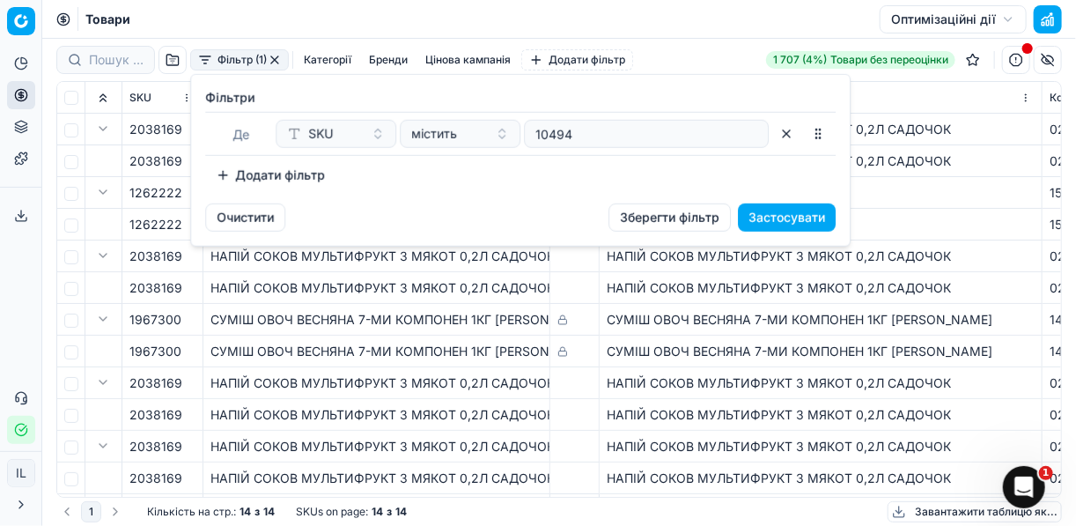
click at [799, 216] on button "Застосувати" at bounding box center [787, 217] width 98 height 28
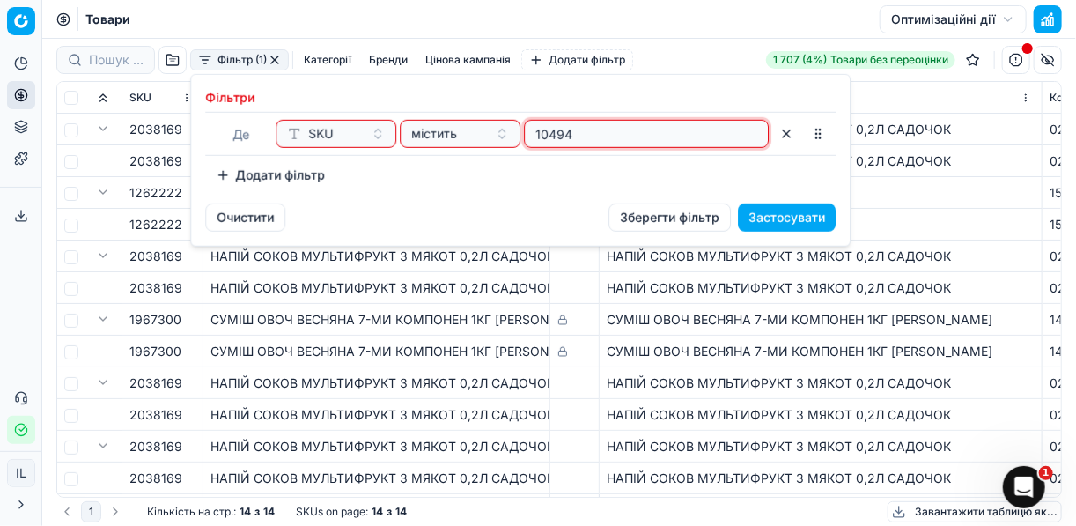
click at [643, 142] on input "10494" at bounding box center [646, 134] width 229 height 26
click at [782, 135] on button "button" at bounding box center [786, 134] width 28 height 28
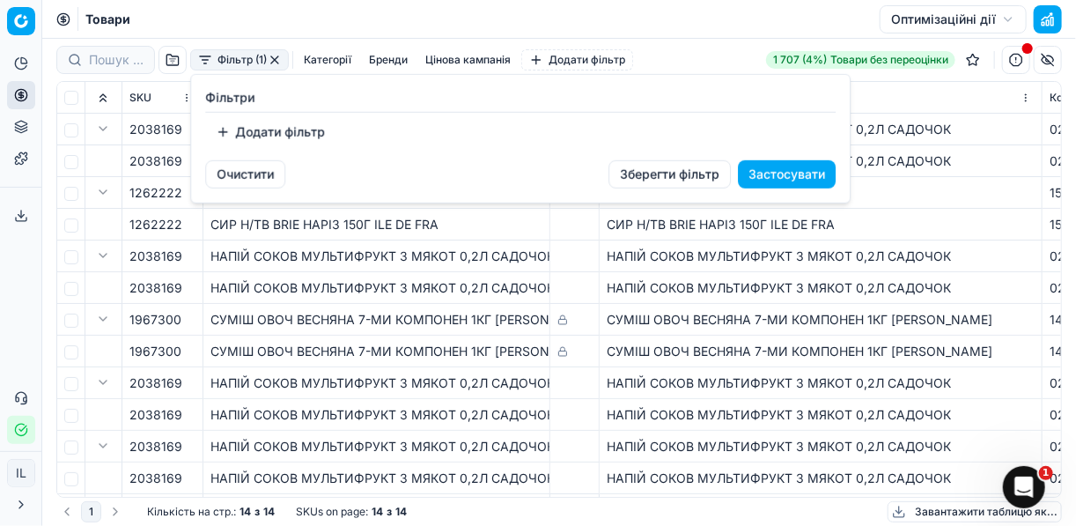
click at [540, 284] on html "Pricing platform Аналітика Цінова оптимізація Асортимент продукції Шаблони Серв…" at bounding box center [538, 263] width 1076 height 526
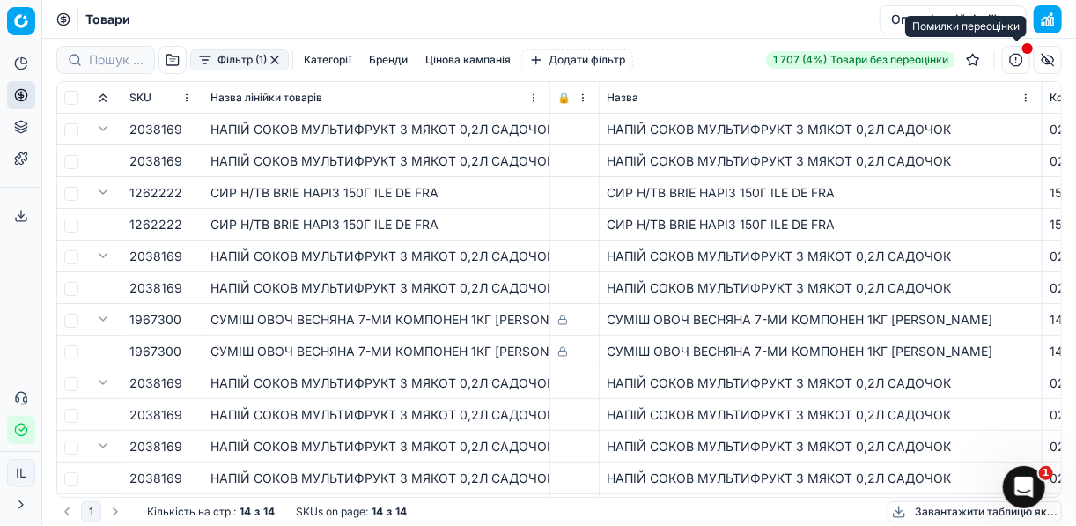
click at [1017, 59] on button "button" at bounding box center [1016, 60] width 28 height 28
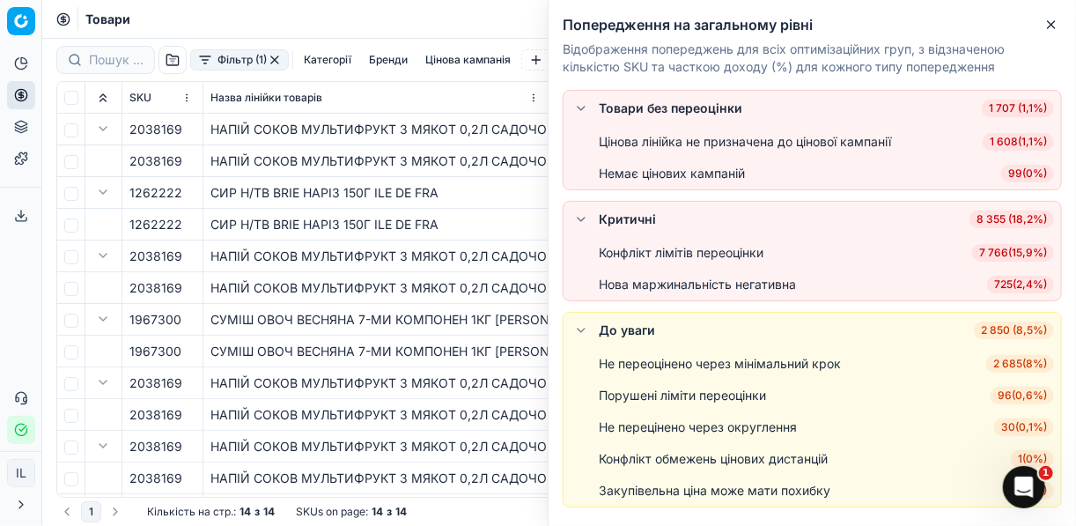
click at [1008, 247] on span "7 766 ( 15,9% )" at bounding box center [1013, 253] width 82 height 18
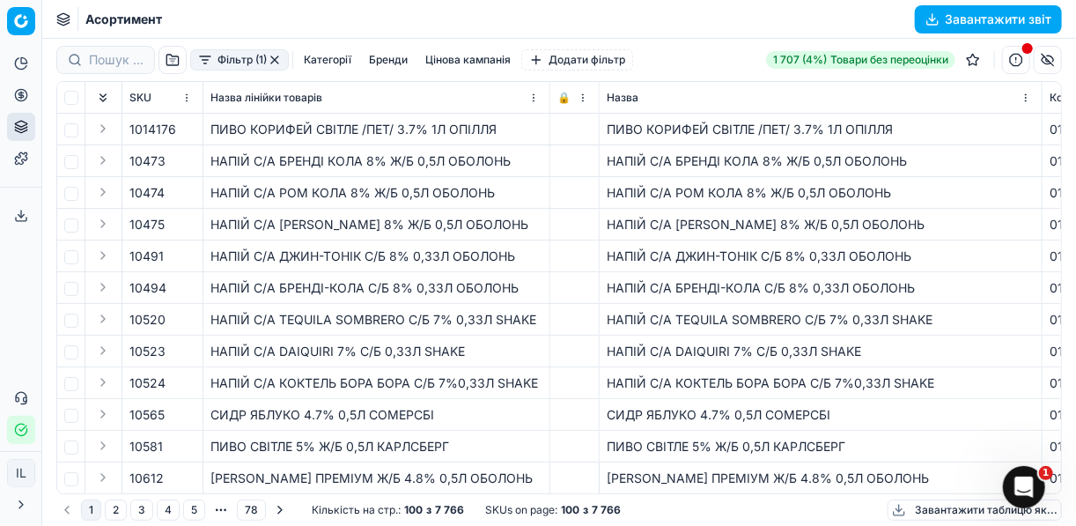
click at [274, 62] on button "button" at bounding box center [275, 60] width 14 height 14
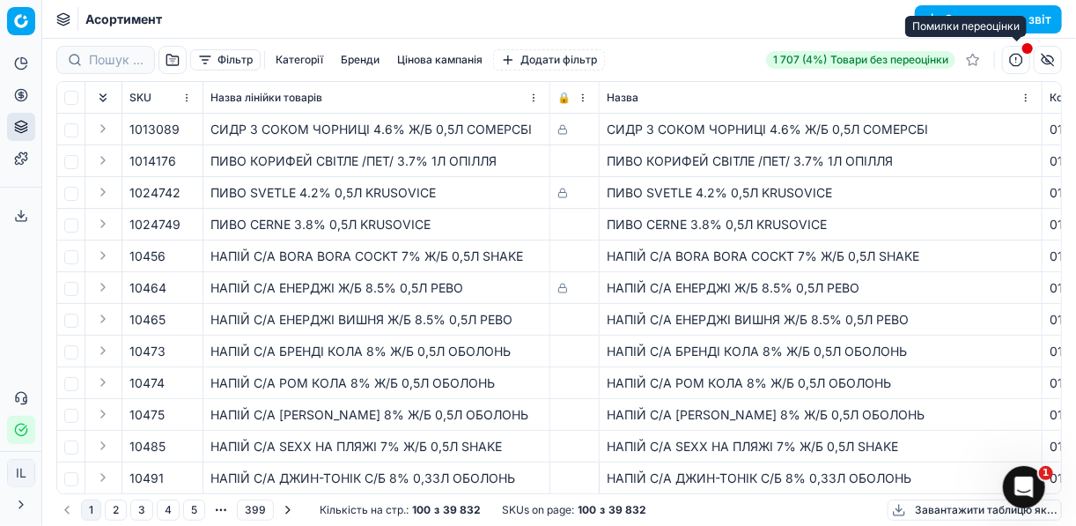
click at [1019, 62] on button "button" at bounding box center [1016, 60] width 28 height 28
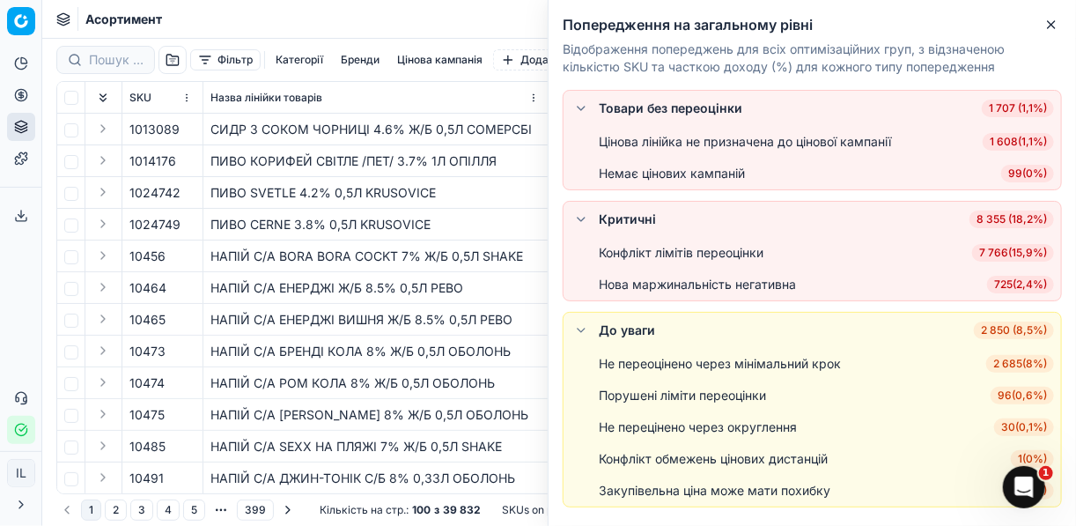
click at [1017, 254] on span "7 766 ( 15,9% )" at bounding box center [1013, 253] width 82 height 18
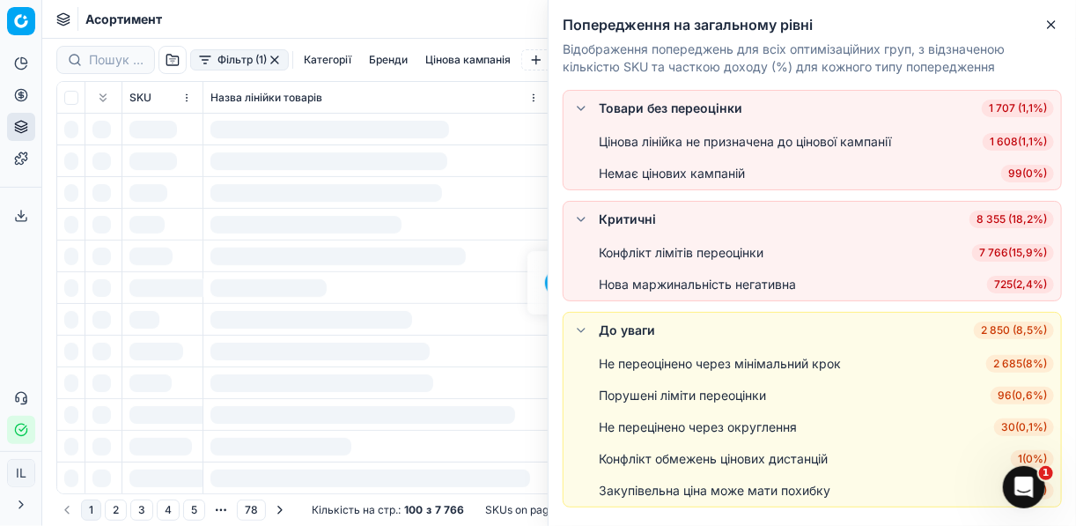
click at [1017, 254] on span "7 766 ( 15,9% )" at bounding box center [1013, 253] width 82 height 18
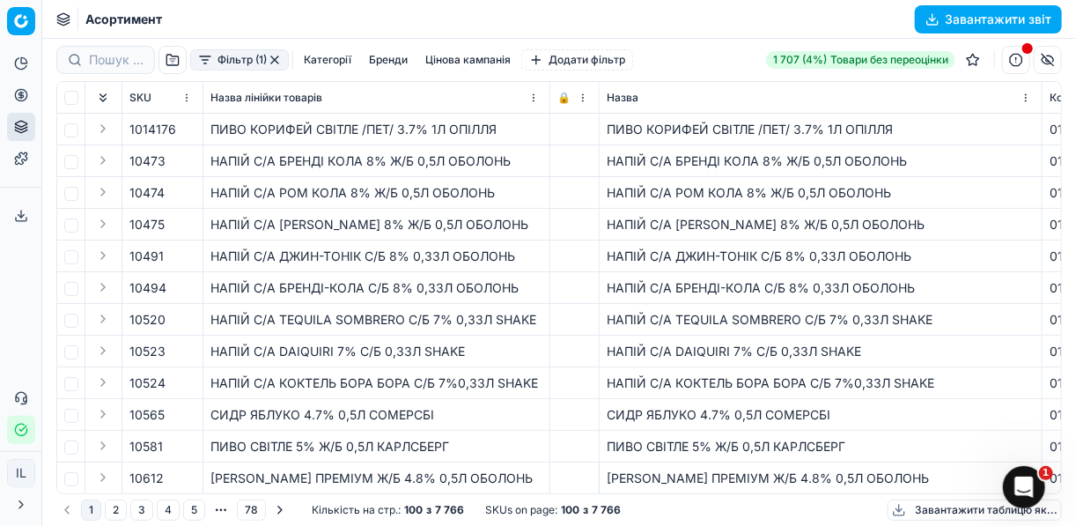
click at [333, 62] on button "Категорії" at bounding box center [328, 59] width 62 height 21
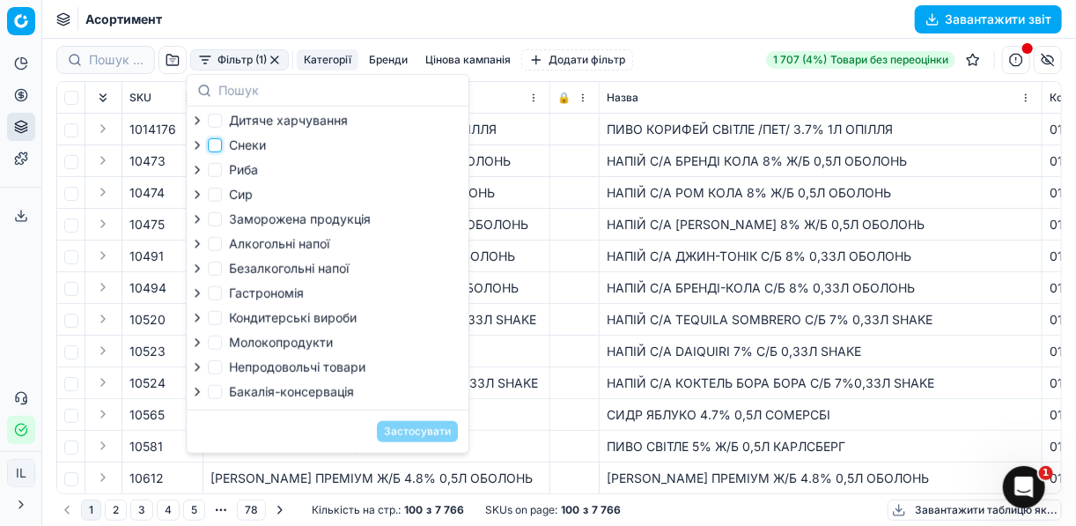
click at [217, 144] on input "Снеки" at bounding box center [215, 145] width 14 height 14
checkbox input "true"
click at [214, 276] on input "Безалкогольні напої" at bounding box center [215, 268] width 14 height 14
checkbox input "true"
click at [423, 438] on button "Застосувати" at bounding box center [417, 431] width 81 height 21
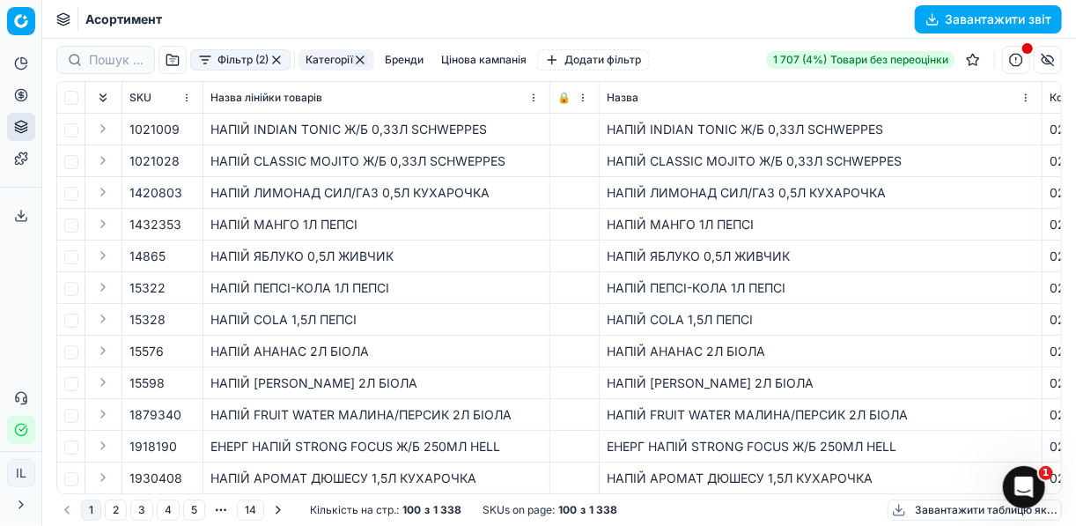
click at [932, 18] on button "Завантажити звіт" at bounding box center [988, 19] width 147 height 28
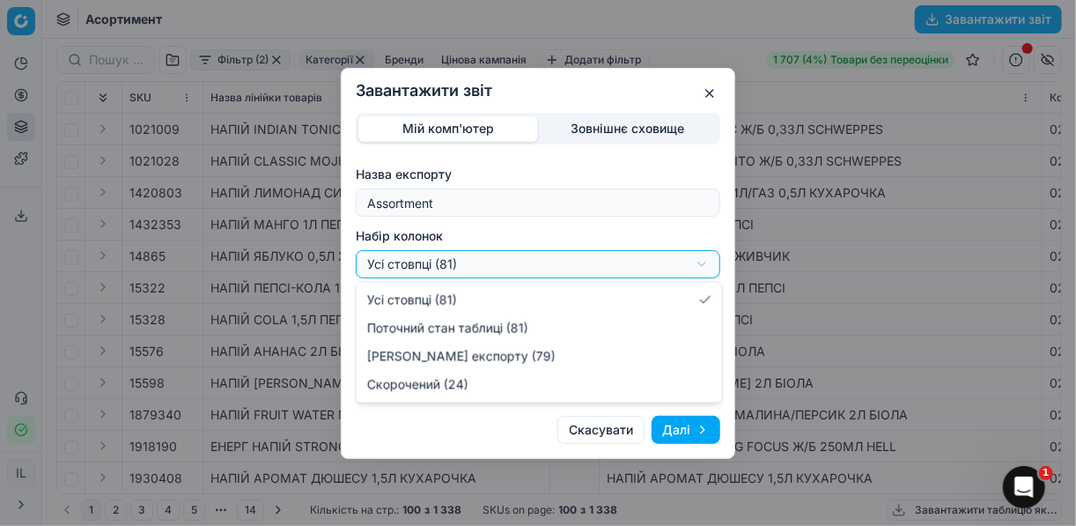
click at [703, 259] on div "Завантажити звіт Мій комп'ютер Зовнішнє сховище Назва експорту Assortment Набір…" at bounding box center [538, 263] width 1076 height 526
select select "a9134834-9553-4c73-ac5c-c823406624b7"
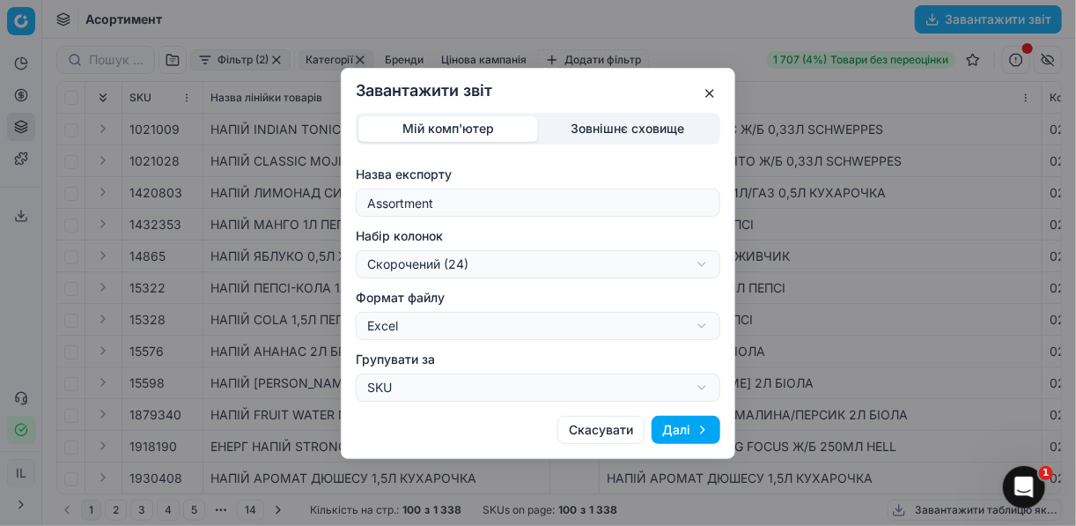
click at [682, 437] on button "Далі" at bounding box center [686, 430] width 69 height 28
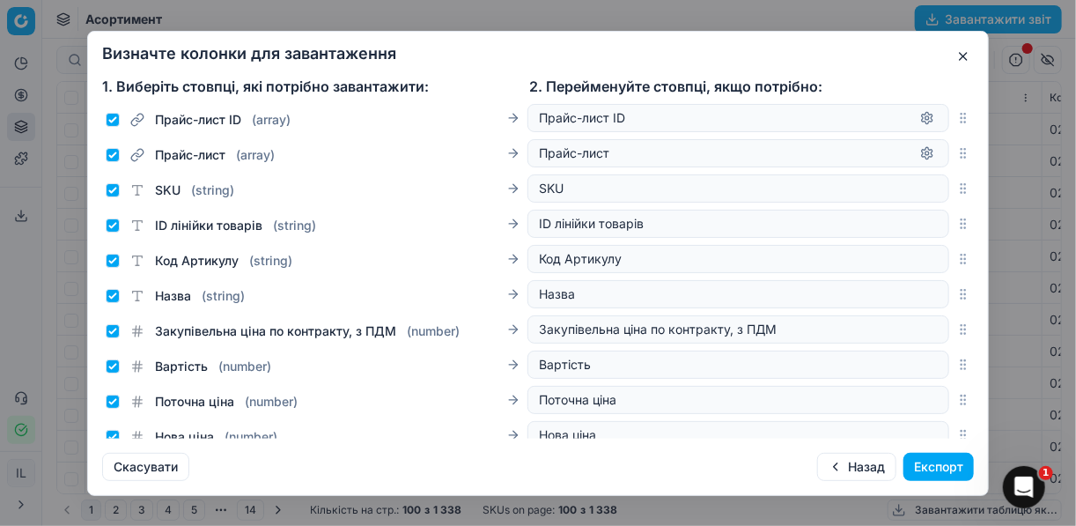
click at [916, 467] on button "Експорт" at bounding box center [938, 467] width 70 height 28
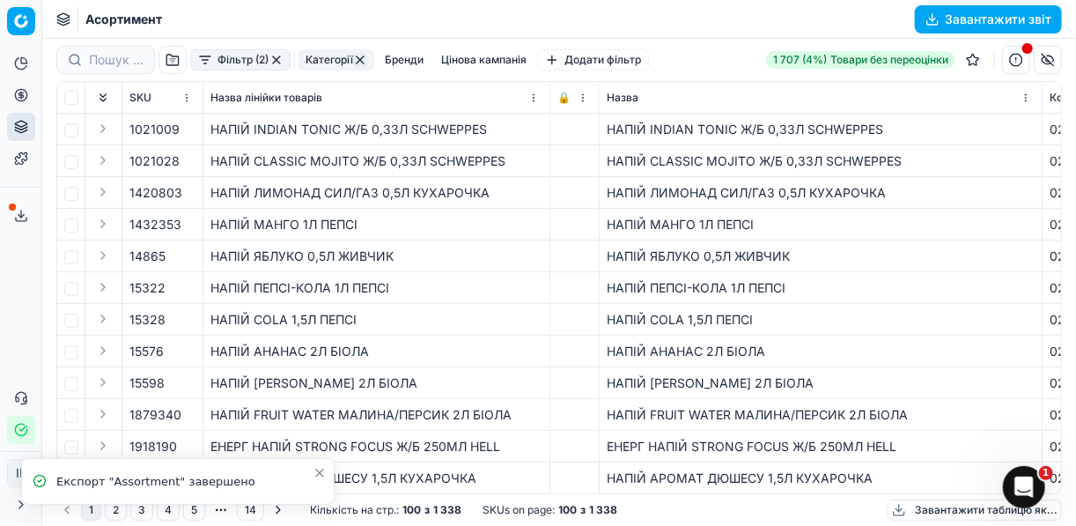
click at [937, 13] on button "Завантажити звіт" at bounding box center [988, 19] width 147 height 28
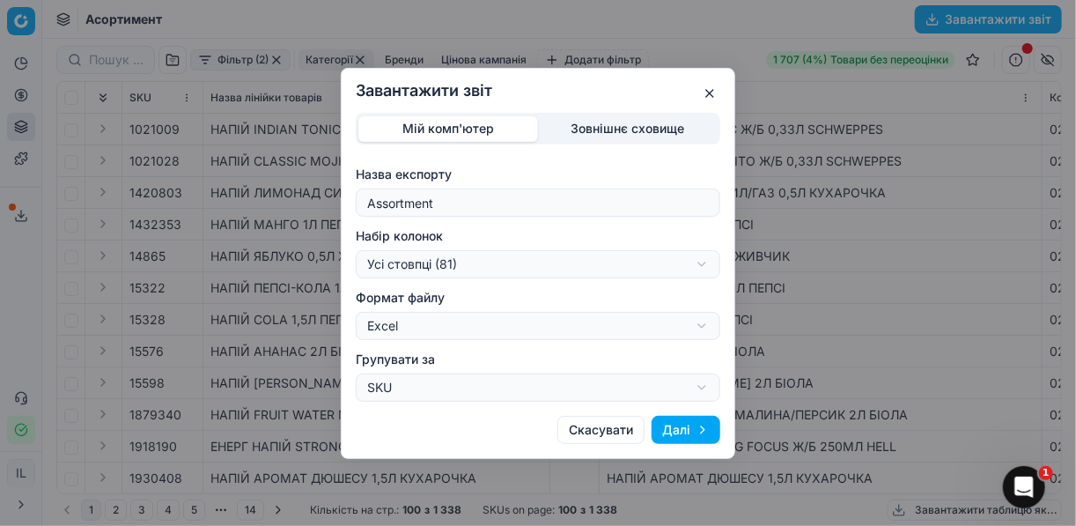
click at [919, 188] on div "Завантажити звіт Мій комп'ютер Зовнішнє сховище Назва експорту Assortment Набір…" at bounding box center [538, 263] width 1076 height 526
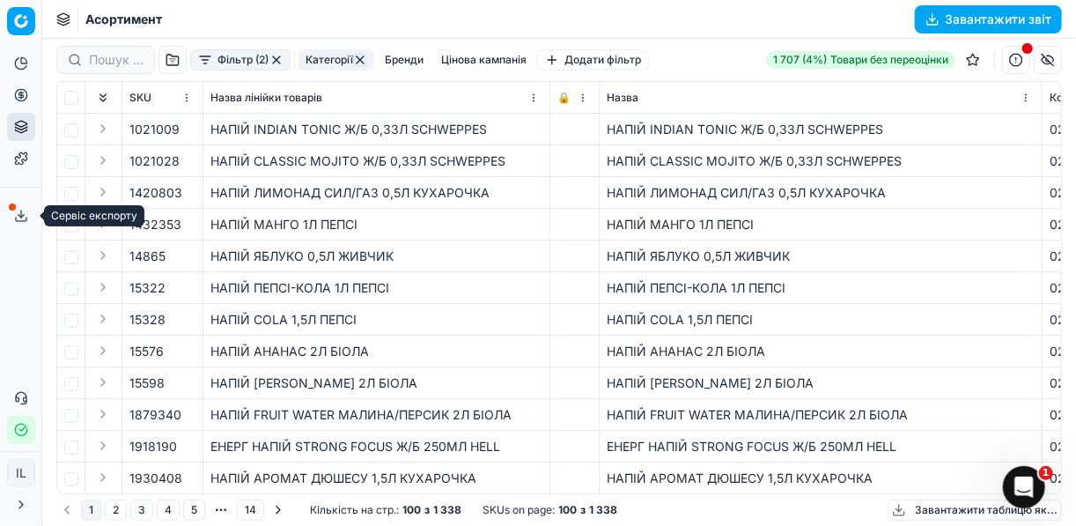
click at [20, 210] on icon at bounding box center [21, 216] width 14 height 14
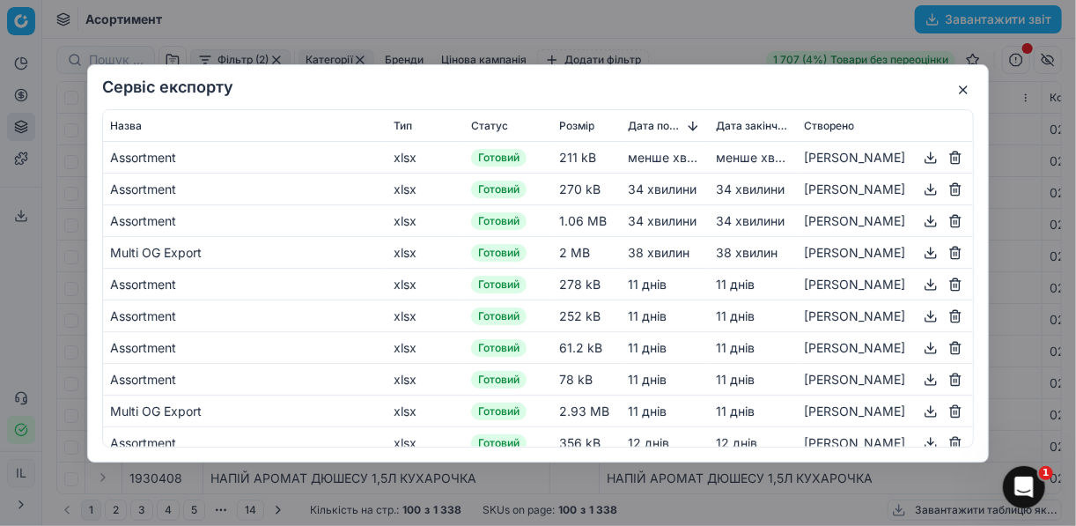
click at [920, 155] on button "button" at bounding box center [930, 156] width 21 height 21
drag, startPoint x: 667, startPoint y: 26, endPoint x: 787, endPoint y: 19, distance: 120.8
click at [667, 26] on div "Сервіс експорту Назва Тип Статус Розмір Дата початку Дата закінчення Створено A…" at bounding box center [538, 263] width 1076 height 526
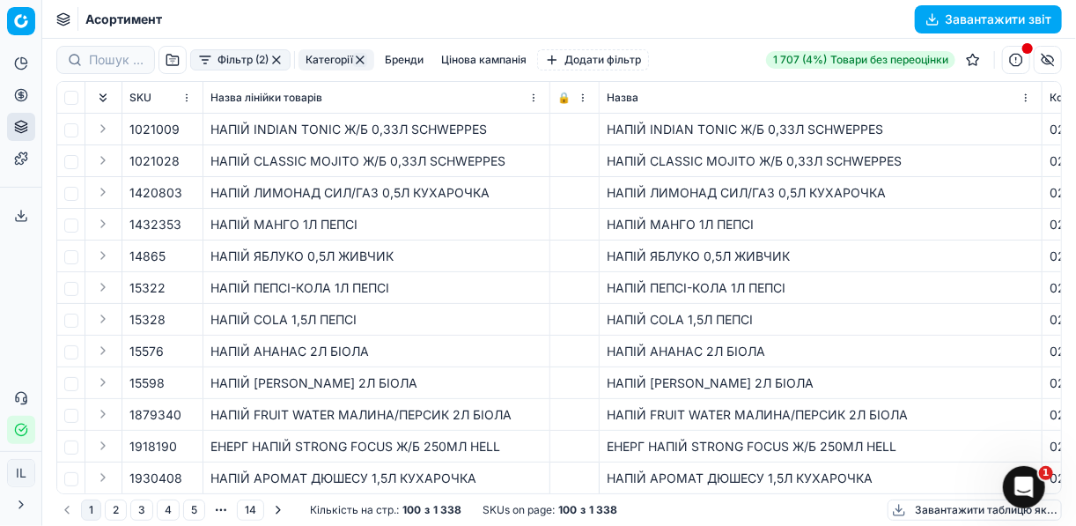
click at [275, 58] on button "button" at bounding box center [276, 60] width 14 height 14
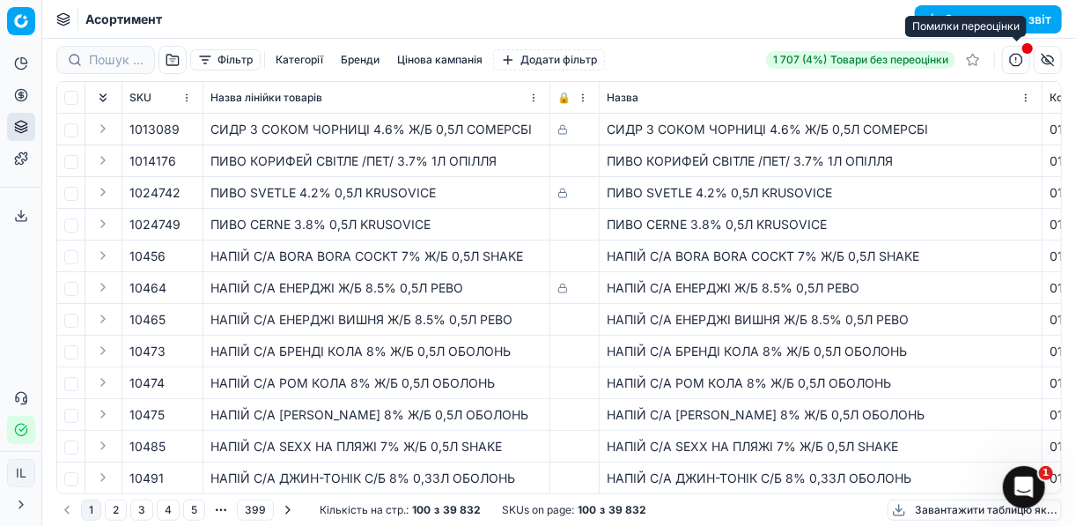
click at [1017, 63] on button "button" at bounding box center [1016, 60] width 28 height 28
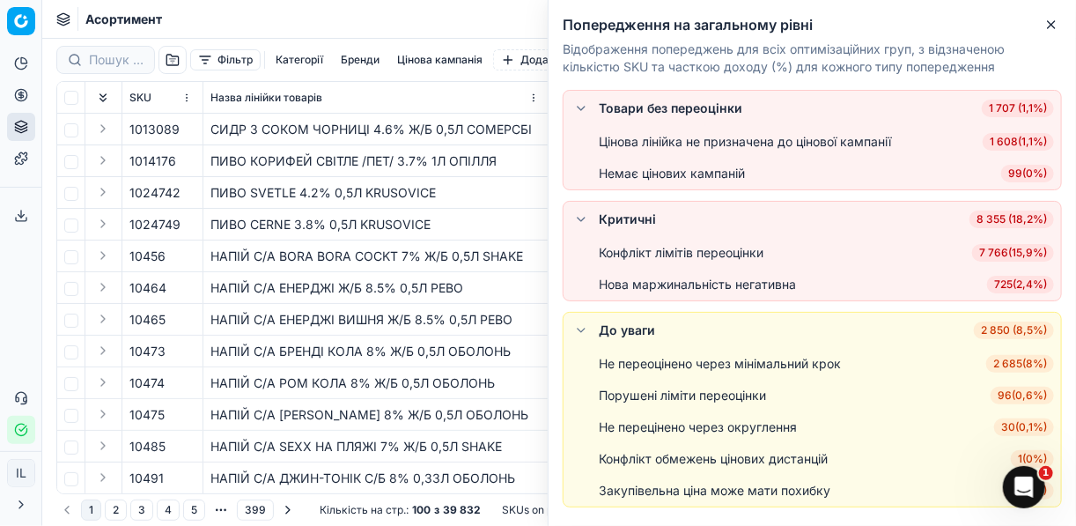
click at [1024, 285] on span "725 ( 2,4% )" at bounding box center [1020, 285] width 67 height 18
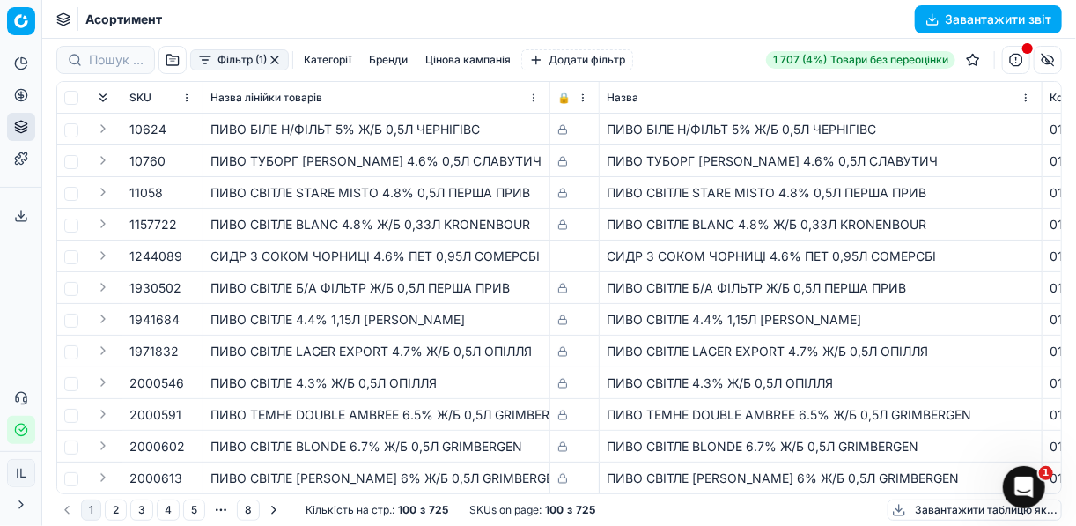
click at [23, 218] on icon at bounding box center [21, 216] width 14 height 14
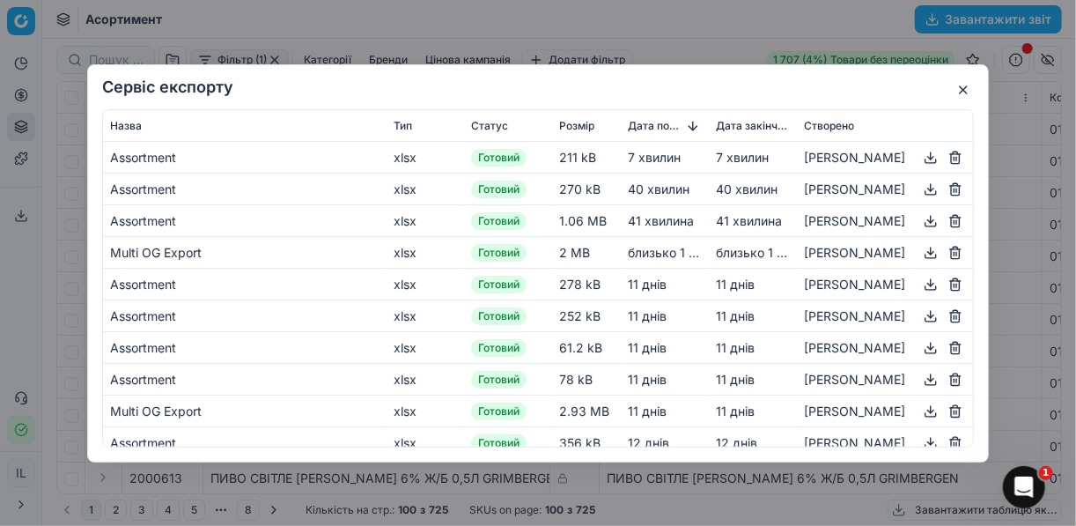
click at [762, 38] on div "Сервіс експорту Назва Тип Статус Розмір Дата початку Дата закінчення Створено A…" at bounding box center [538, 263] width 1076 height 526
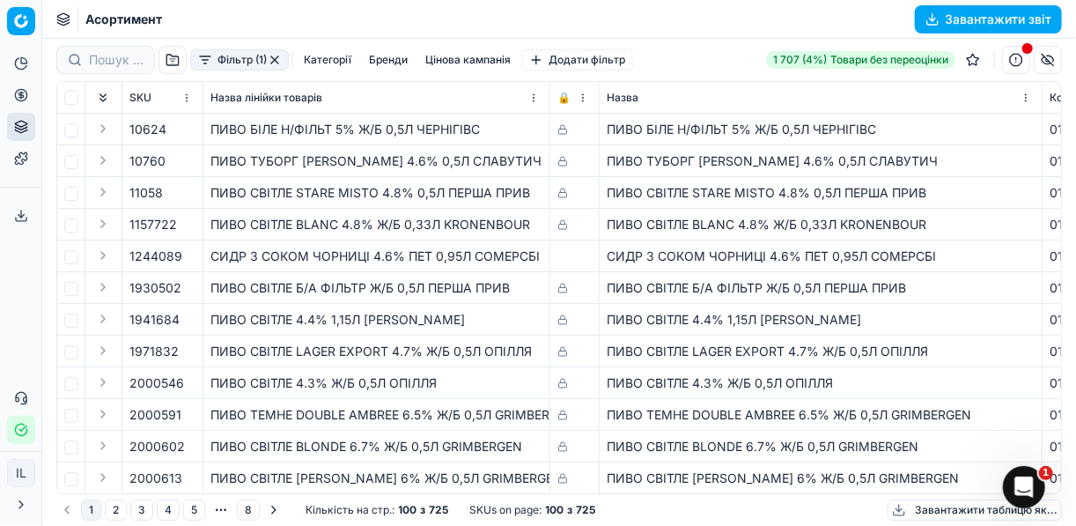
click at [928, 11] on button "Завантажити звіт" at bounding box center [988, 19] width 147 height 28
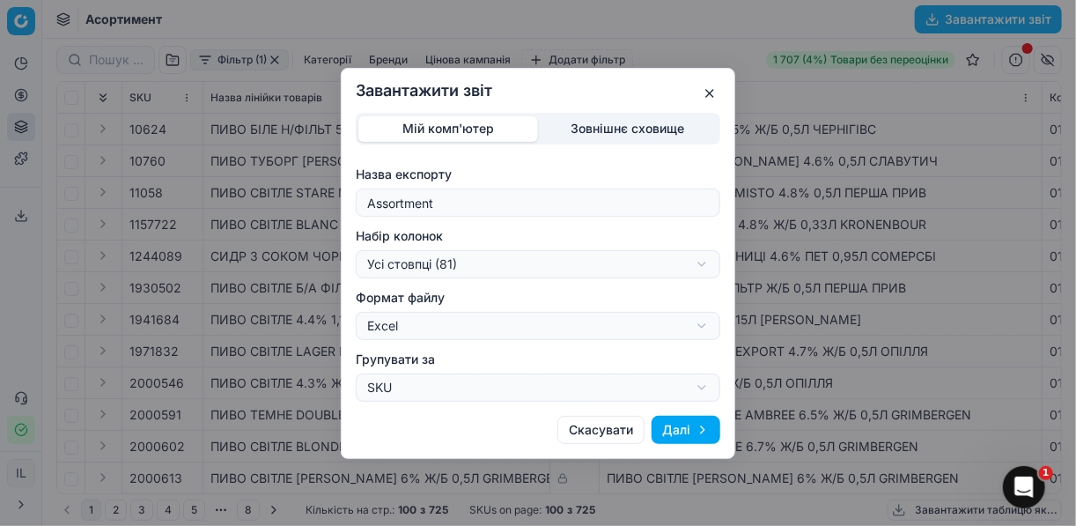
click at [683, 422] on button "Далі" at bounding box center [686, 430] width 69 height 28
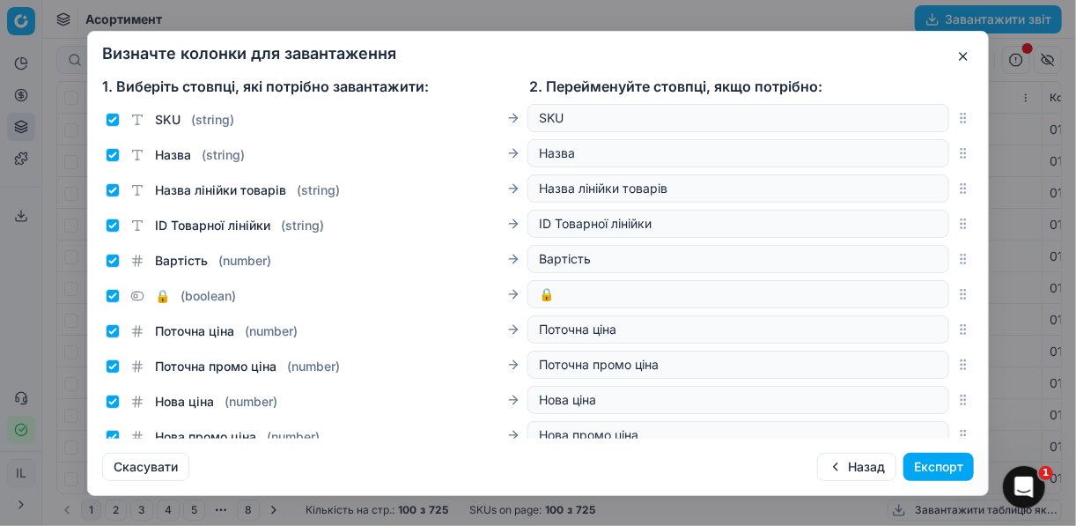
click at [928, 465] on button "Експорт" at bounding box center [938, 467] width 70 height 28
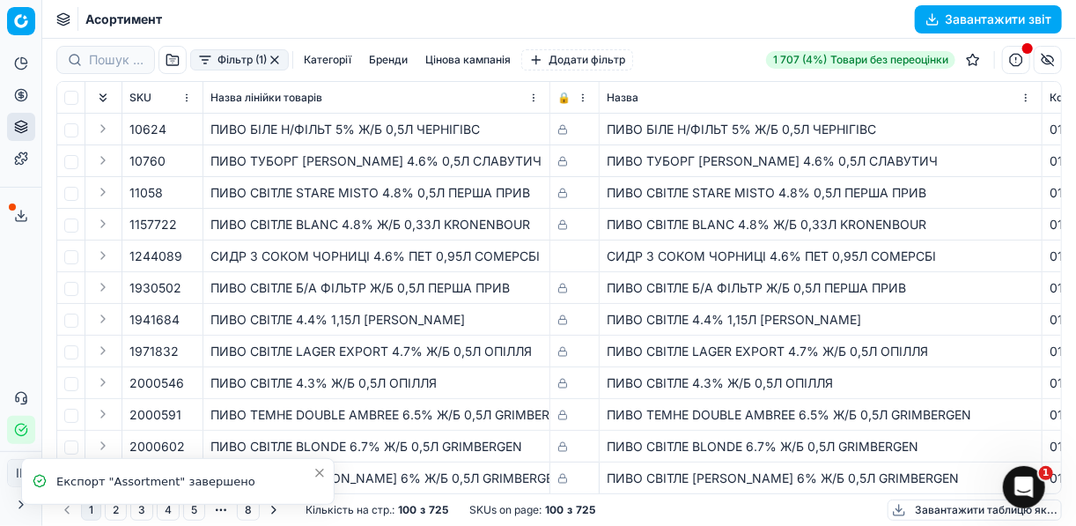
click at [21, 217] on line at bounding box center [21, 213] width 0 height 7
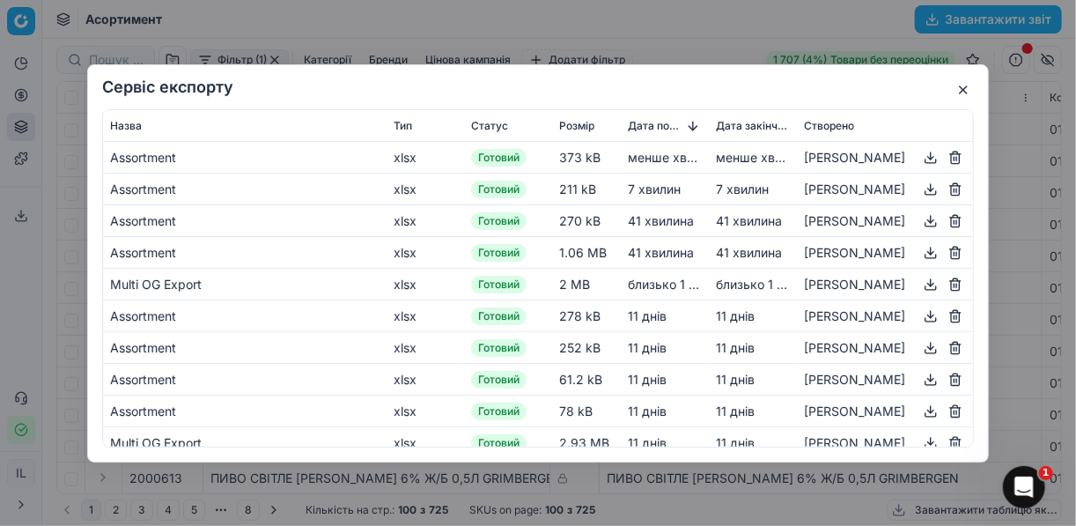
click at [924, 152] on button "button" at bounding box center [930, 156] width 21 height 21
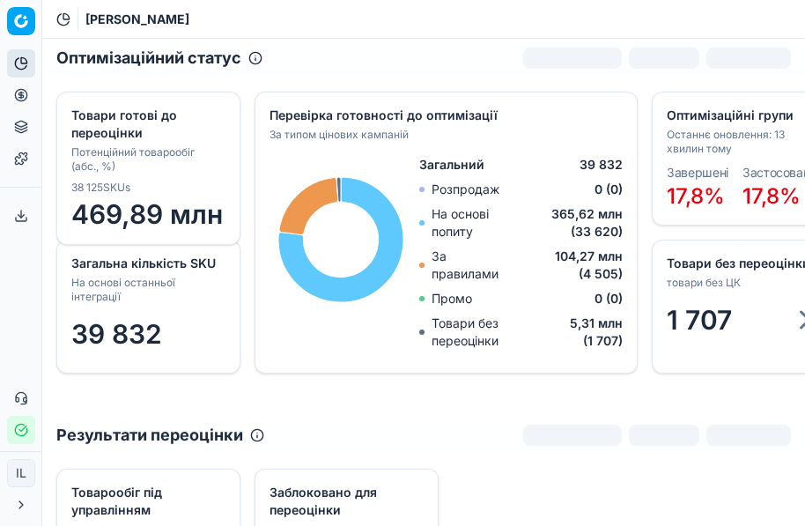
click at [18, 94] on icon at bounding box center [20, 94] width 4 height 4
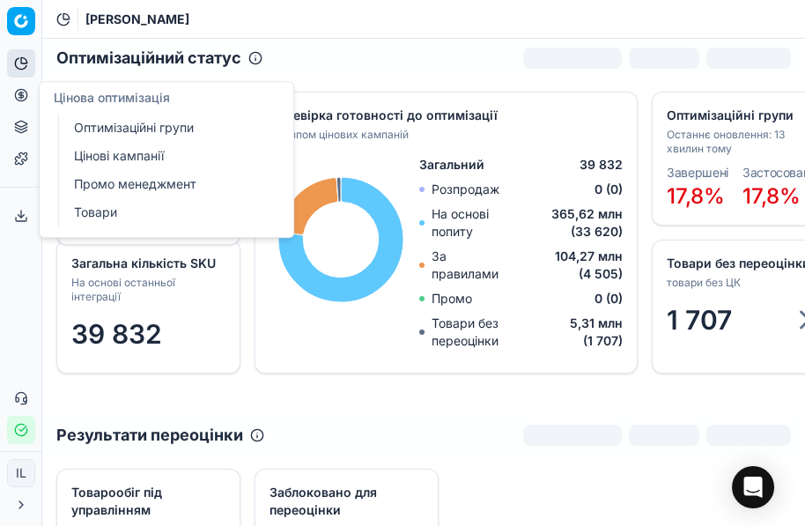
click at [23, 130] on icon at bounding box center [20, 130] width 11 height 3
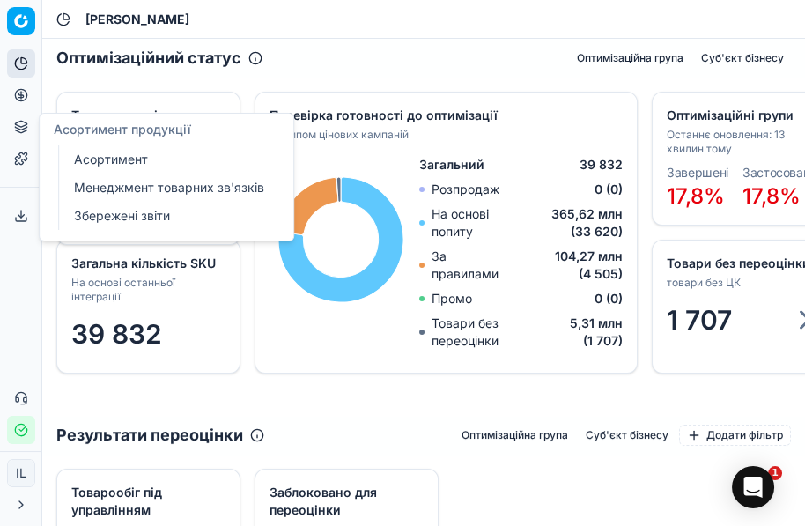
click at [21, 123] on icon at bounding box center [21, 127] width 14 height 14
click at [23, 124] on icon at bounding box center [21, 127] width 14 height 14
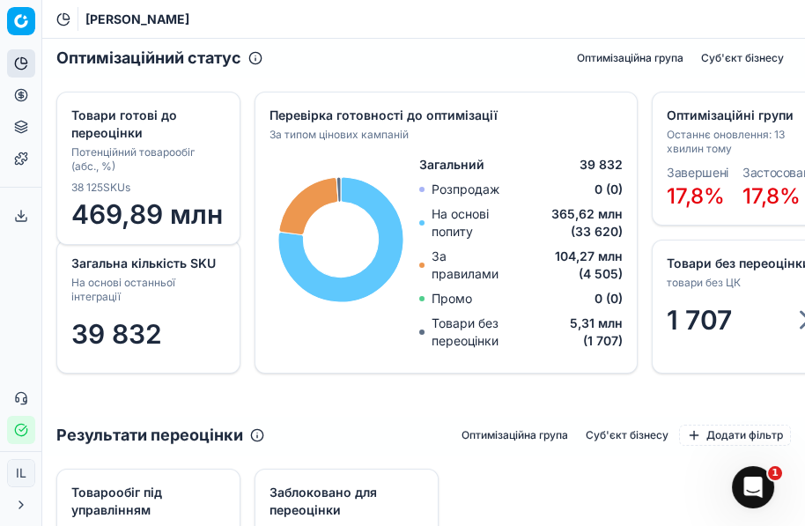
click at [23, 124] on icon at bounding box center [21, 127] width 14 height 14
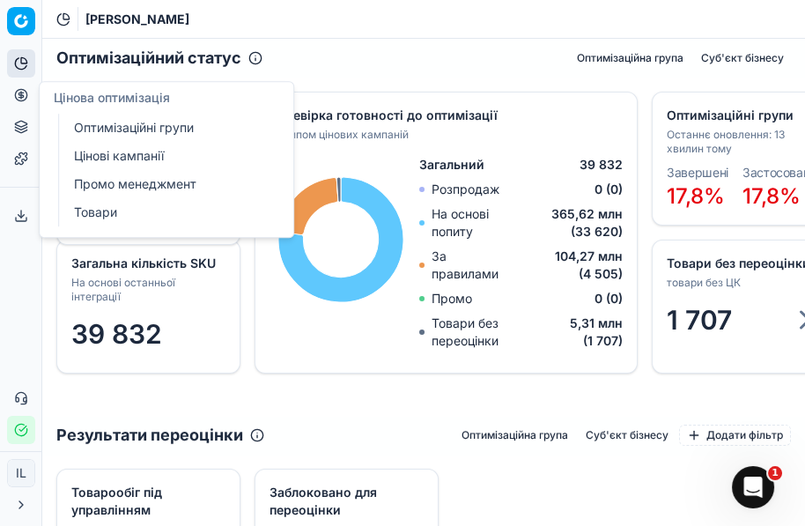
click at [114, 214] on link "Товари" at bounding box center [169, 212] width 205 height 25
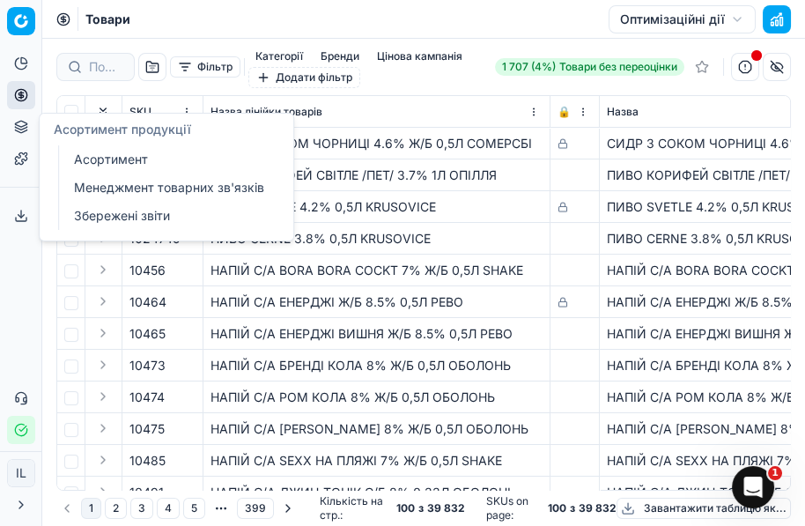
click at [159, 182] on link "Менеджмент товарних зв'язків" at bounding box center [169, 187] width 205 height 25
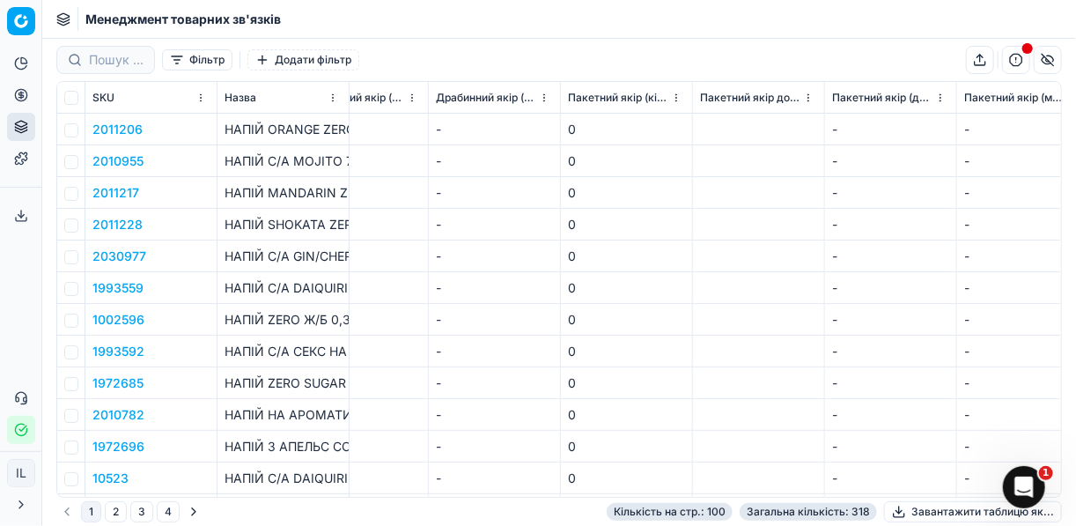
scroll to position [0, 2760]
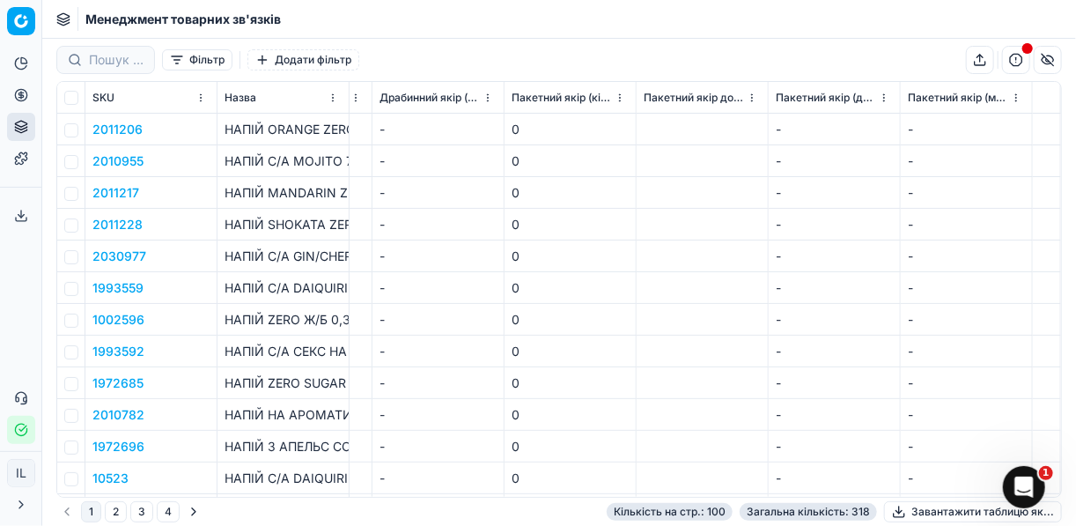
click at [176, 69] on button "Фільтр" at bounding box center [197, 59] width 70 height 21
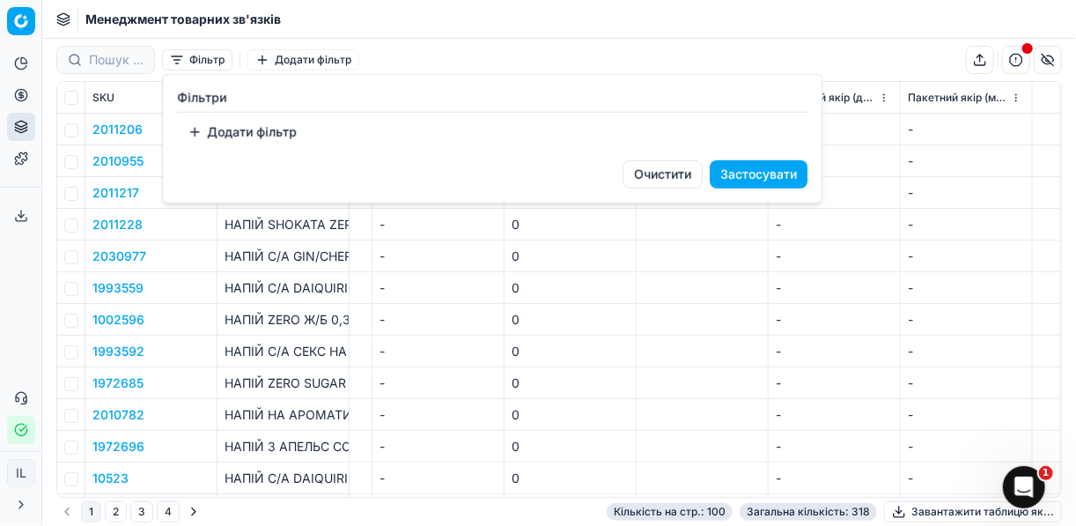
click at [200, 128] on button "Додати фільтр" at bounding box center [242, 132] width 130 height 28
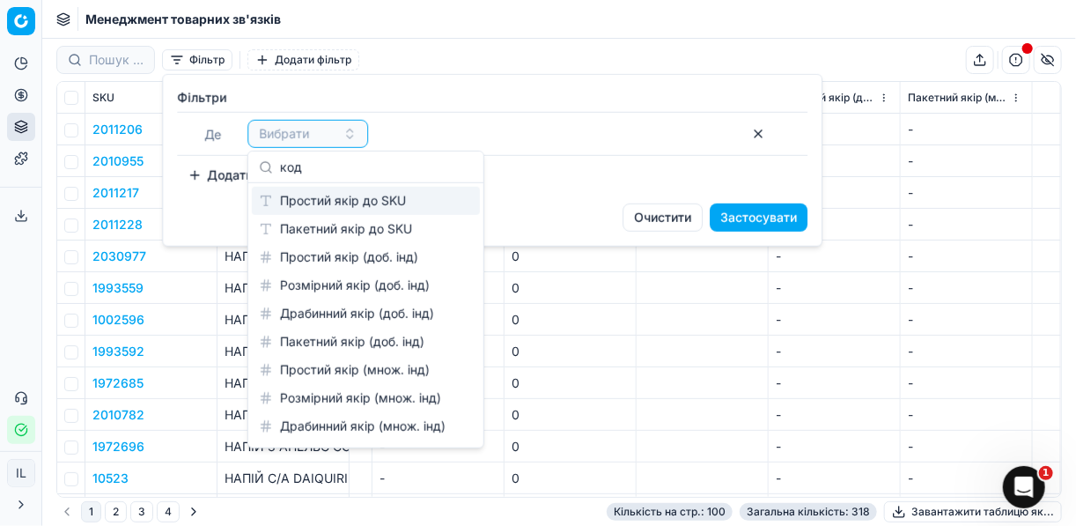
scroll to position [25, 0]
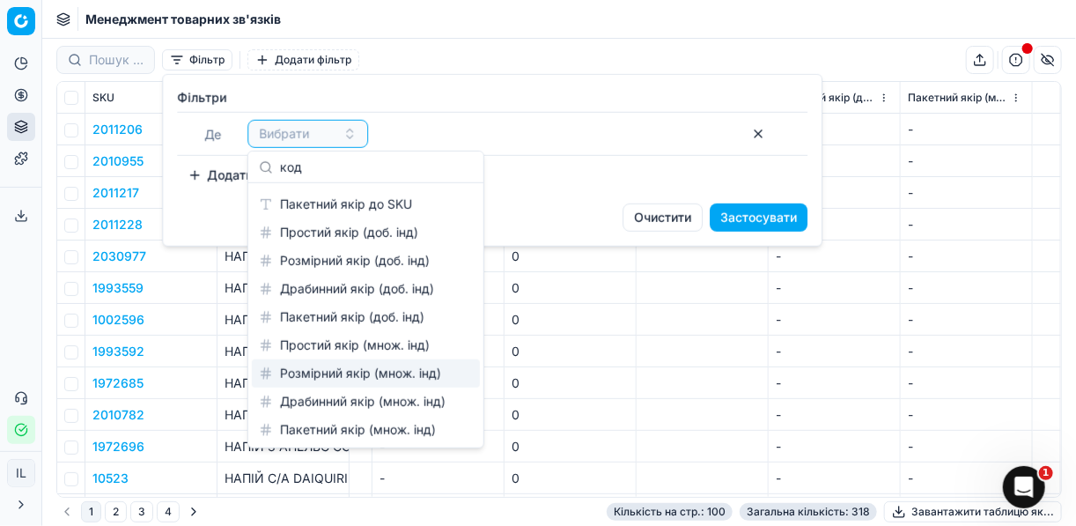
type input "код"
click at [590, 335] on html "Pricing platform Аналітика Цінова оптимізація Асортимент продукції Шаблони Серв…" at bounding box center [538, 263] width 1076 height 526
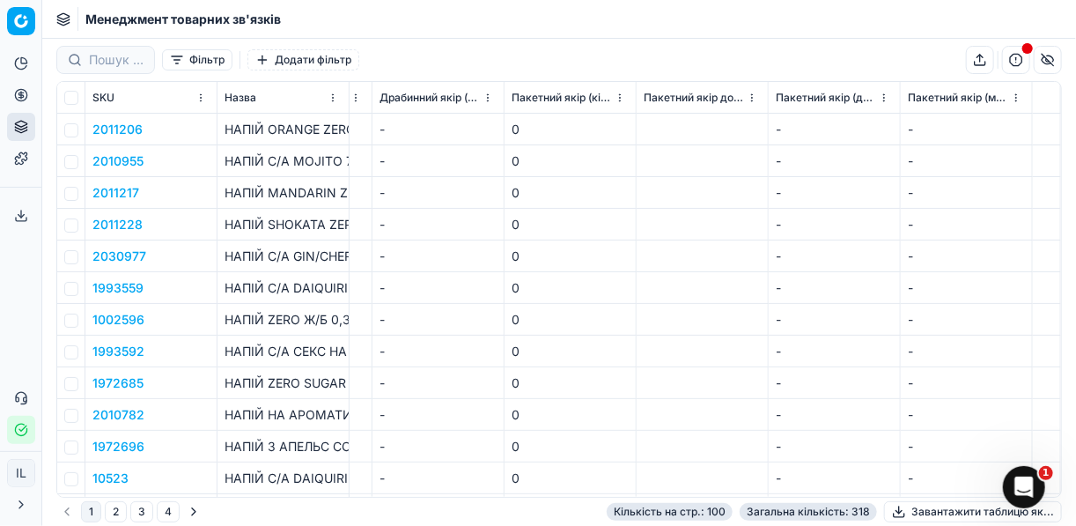
click at [181, 59] on button "Фільтр" at bounding box center [197, 59] width 70 height 21
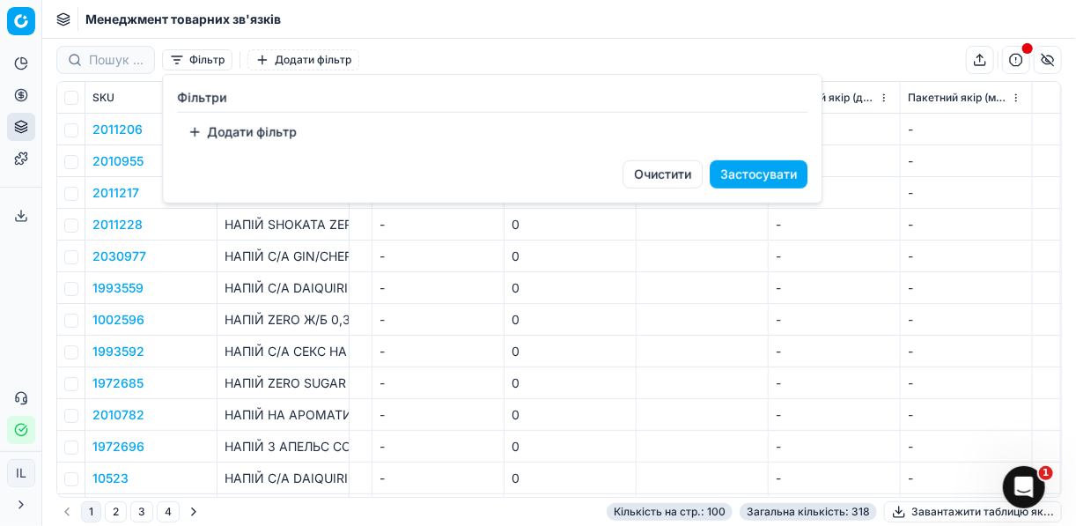
click at [197, 134] on button "Додати фільтр" at bounding box center [242, 132] width 130 height 28
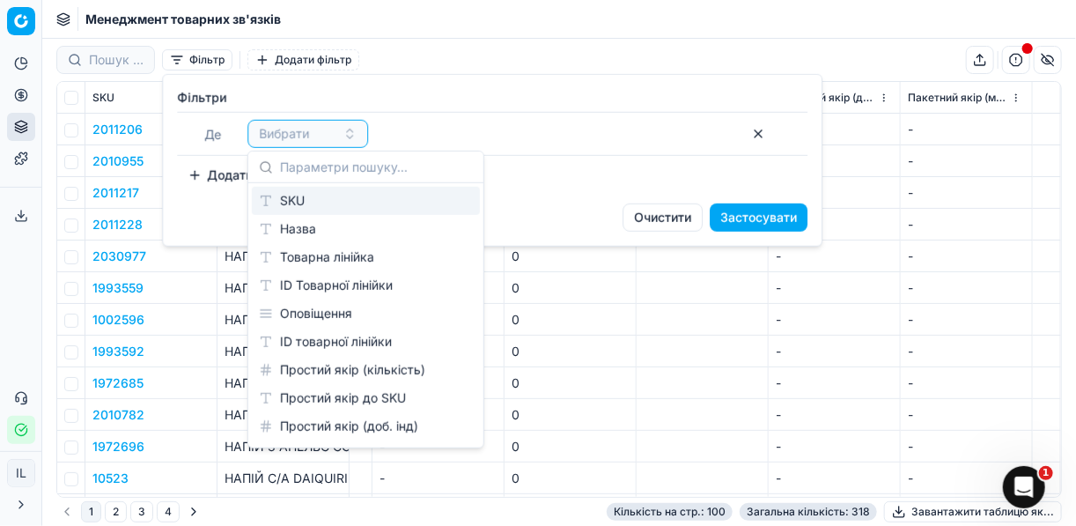
click at [300, 200] on div "SKU" at bounding box center [366, 201] width 228 height 28
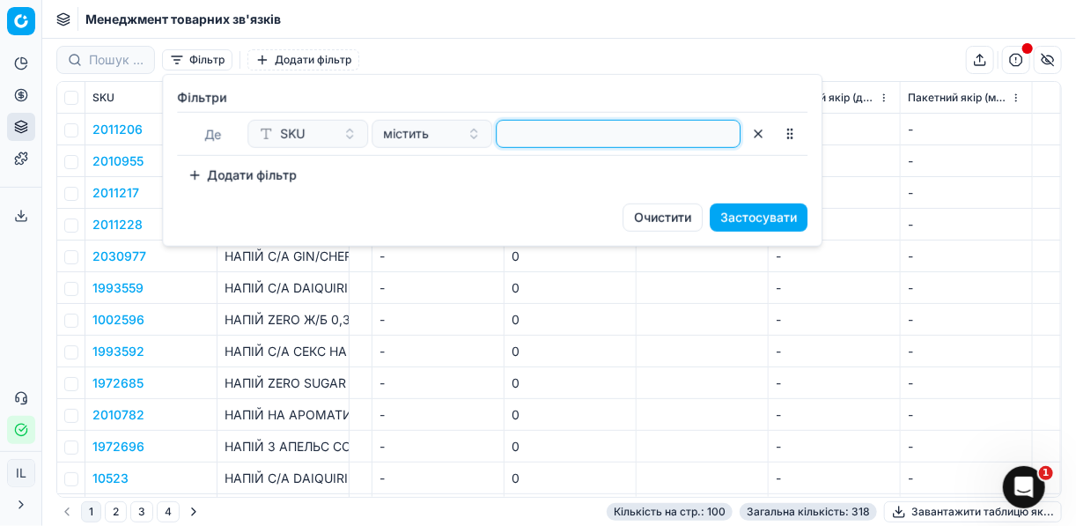
click at [519, 141] on input at bounding box center [618, 134] width 229 height 26
type input "10494"
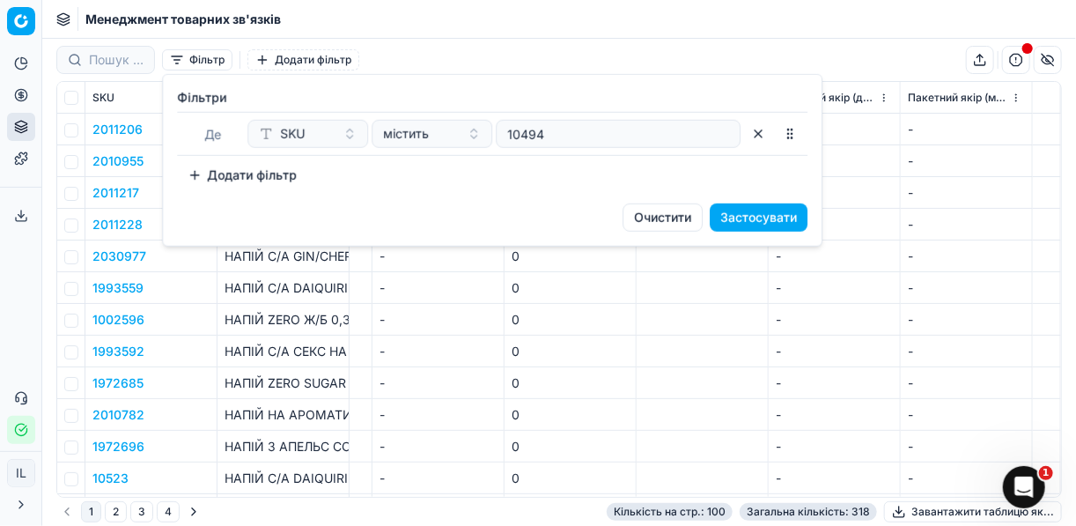
click at [743, 215] on button "Застосувати" at bounding box center [759, 217] width 98 height 28
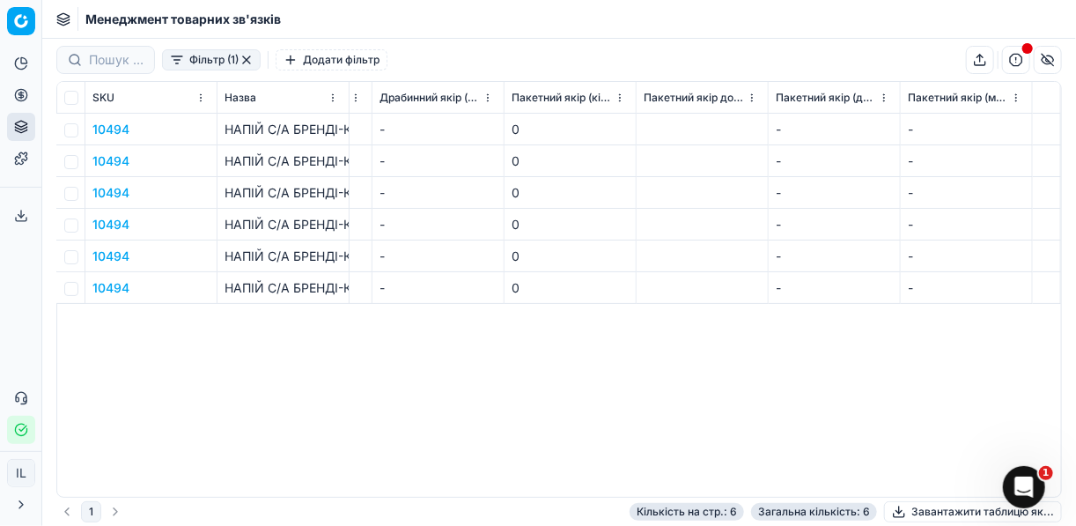
scroll to position [0, 2750]
drag, startPoint x: 797, startPoint y: 497, endPoint x: 718, endPoint y: 495, distance: 78.4
click at [718, 495] on div "SKU Назва Тип якоря (товарної залежності) Суб'єкт бізнесу Товарна лінійка ID То…" at bounding box center [558, 289] width 1005 height 416
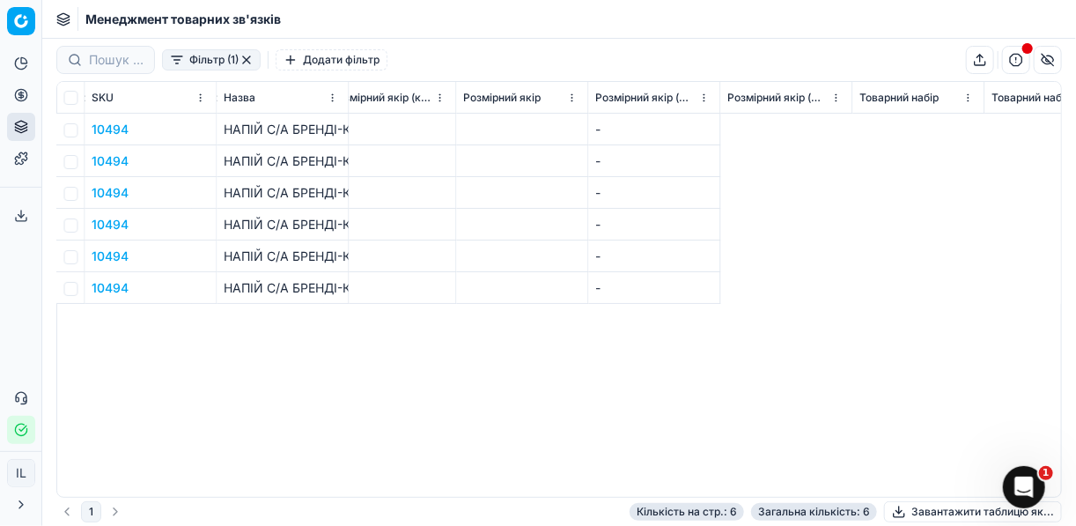
scroll to position [0, 553]
